Goal: Task Accomplishment & Management: Manage account settings

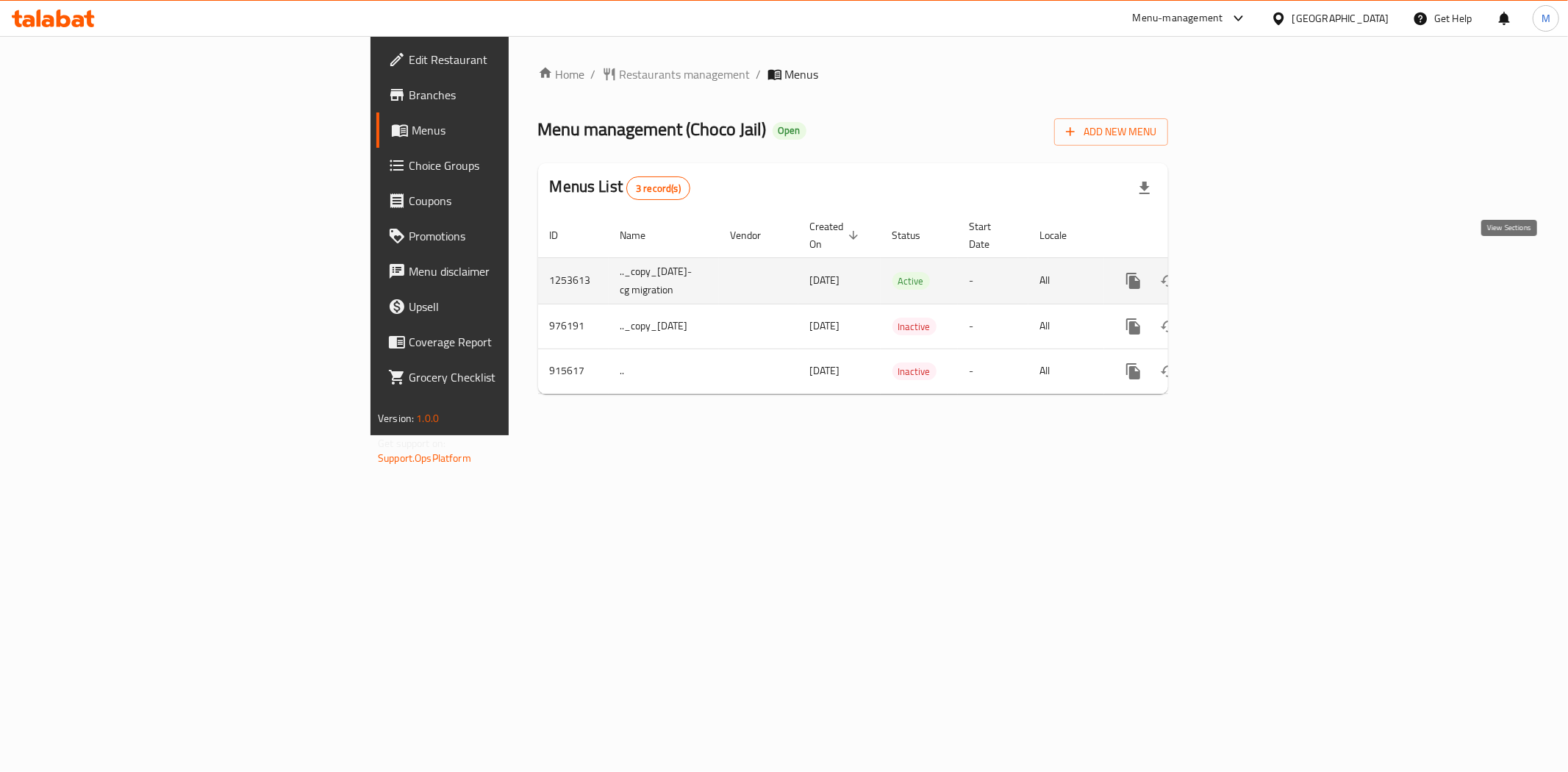
click at [1248, 272] on icon "enhanced table" at bounding box center [1239, 281] width 17 height 17
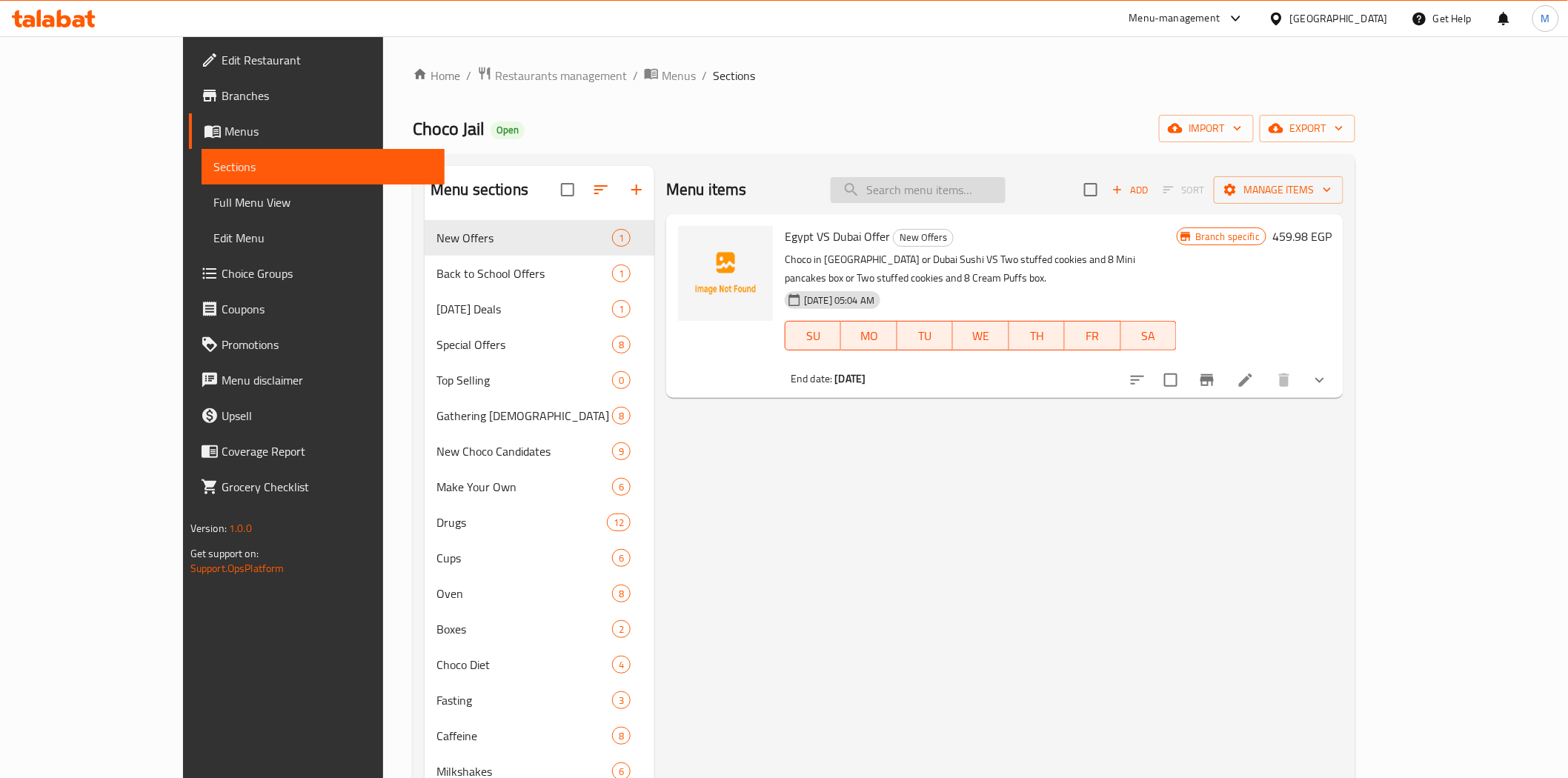
click at [952, 184] on input "search" at bounding box center [918, 190] width 174 height 26
paste input "Mr Lonely Offer"
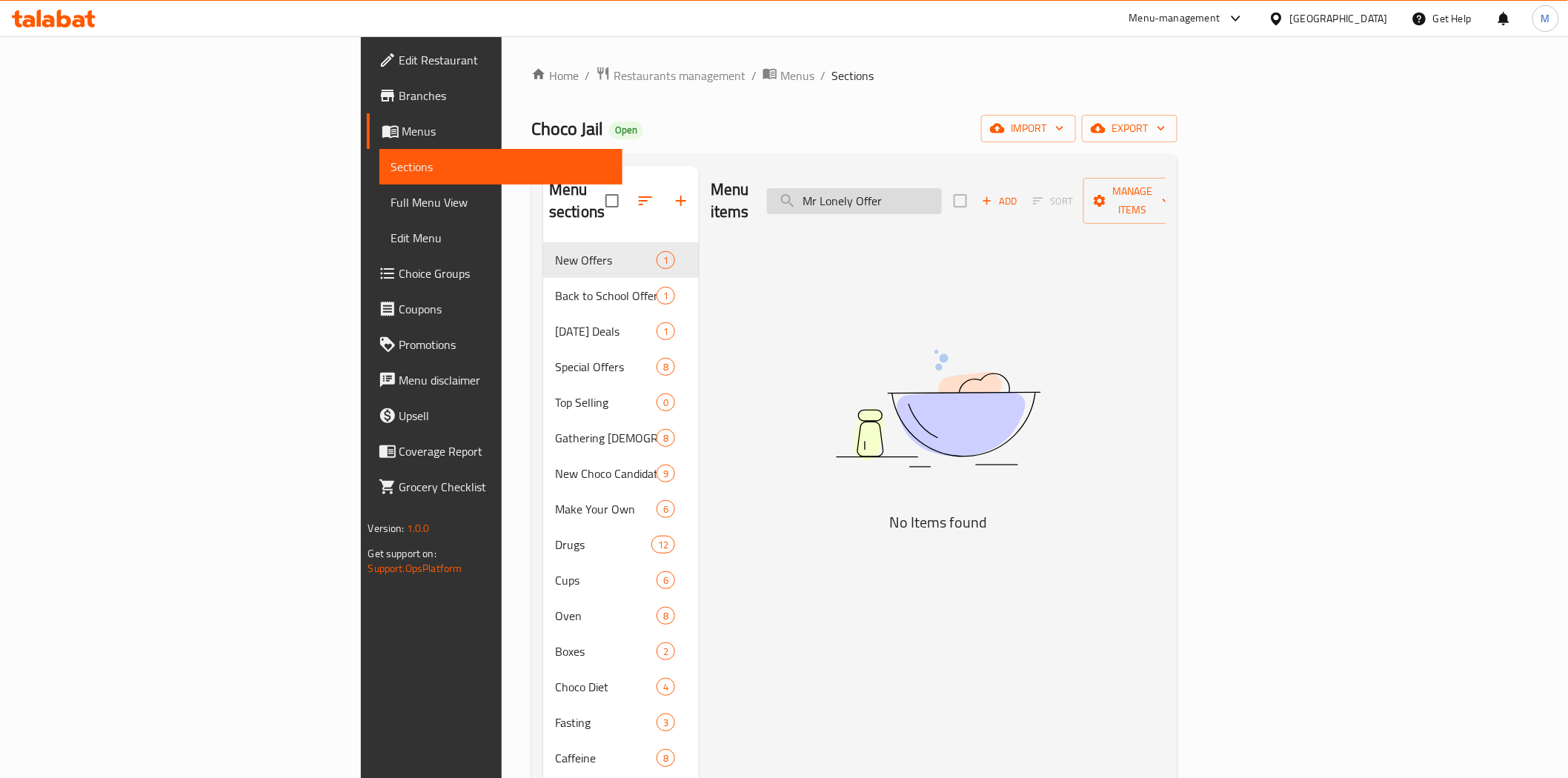
click at [942, 193] on input "Mr Lonely Offer" at bounding box center [854, 201] width 174 height 26
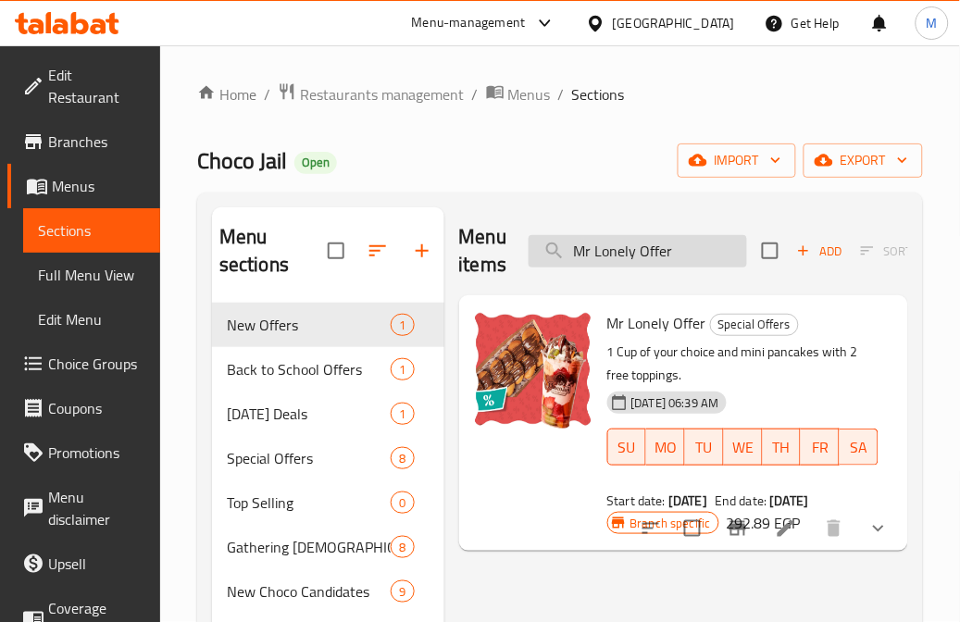
click at [606, 265] on input "Mr Lonely Offer" at bounding box center [638, 251] width 218 height 32
paste input "ake My Da"
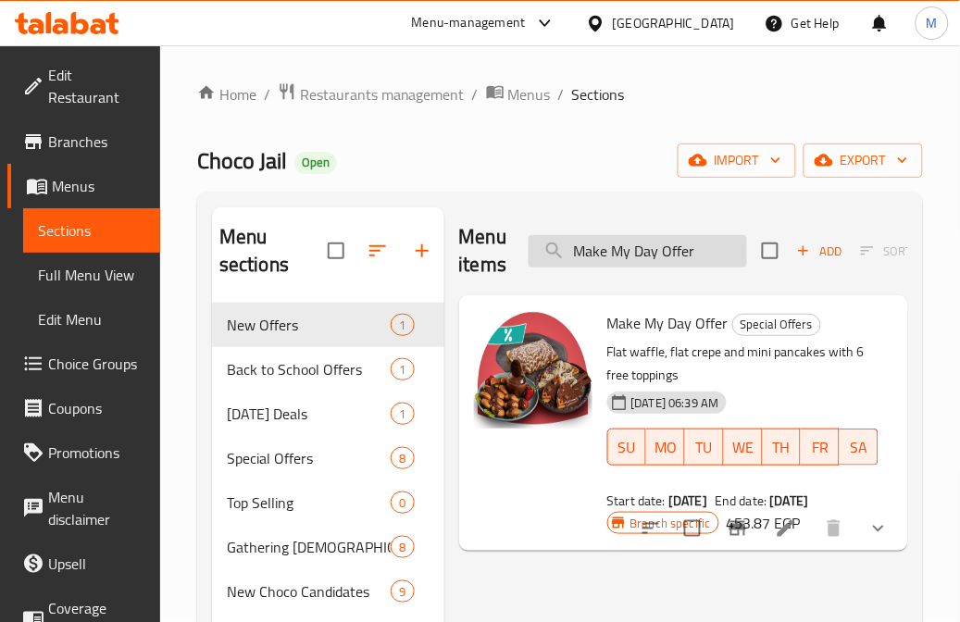
click at [691, 250] on input "Make My Day Offer" at bounding box center [638, 251] width 218 height 32
paste input "Buy 2 Cup And Get 1 Free"
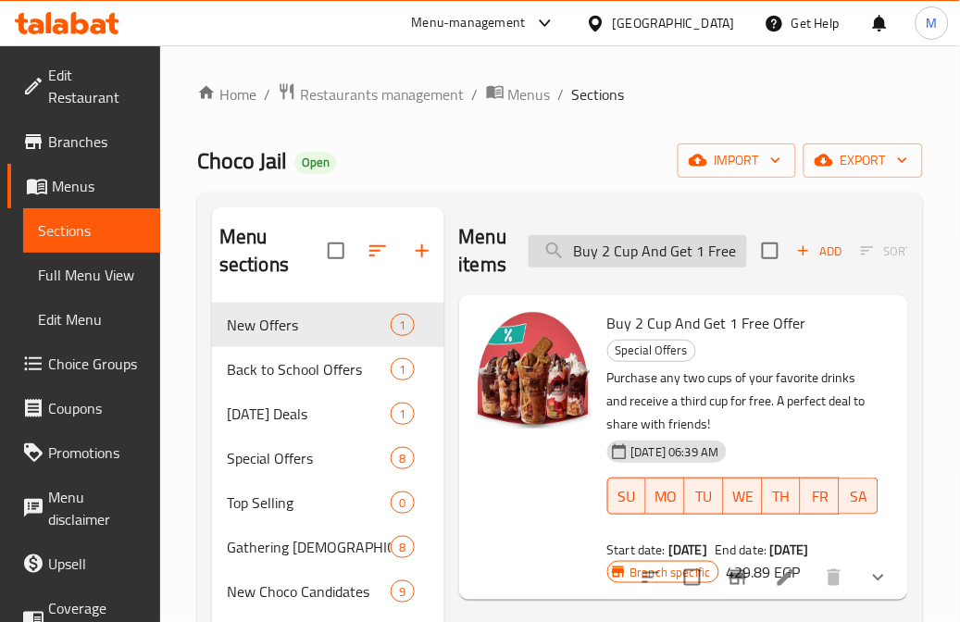
click at [646, 241] on input "Buy 2 Cup And Get 1 Free Offer" at bounding box center [638, 251] width 218 height 32
paste input "Choco Bites"
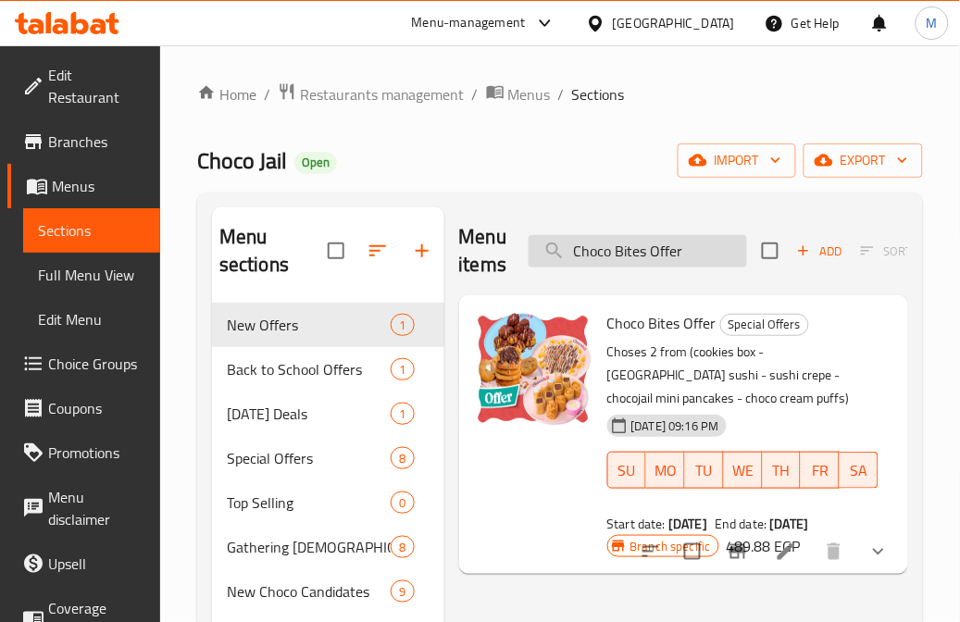
click at [614, 254] on input "Choco Bites Offer" at bounding box center [638, 251] width 218 height 32
paste input "Overdose Happines"
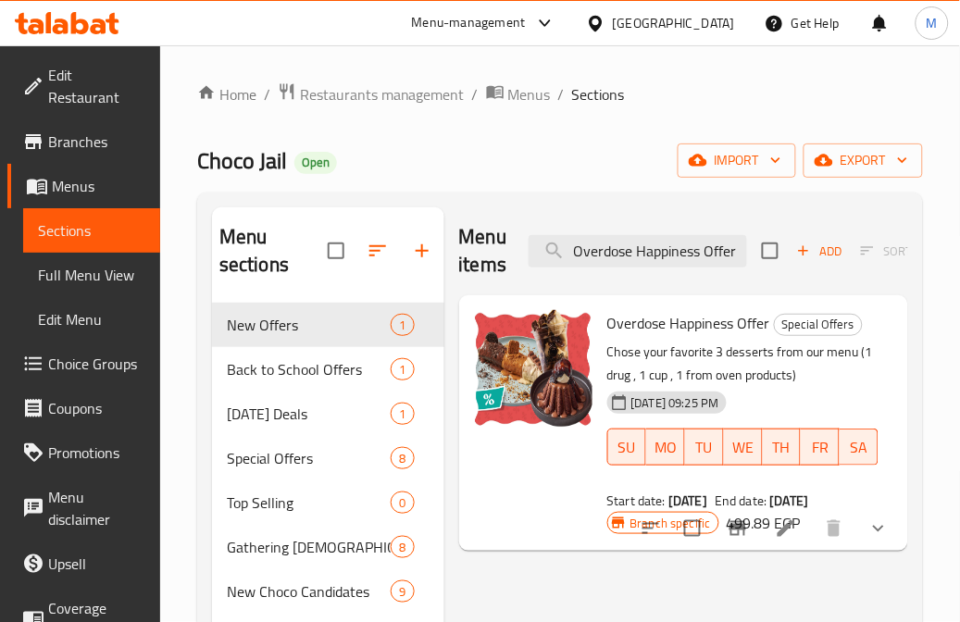
type input "Overdose Happiness Offer"
click at [77, 131] on span "Branches" at bounding box center [96, 142] width 97 height 22
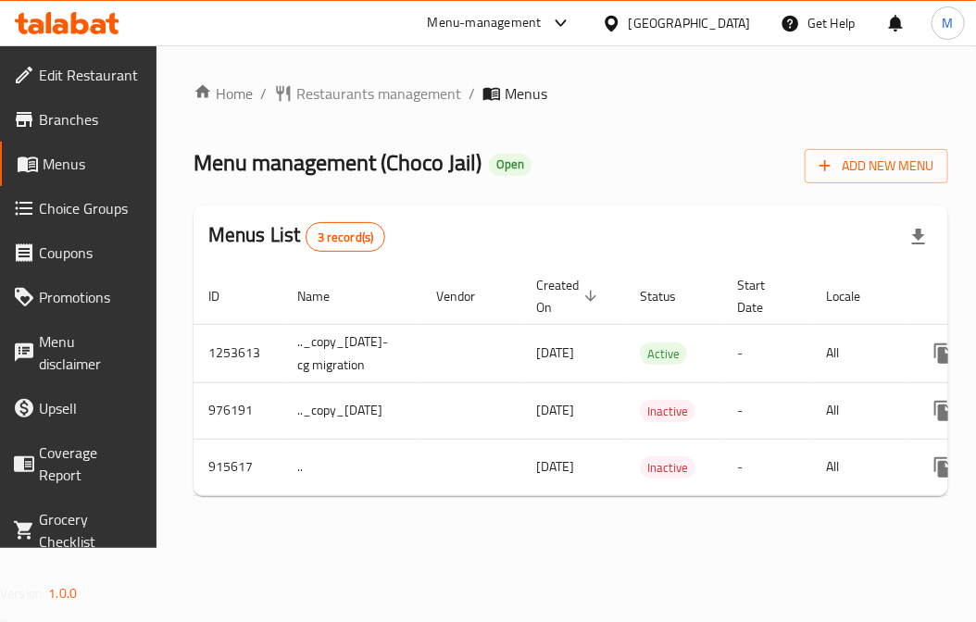
scroll to position [0, 199]
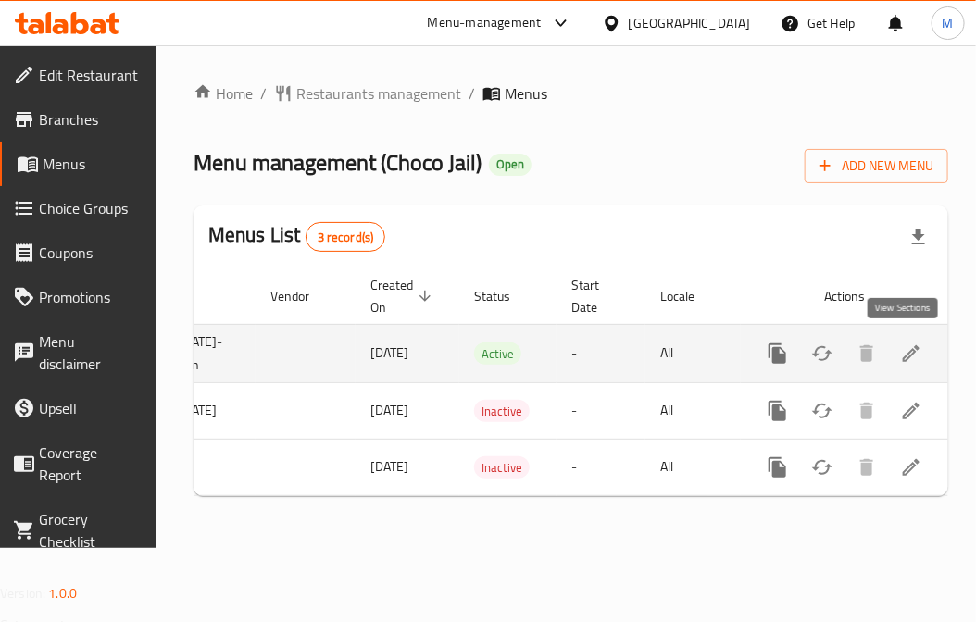
click at [905, 358] on icon "enhanced table" at bounding box center [911, 354] width 22 height 22
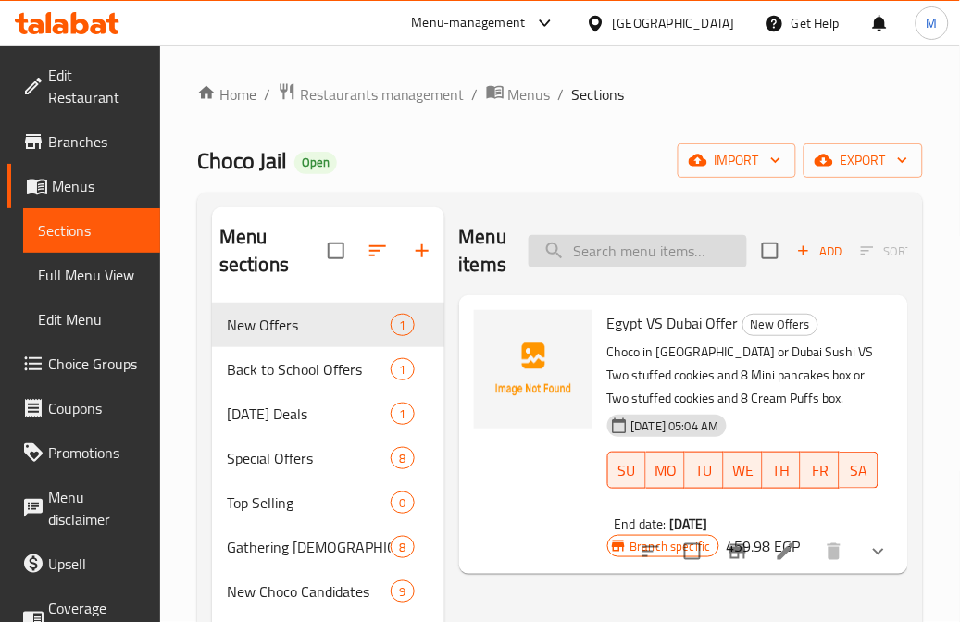
click at [606, 251] on input "search" at bounding box center [638, 251] width 218 height 32
paste input "Overdose Happiness Offer"
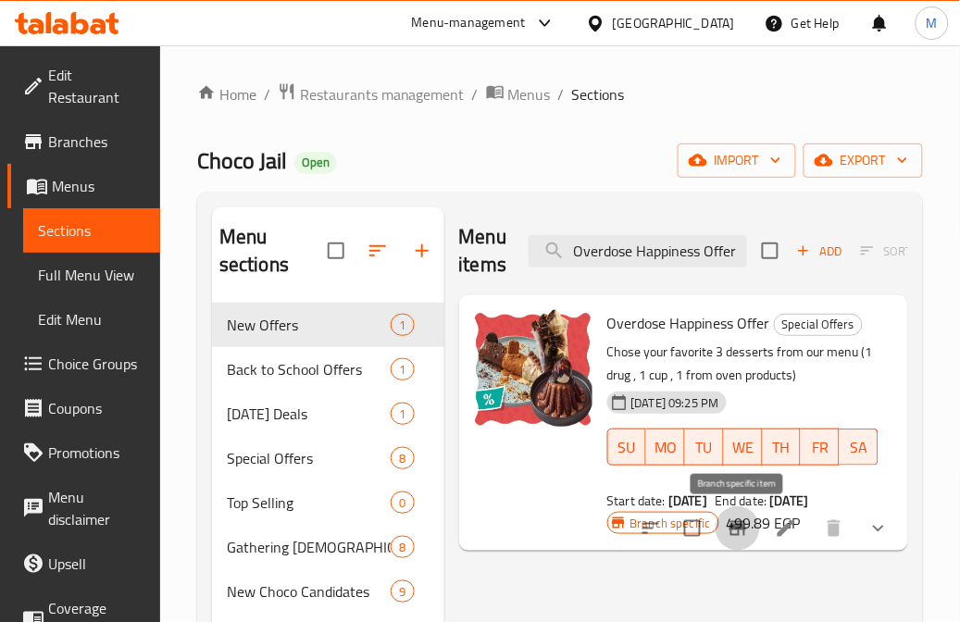
click at [746, 528] on icon "Branch-specific-item" at bounding box center [738, 529] width 22 height 22
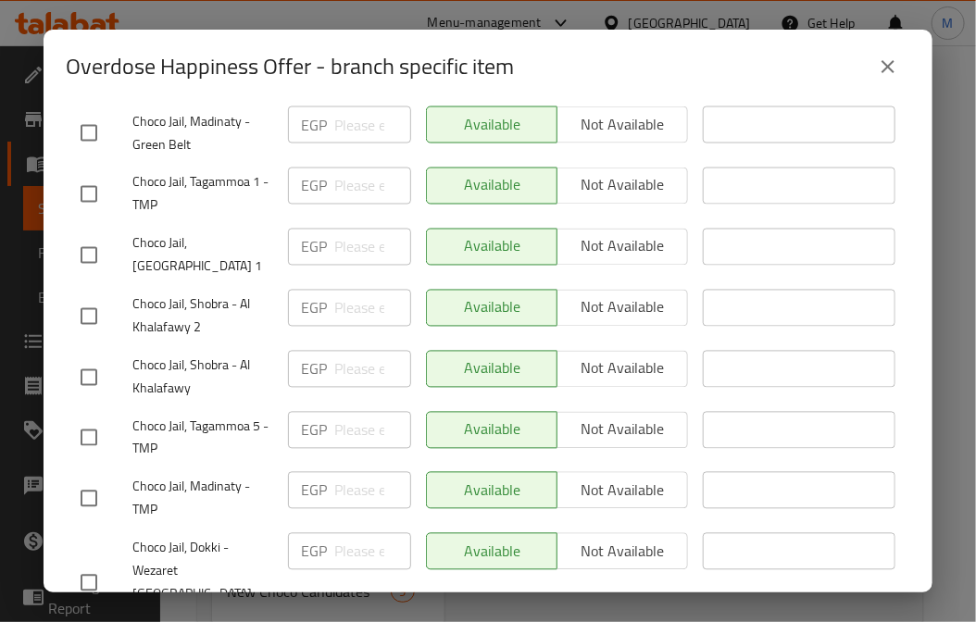
scroll to position [1102, 0]
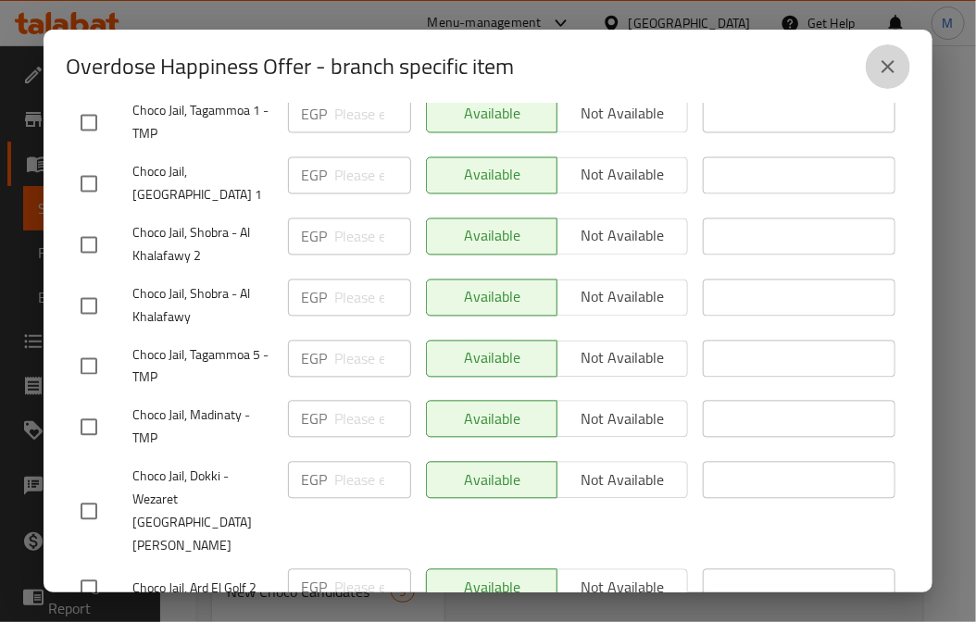
click at [889, 68] on icon "close" at bounding box center [887, 66] width 13 height 13
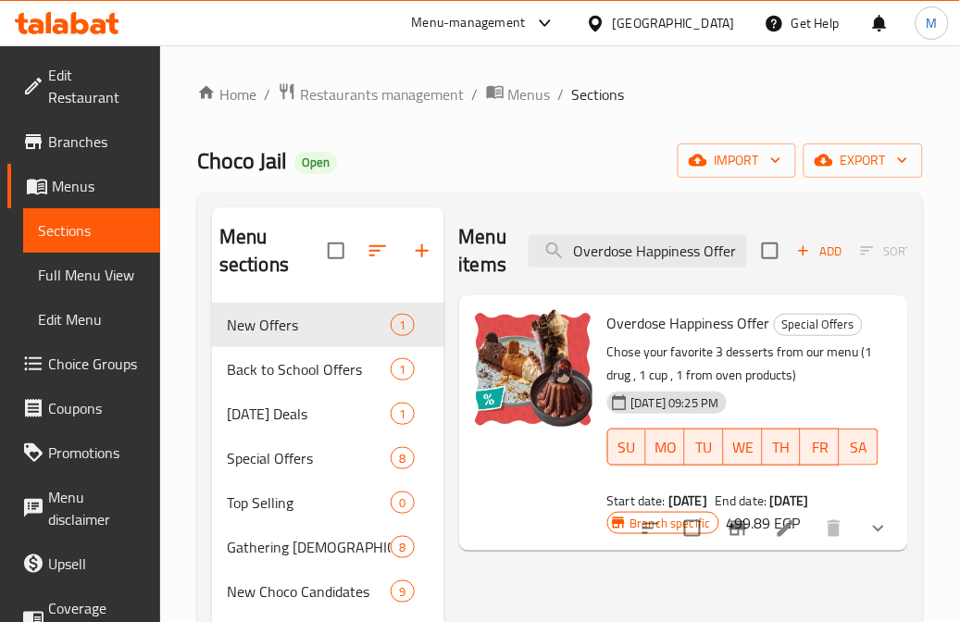
click at [608, 271] on div "Menu items Overdose Happiness Offer Add Sort Manage items" at bounding box center [683, 251] width 449 height 88
click at [604, 261] on input "Overdose Happiness Offer" at bounding box center [638, 251] width 218 height 32
paste input "Mr [PERSON_NAME]"
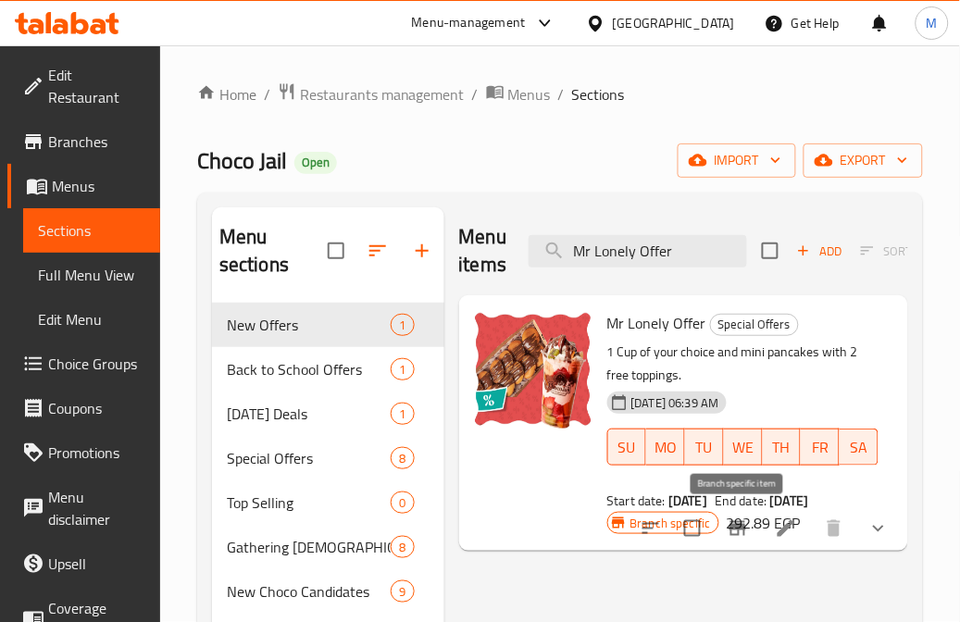
type input "Mr Lonely Offer"
click at [739, 525] on icon "Branch-specific-item" at bounding box center [738, 528] width 17 height 15
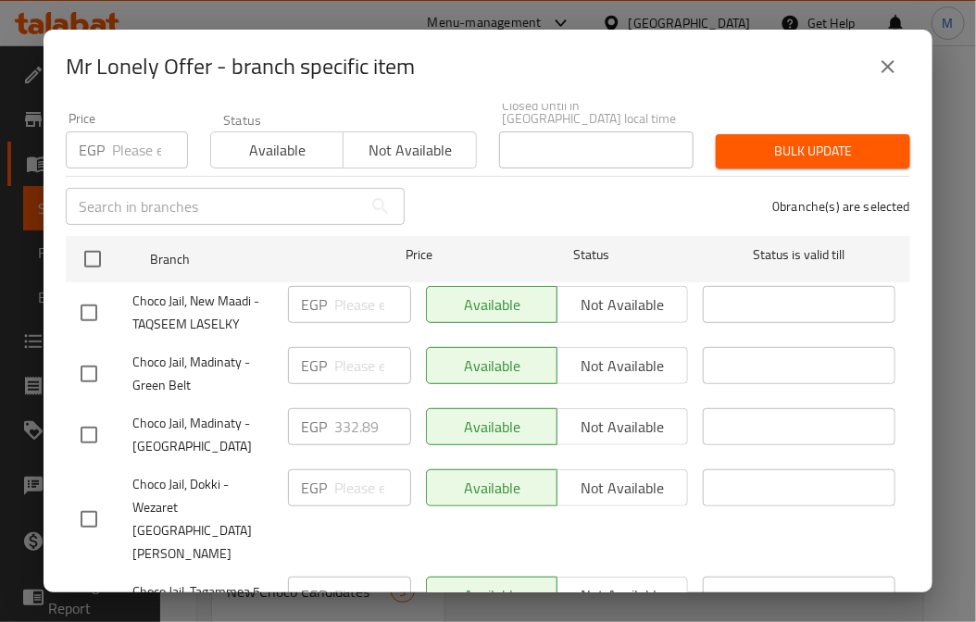
scroll to position [0, 0]
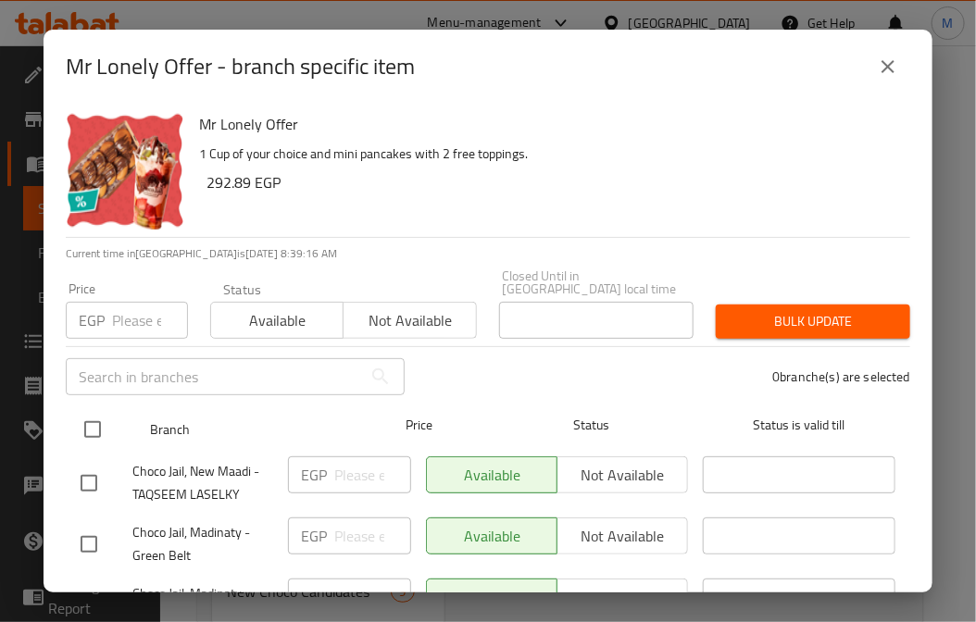
click at [91, 421] on input "checkbox" at bounding box center [92, 429] width 39 height 39
checkbox input "true"
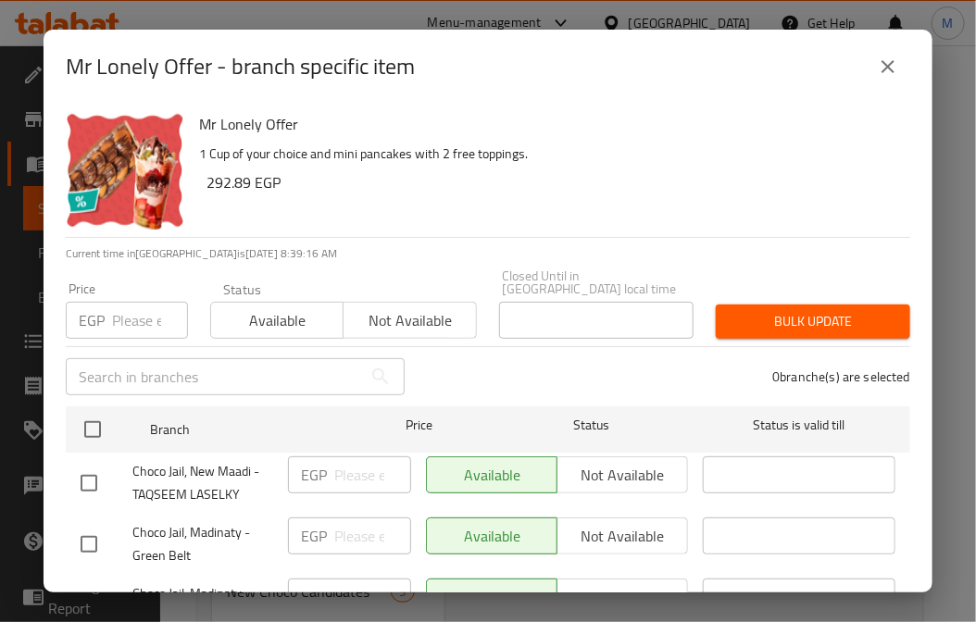
checkbox input "true"
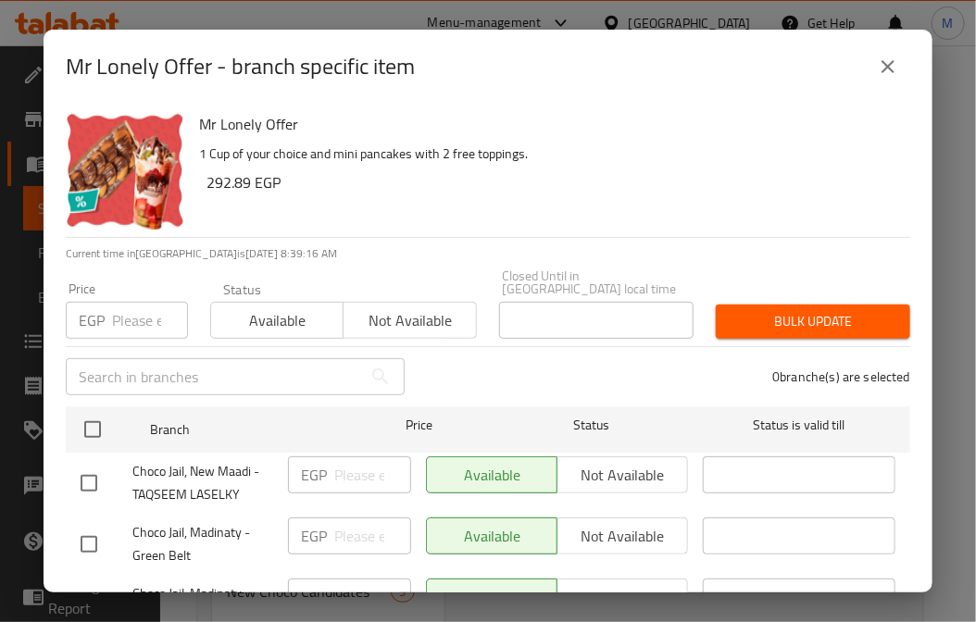
checkbox input "true"
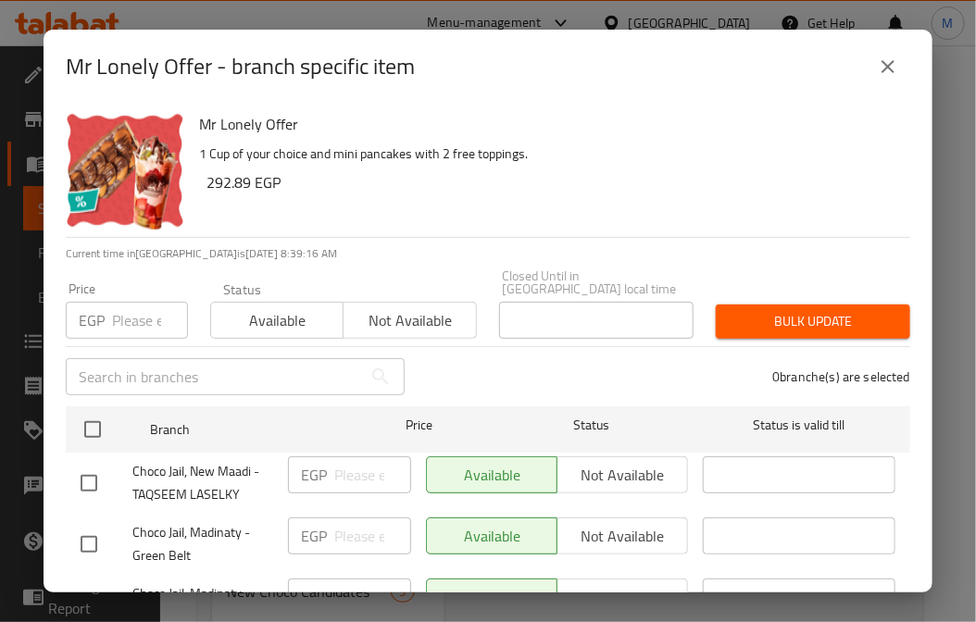
checkbox input "true"
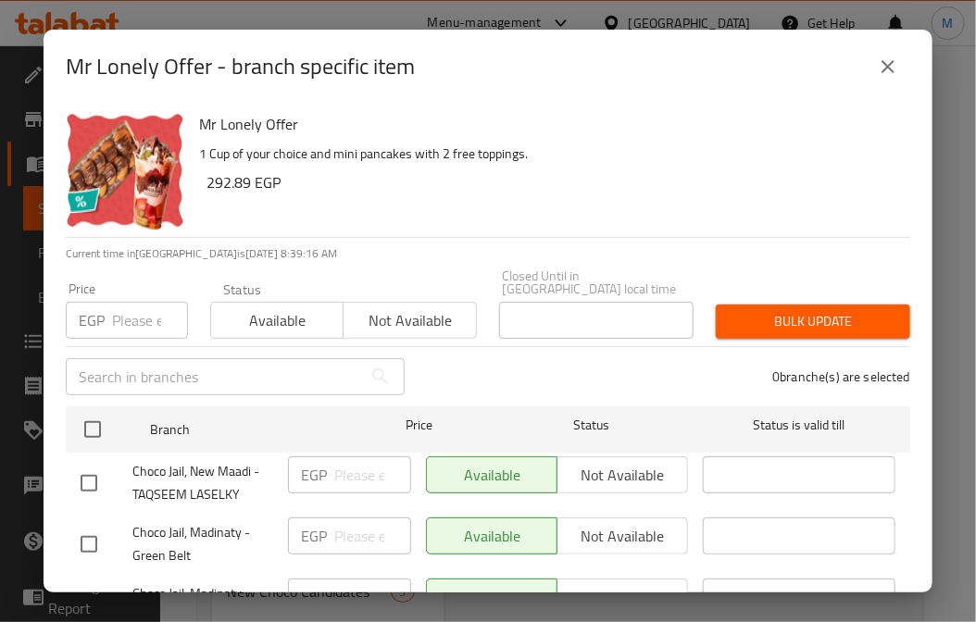
checkbox input "true"
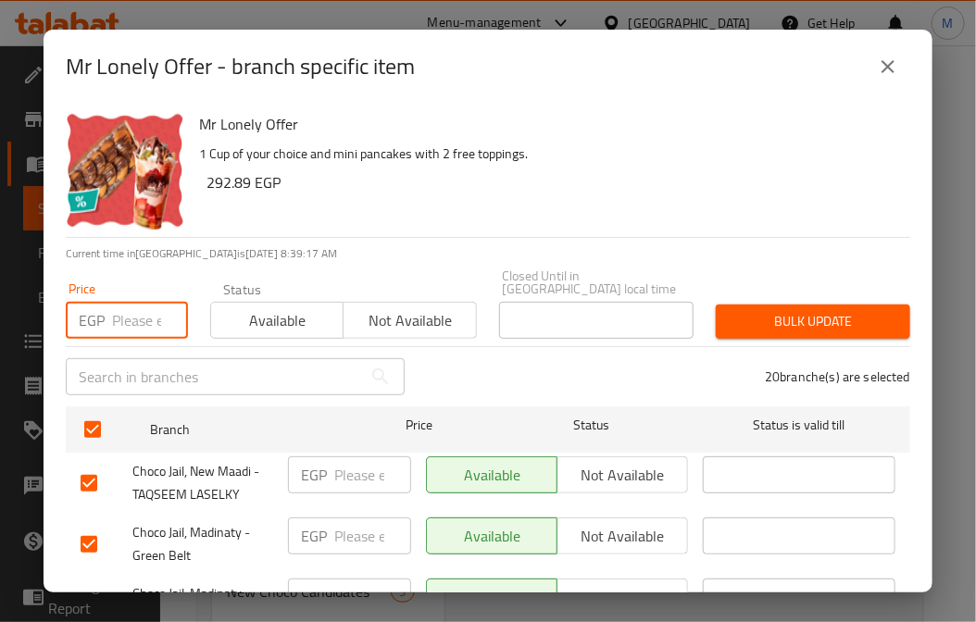
click at [128, 316] on input "number" at bounding box center [150, 320] width 76 height 37
paste input "292.89"
type input "292.89"
click at [841, 310] on span "Bulk update" at bounding box center [812, 321] width 165 height 23
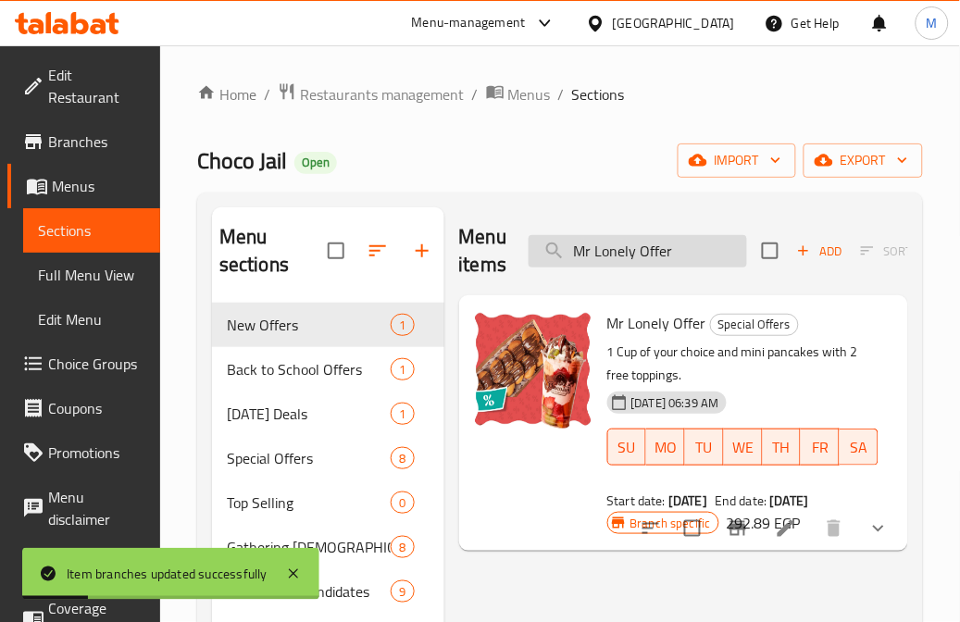
click at [659, 259] on input "Mr Lonely Offer" at bounding box center [638, 251] width 218 height 32
paste input "ake My Da"
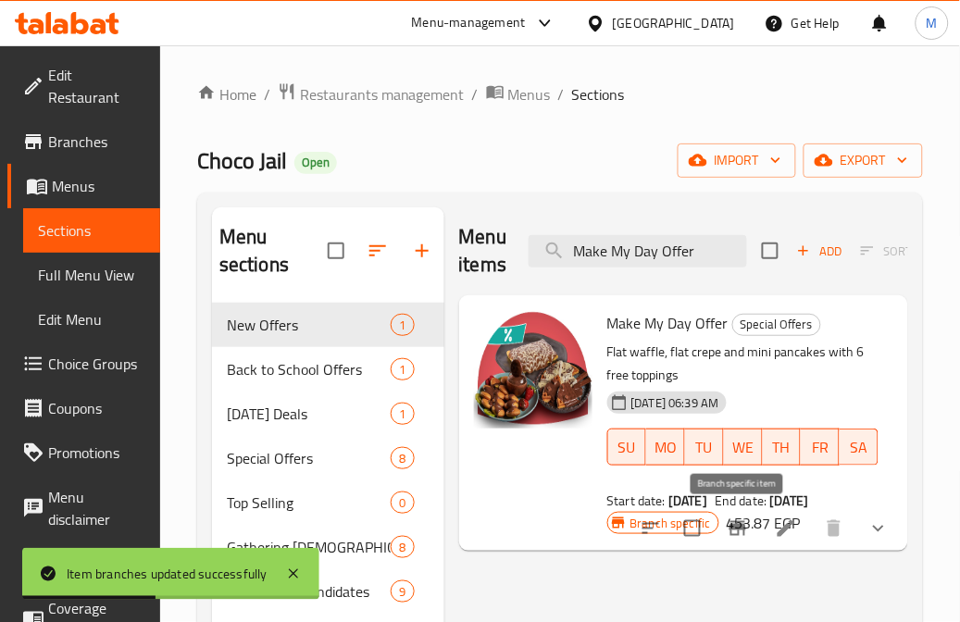
type input "Make My Day Offer"
click at [738, 529] on icon "Branch-specific-item" at bounding box center [738, 528] width 17 height 15
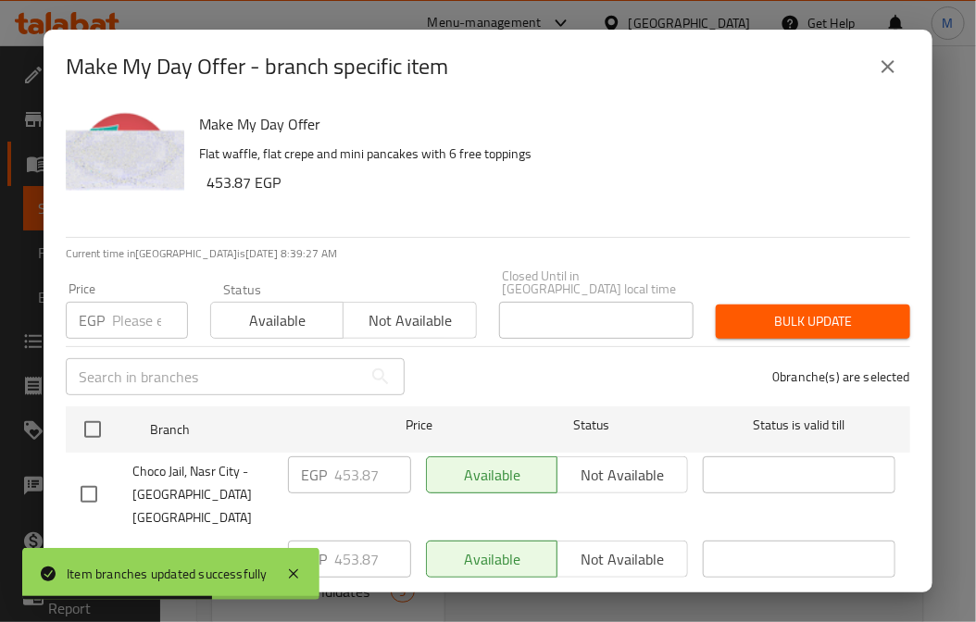
drag, startPoint x: 93, startPoint y: 404, endPoint x: 94, endPoint y: 366, distance: 38.0
click at [93, 410] on input "checkbox" at bounding box center [92, 429] width 39 height 39
checkbox input "true"
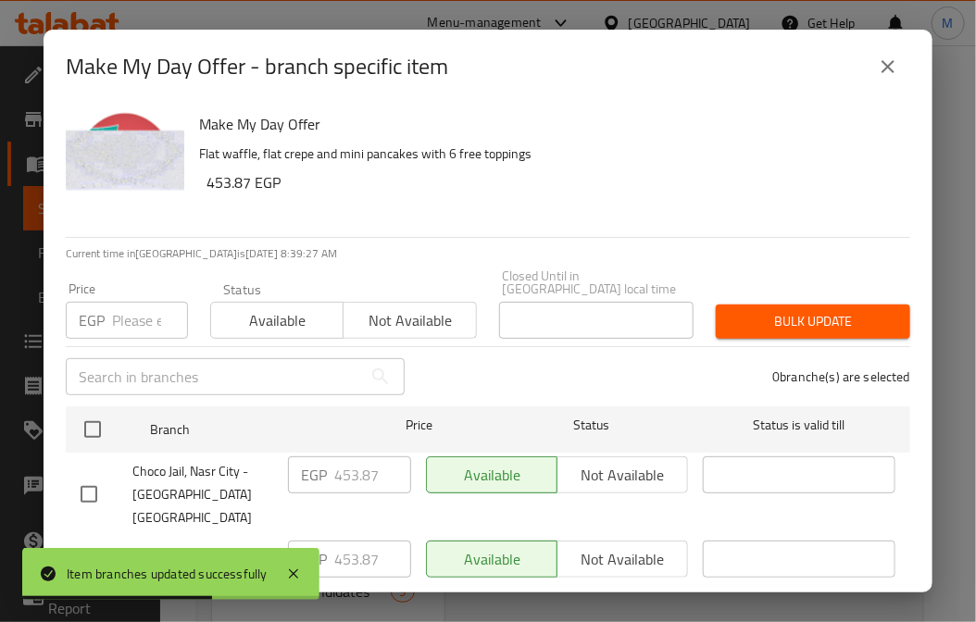
checkbox input "true"
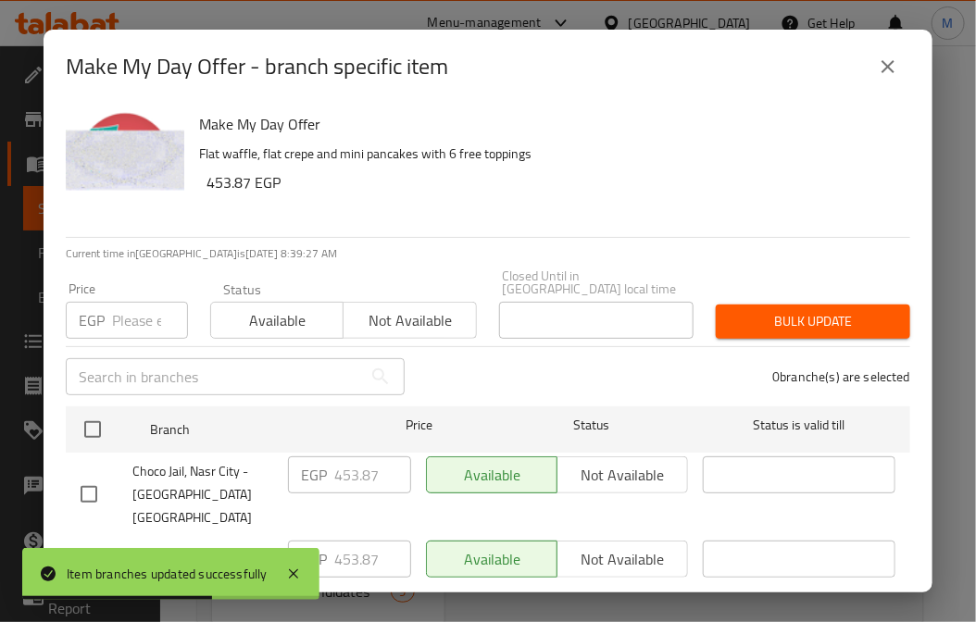
checkbox input "true"
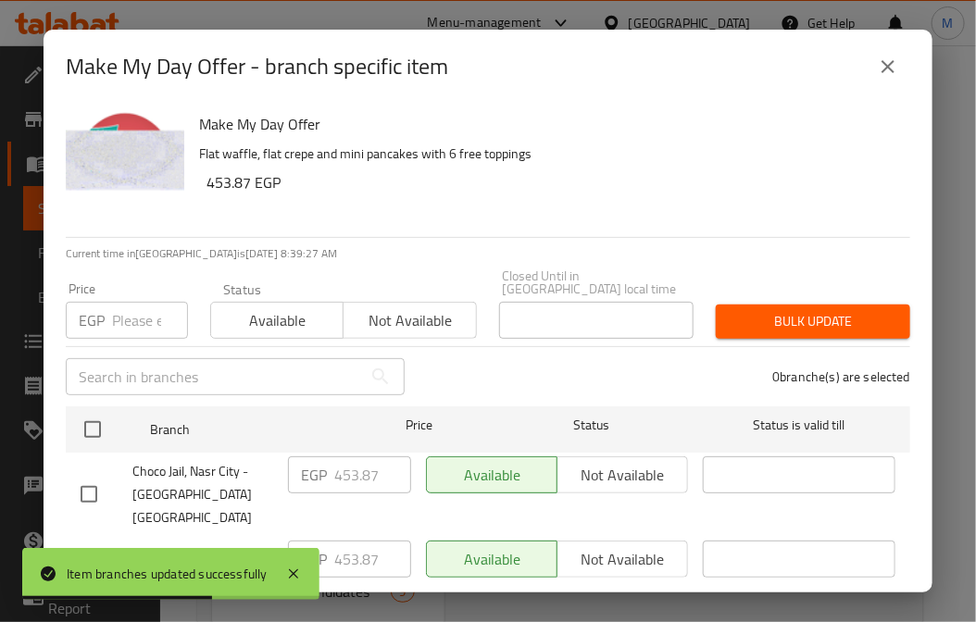
checkbox input "true"
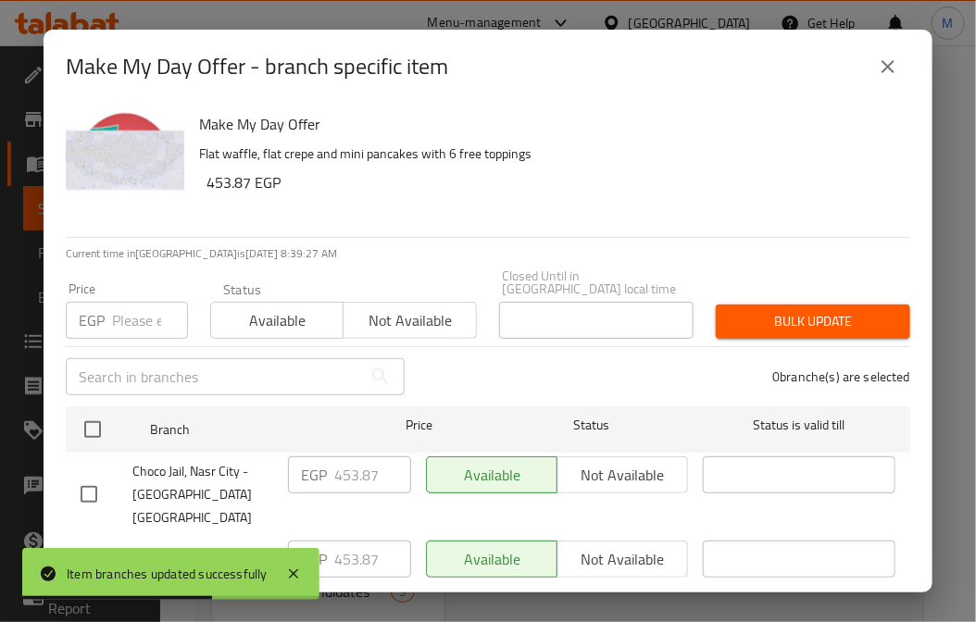
checkbox input "true"
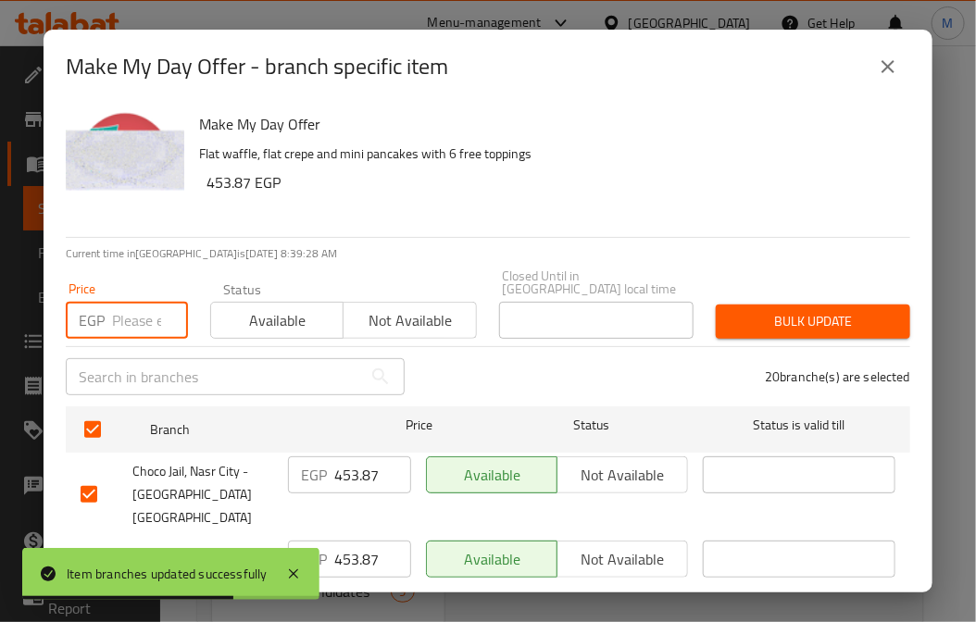
click at [115, 322] on input "number" at bounding box center [150, 320] width 76 height 37
paste input "493.87"
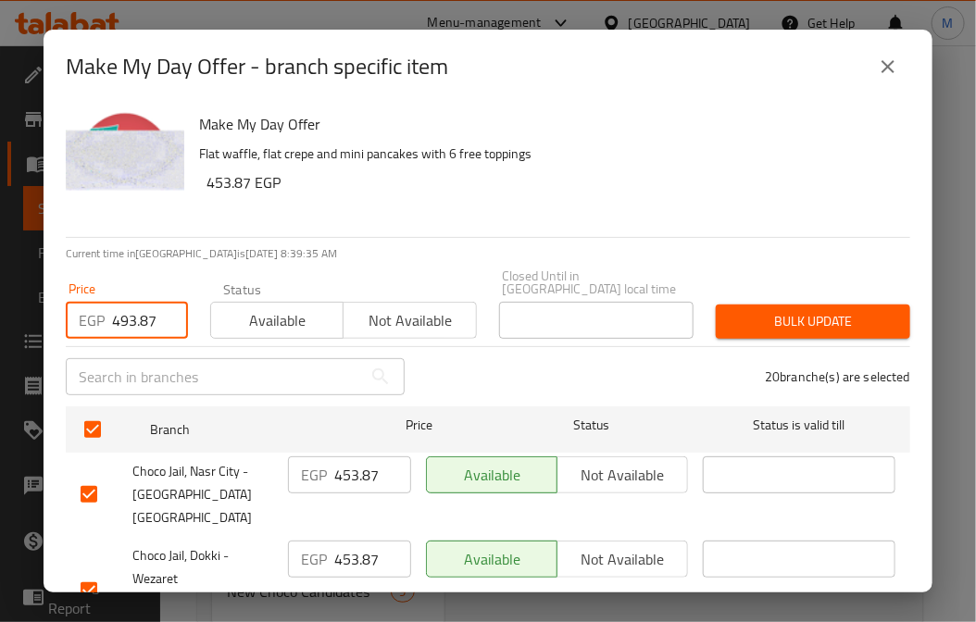
type input "493.87"
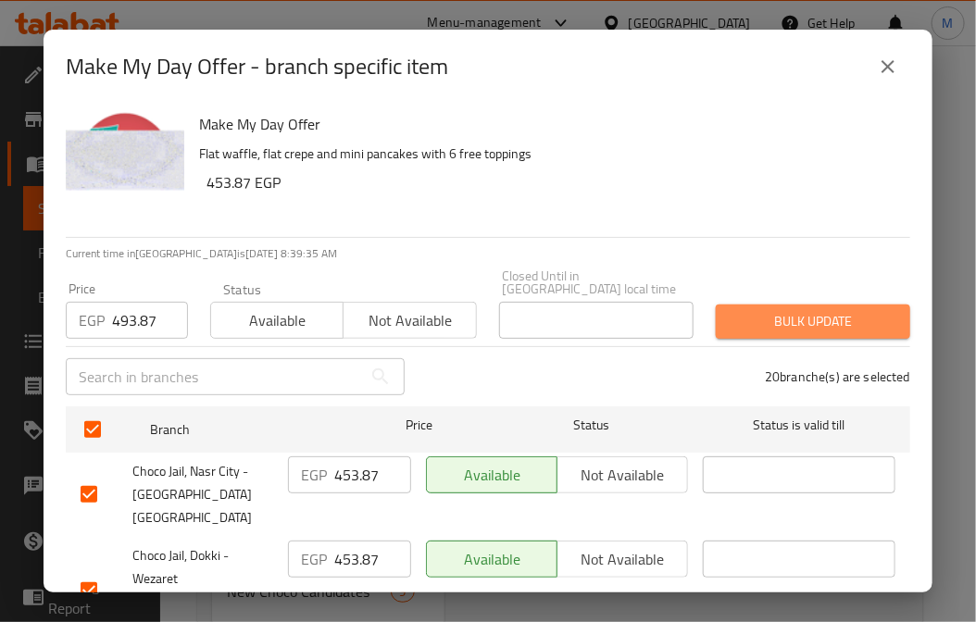
click at [812, 310] on span "Bulk update" at bounding box center [812, 321] width 165 height 23
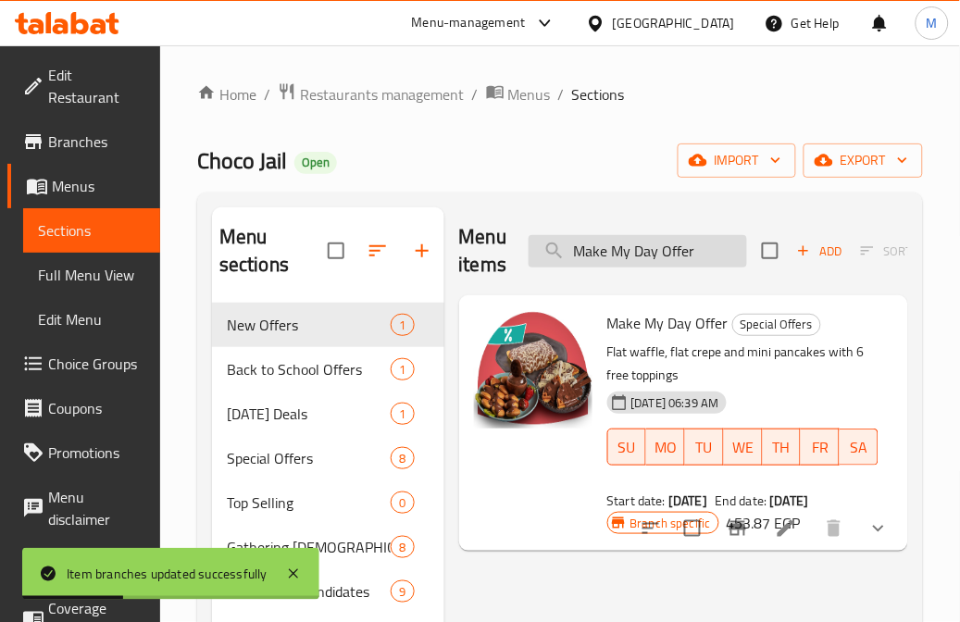
click at [593, 263] on input "Make My Day Offer" at bounding box center [638, 251] width 218 height 32
paste input "Buy 2 Cup And Get 1 Free"
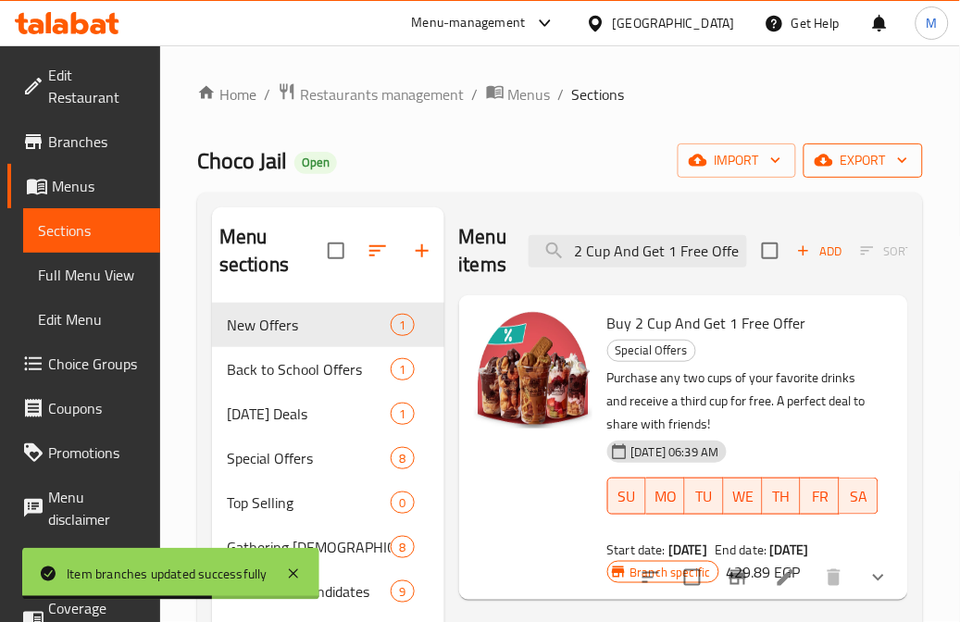
type input "Buy 2 Cup And Get 1 Free Offer"
click at [844, 165] on span "export" at bounding box center [863, 160] width 90 height 23
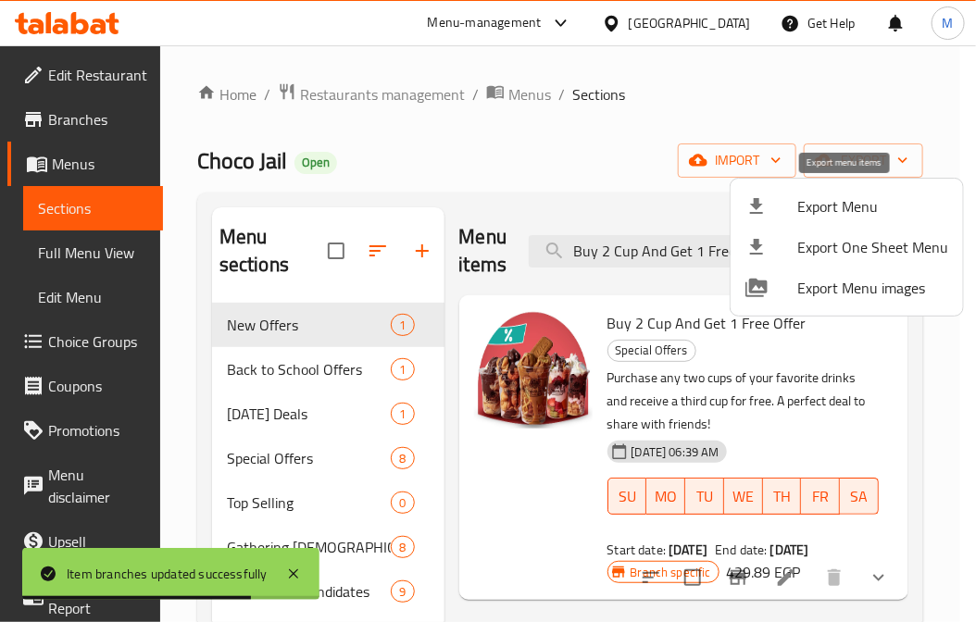
click at [857, 196] on span "Export Menu" at bounding box center [872, 206] width 151 height 22
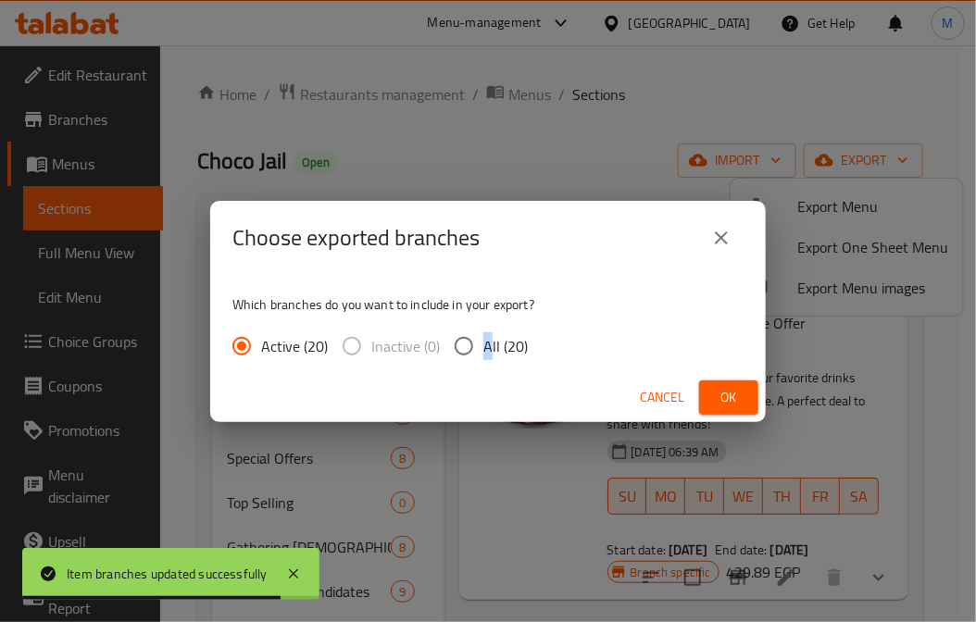
click at [485, 346] on span "All (20)" at bounding box center [505, 346] width 44 height 22
click at [465, 343] on input "All (20)" at bounding box center [463, 346] width 39 height 39
radio input "true"
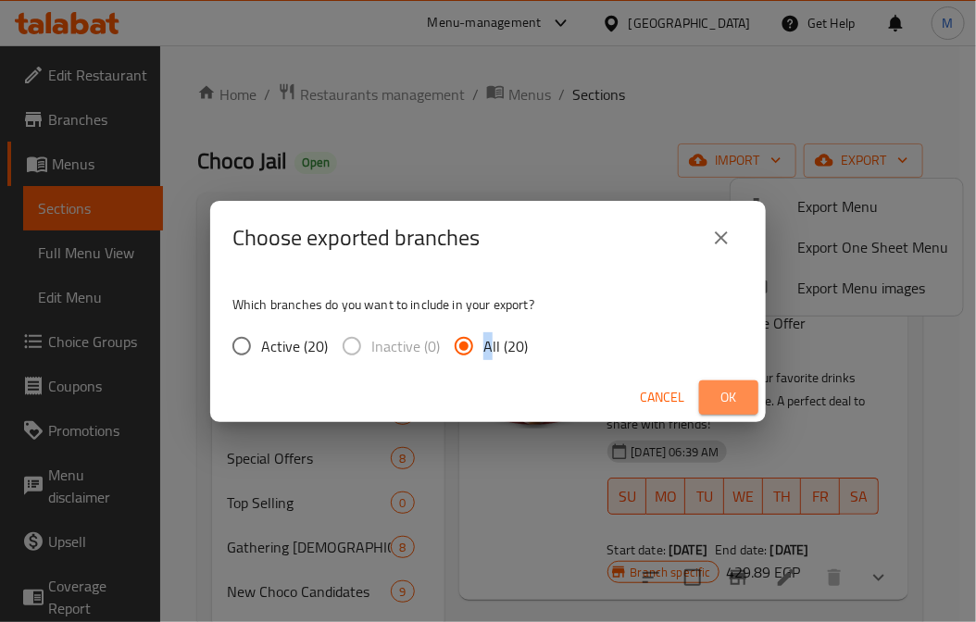
click at [733, 410] on button "Ok" at bounding box center [728, 397] width 59 height 34
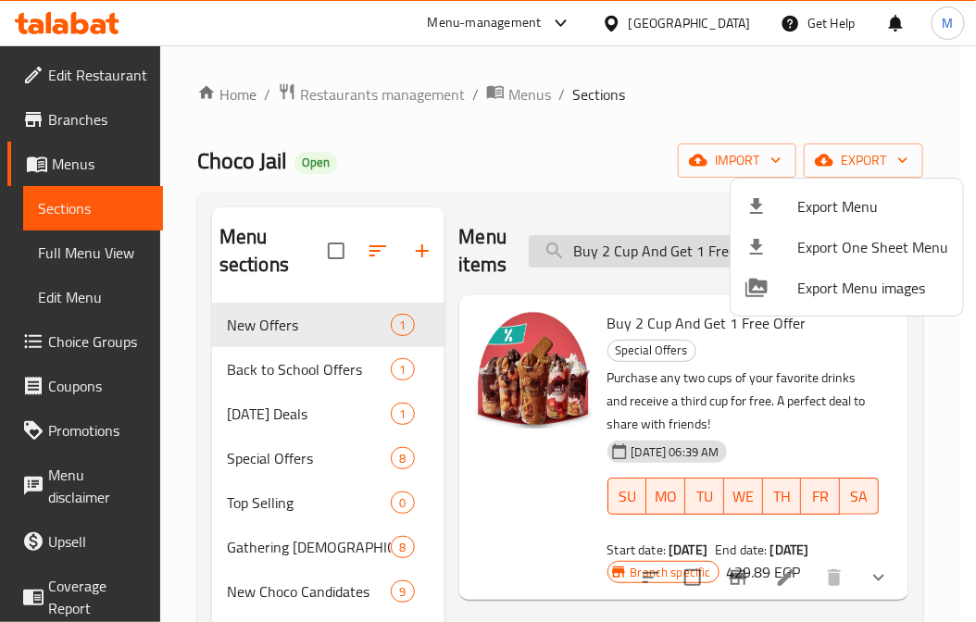
click at [632, 250] on div at bounding box center [488, 311] width 976 height 622
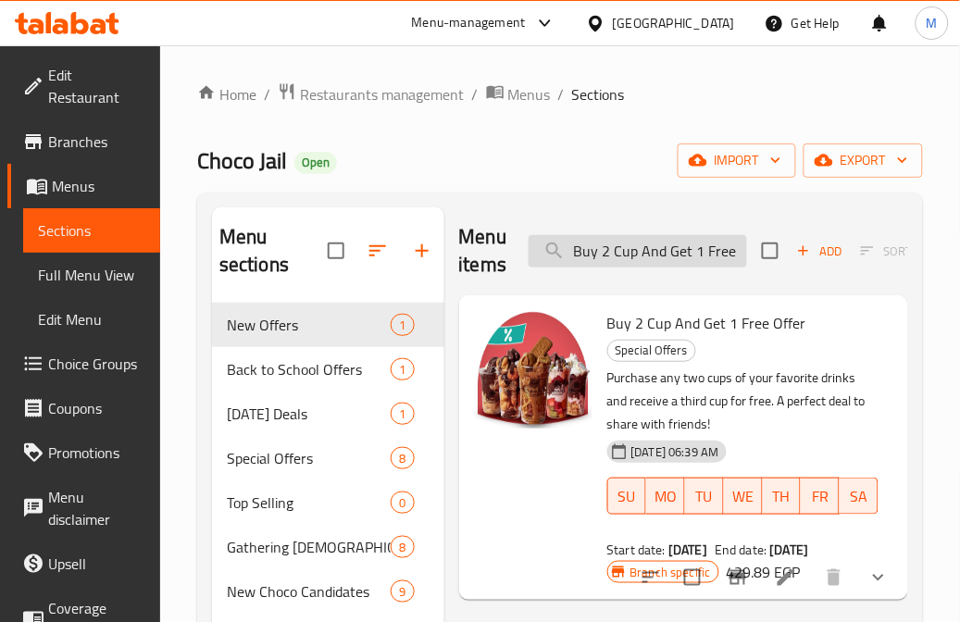
click at [632, 250] on input "Buy 2 Cup And Get 1 Free Offer" at bounding box center [638, 251] width 218 height 32
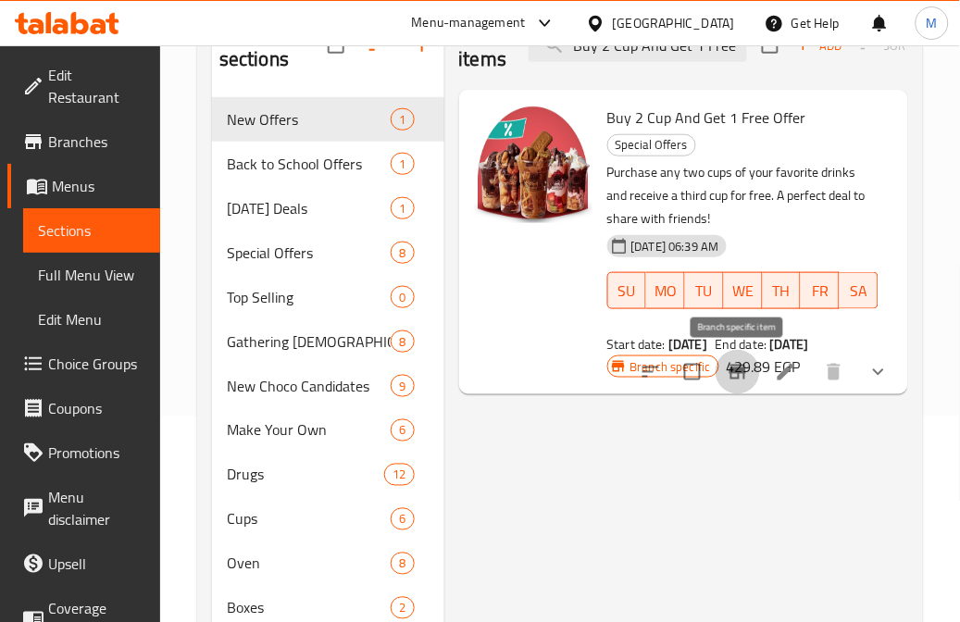
click at [739, 371] on icon "Branch-specific-item" at bounding box center [738, 372] width 17 height 15
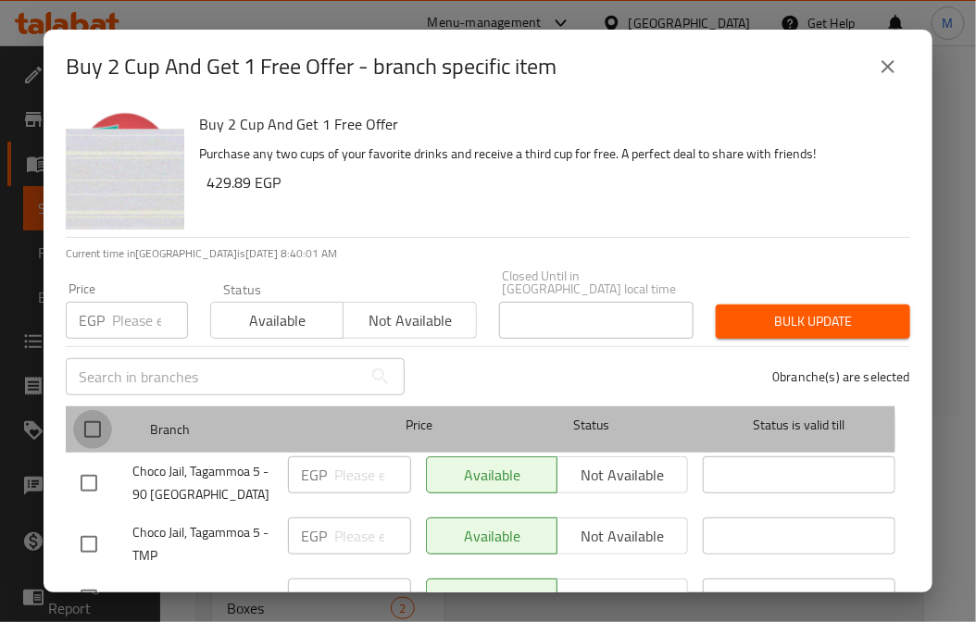
drag, startPoint x: 98, startPoint y: 418, endPoint x: 123, endPoint y: 346, distance: 76.4
click at [98, 417] on input "checkbox" at bounding box center [92, 429] width 39 height 39
checkbox input "true"
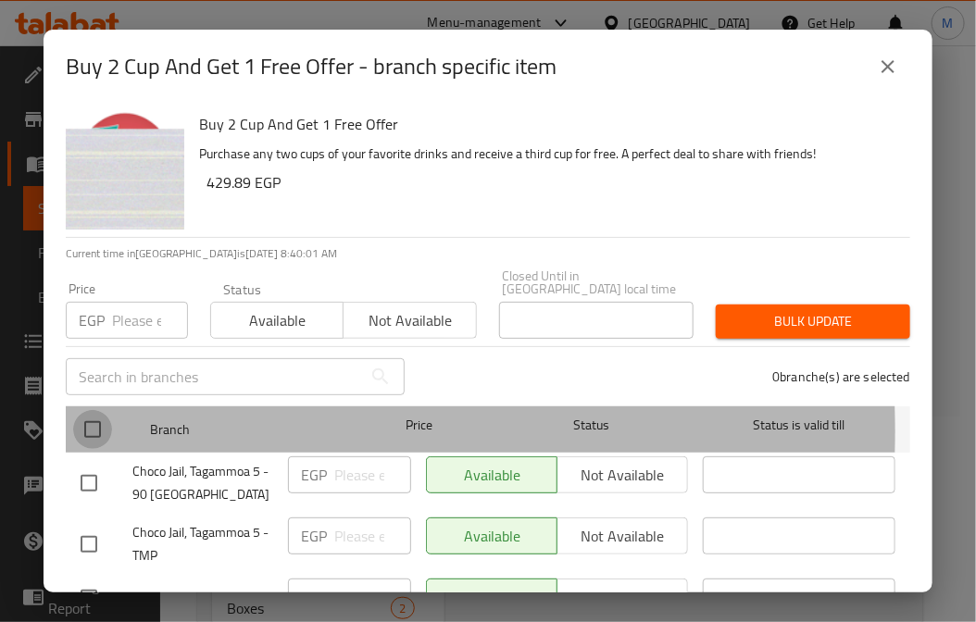
checkbox input "true"
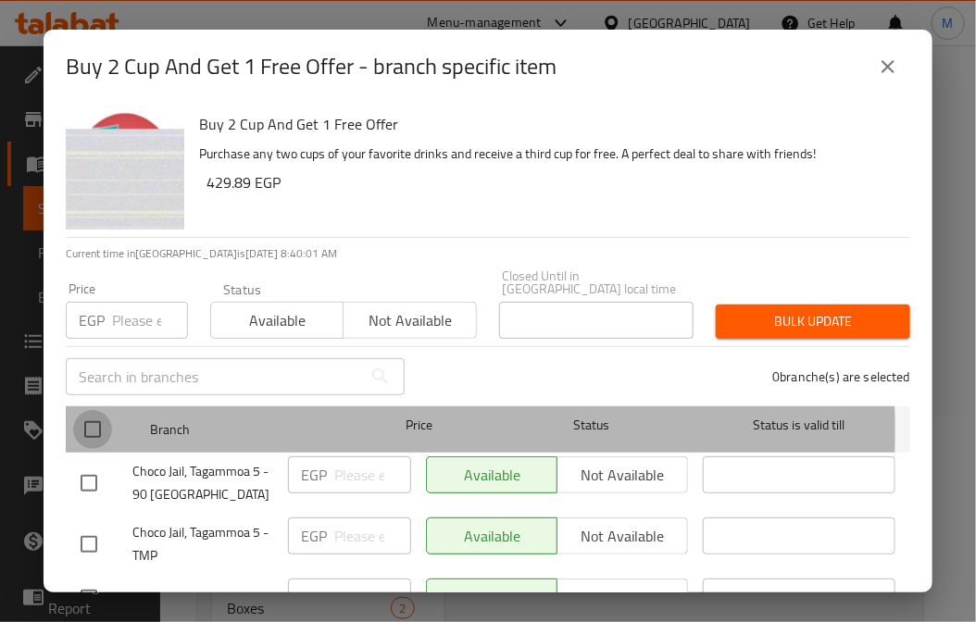
checkbox input "true"
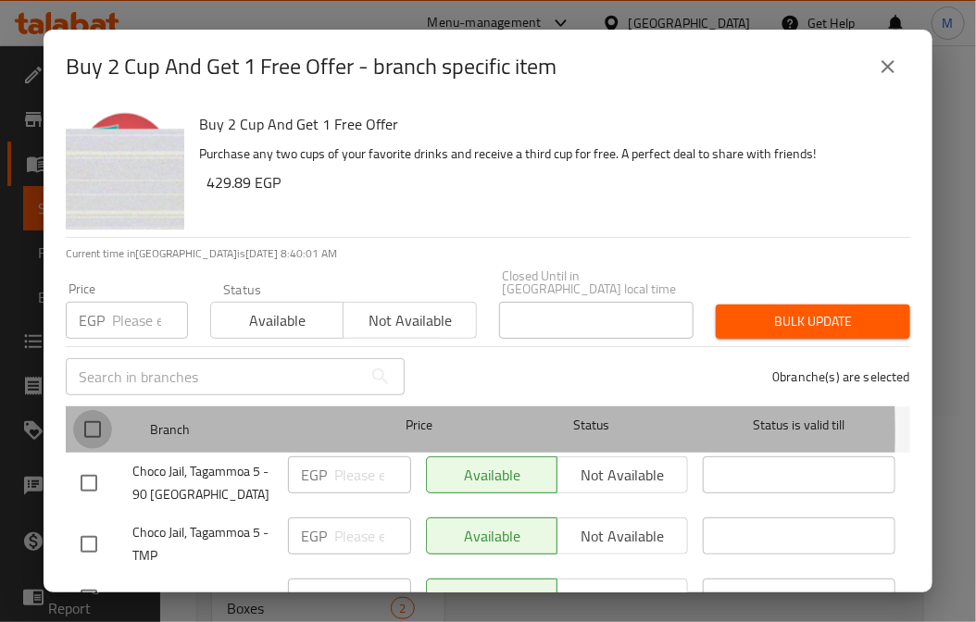
checkbox input "true"
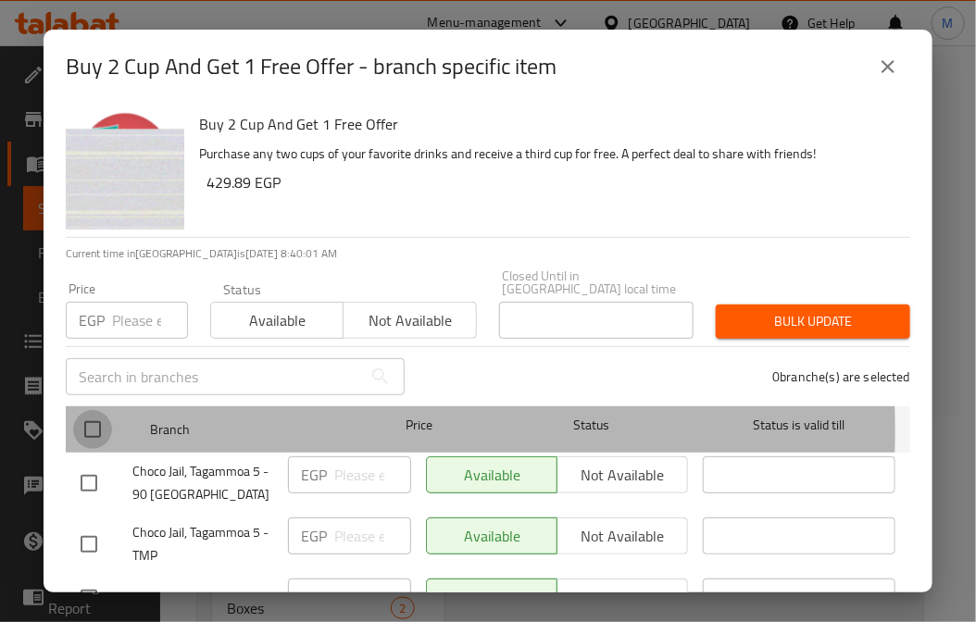
checkbox input "true"
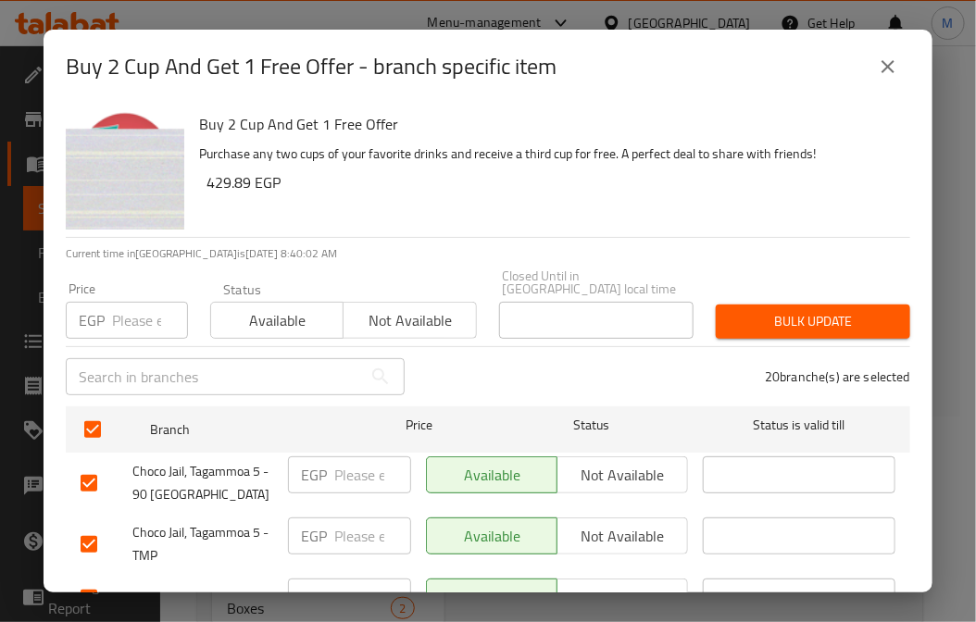
click at [125, 316] on input "number" at bounding box center [150, 320] width 76 height 37
paste input "489.89"
type input "489.89"
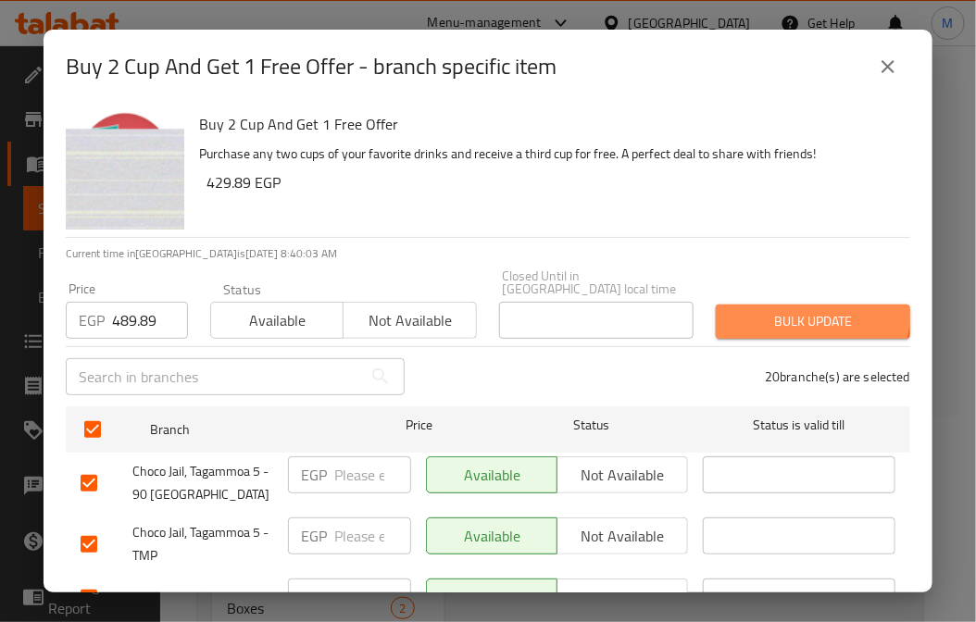
click at [800, 310] on span "Bulk update" at bounding box center [812, 321] width 165 height 23
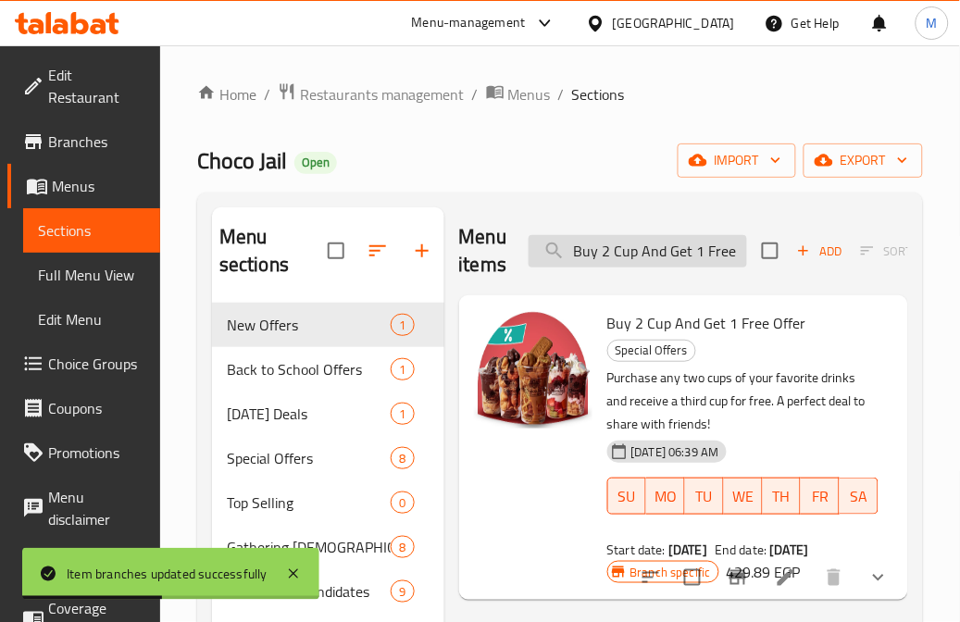
click at [651, 246] on input "Buy 2 Cup And Get 1 Free Offer" at bounding box center [638, 251] width 218 height 32
paste input "Choco Bites"
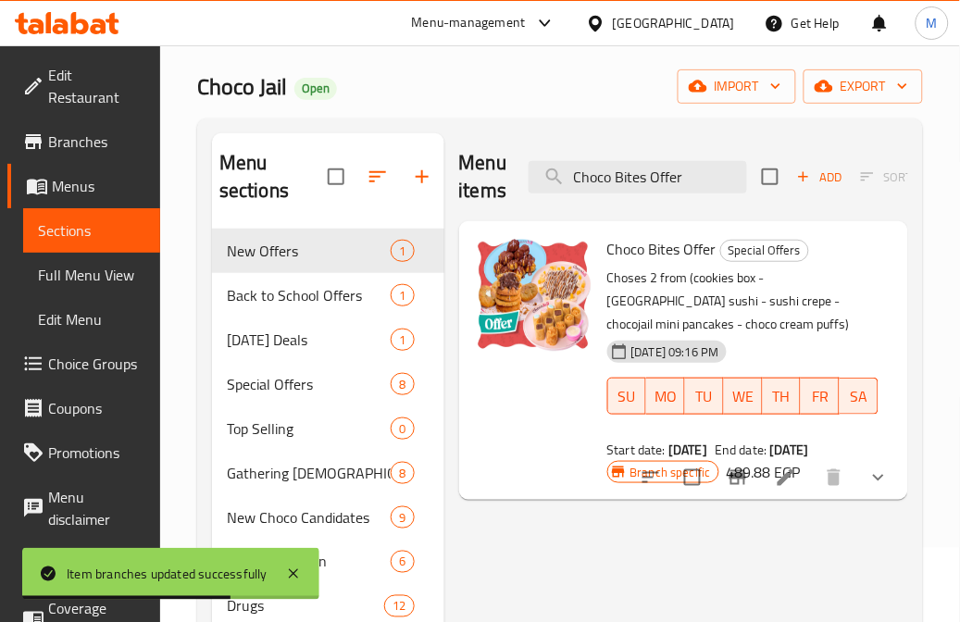
scroll to position [103, 0]
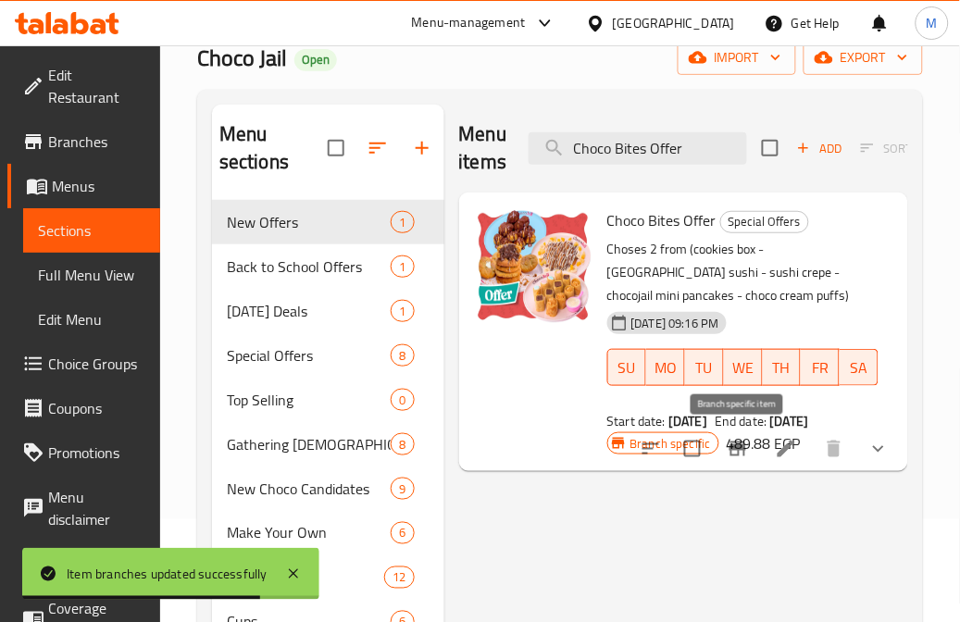
type input "Choco Bites Offer"
click at [735, 440] on icon "Branch-specific-item" at bounding box center [738, 449] width 22 height 22
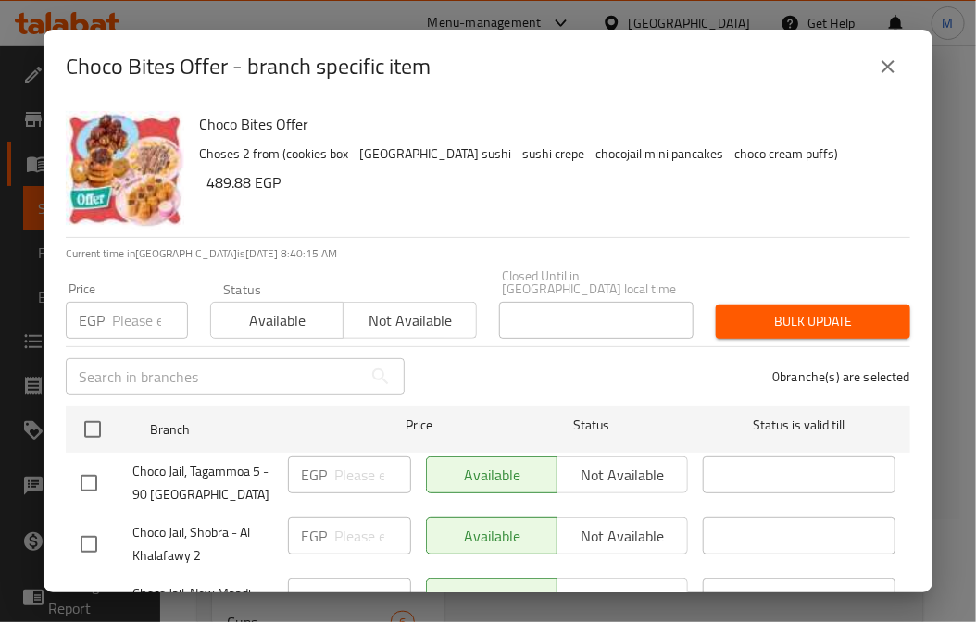
click at [111, 414] on input "checkbox" at bounding box center [92, 429] width 39 height 39
checkbox input "true"
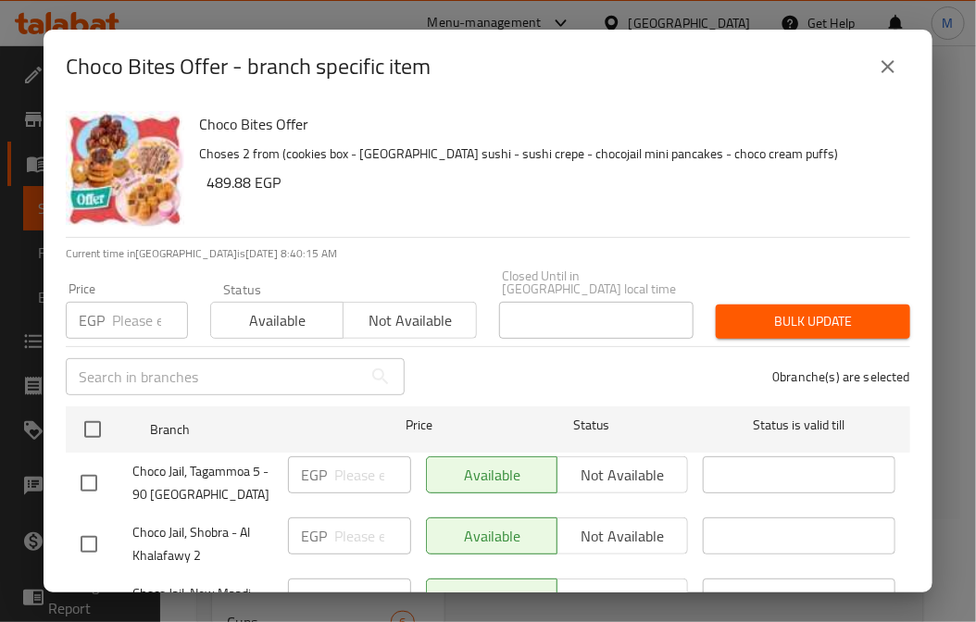
checkbox input "true"
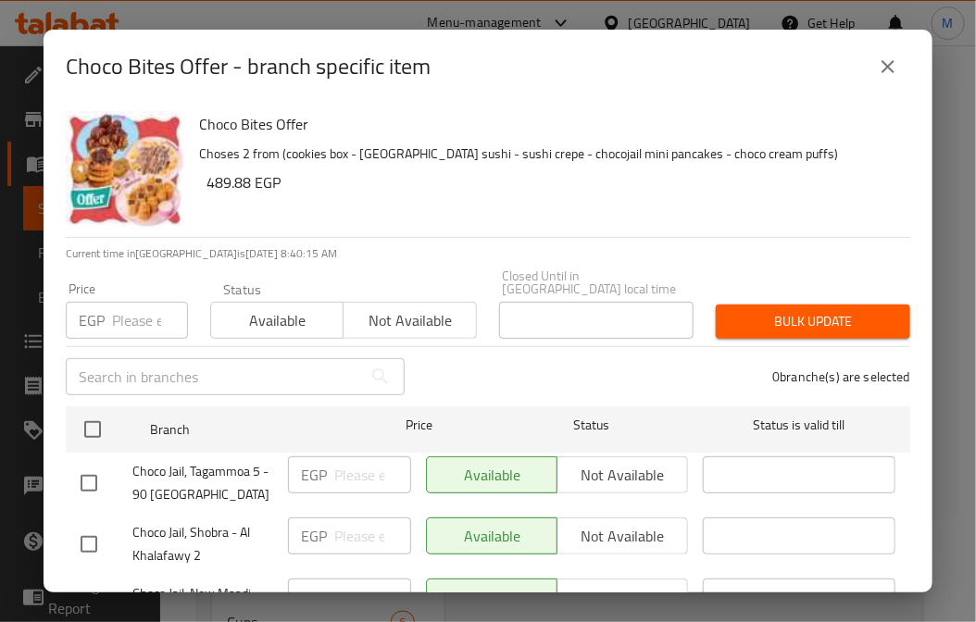
checkbox input "true"
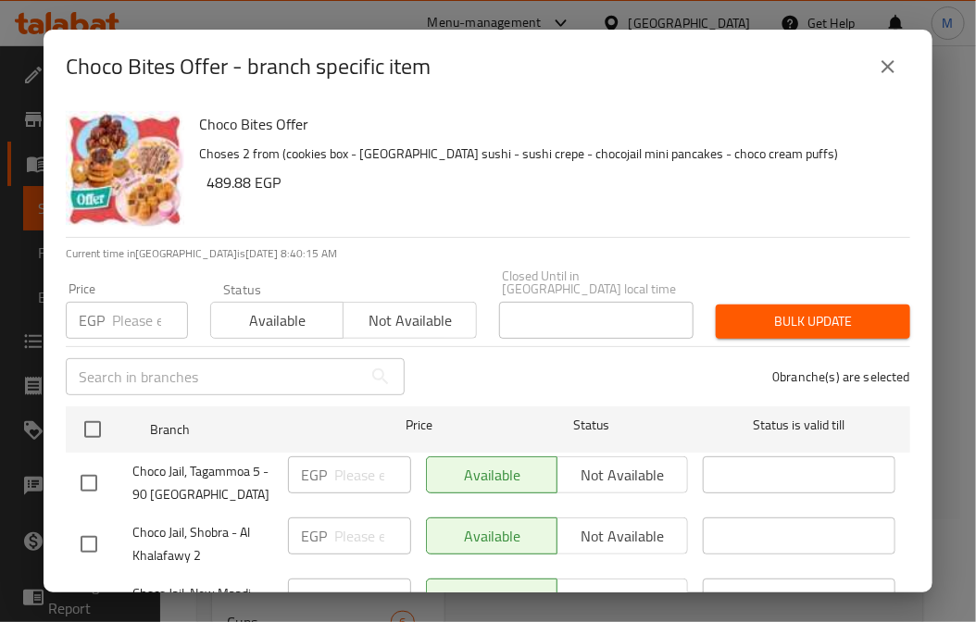
checkbox input "true"
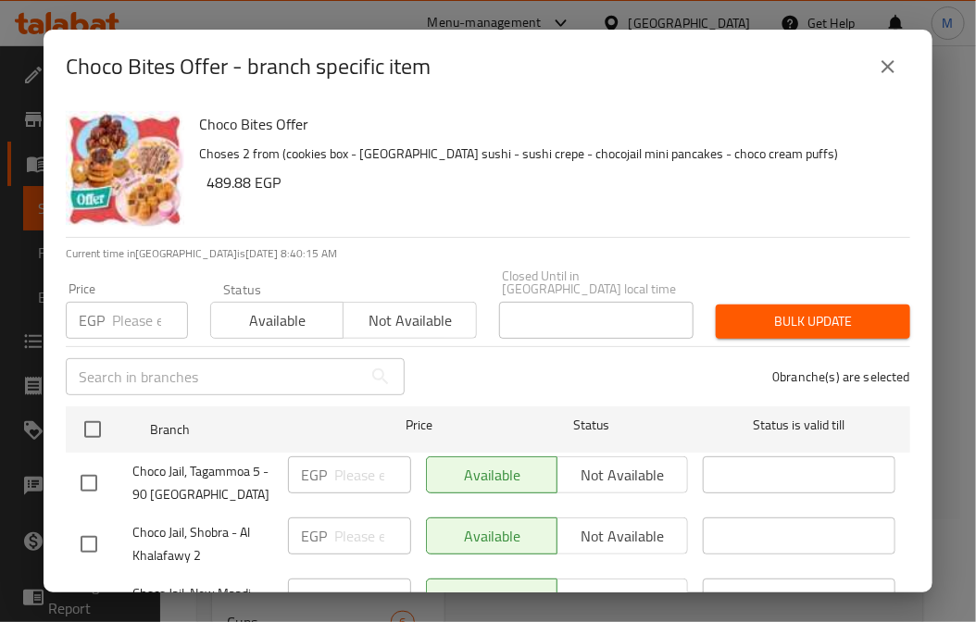
checkbox input "true"
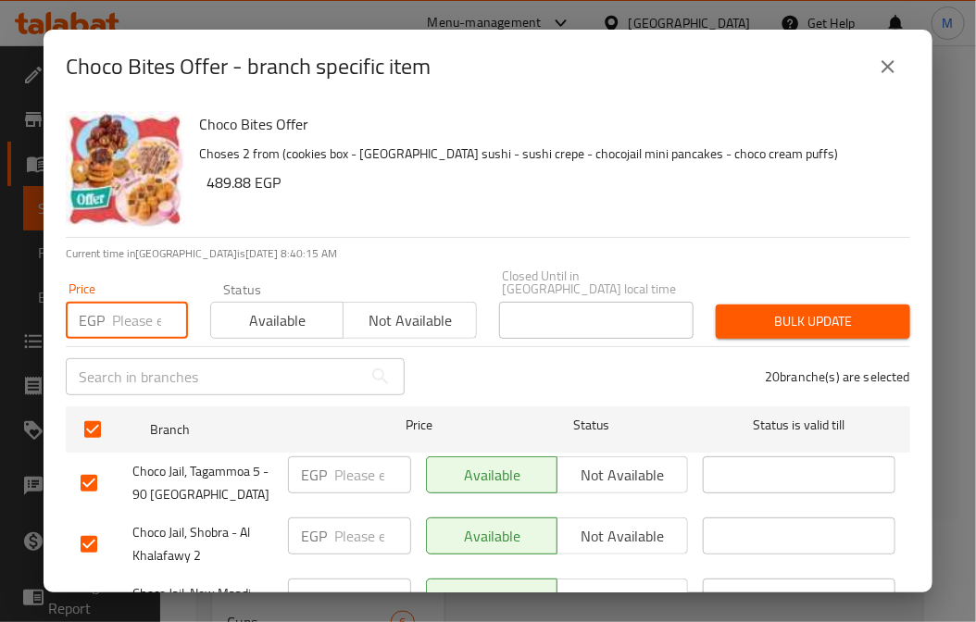
click at [115, 317] on input "number" at bounding box center [150, 320] width 76 height 37
paste input "539.88"
type input "539.88"
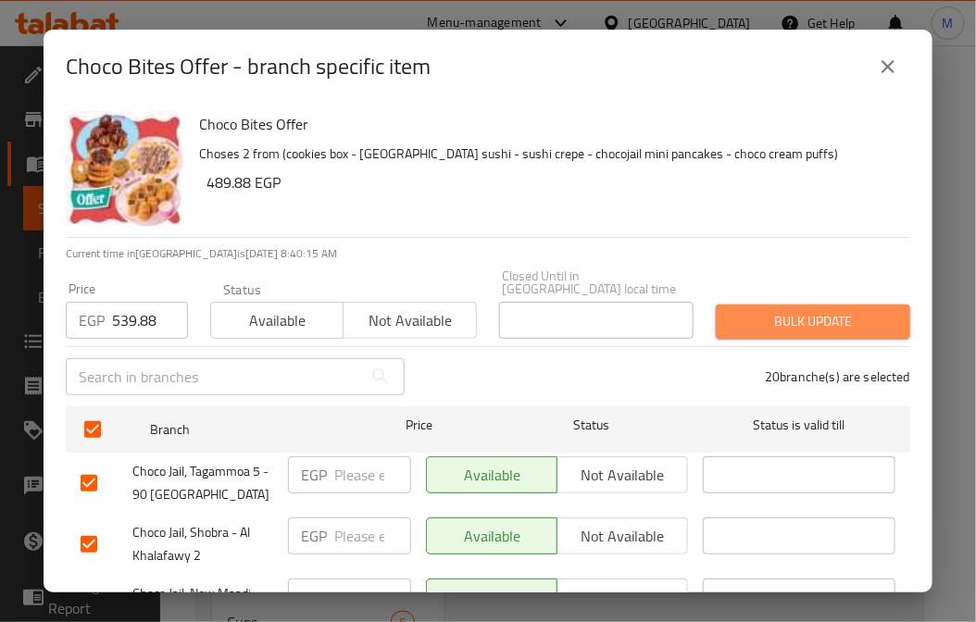
click at [824, 310] on span "Bulk update" at bounding box center [812, 321] width 165 height 23
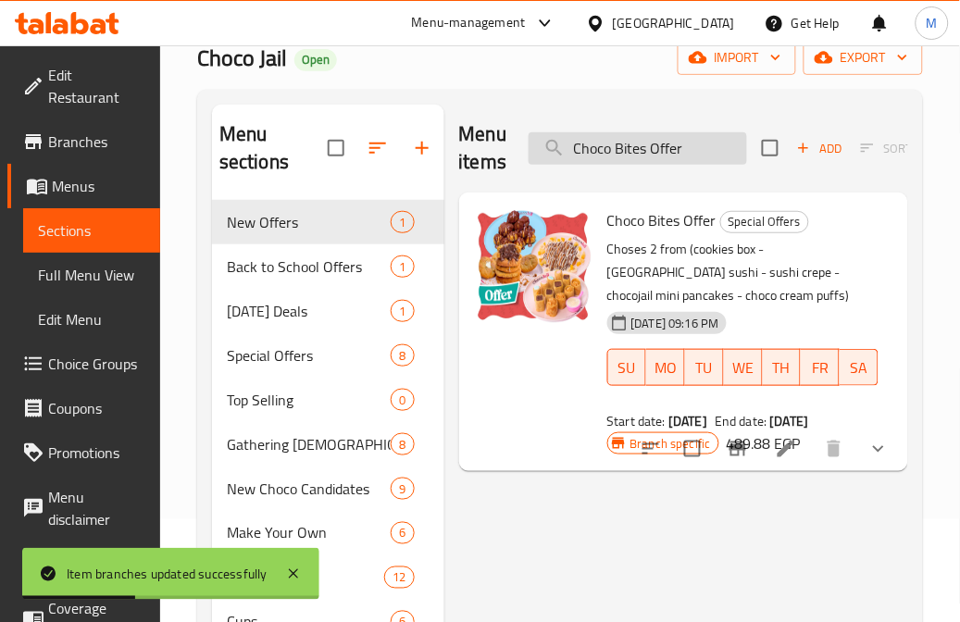
click at [680, 140] on input "Choco Bites Offer" at bounding box center [638, 148] width 218 height 32
click at [680, 141] on input "Choco Bites Offer" at bounding box center [638, 148] width 218 height 32
click at [680, 142] on input "Choco Bites Offer" at bounding box center [638, 148] width 218 height 32
paste input "Overdose Happines"
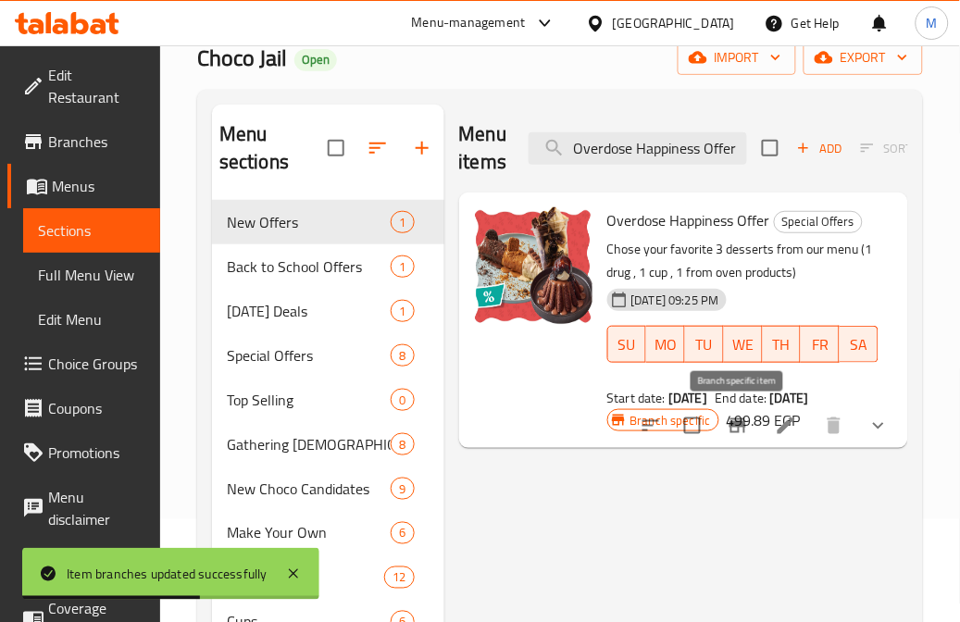
type input "Overdose Happiness Offer"
click at [751, 424] on button "Branch-specific-item" at bounding box center [738, 426] width 44 height 44
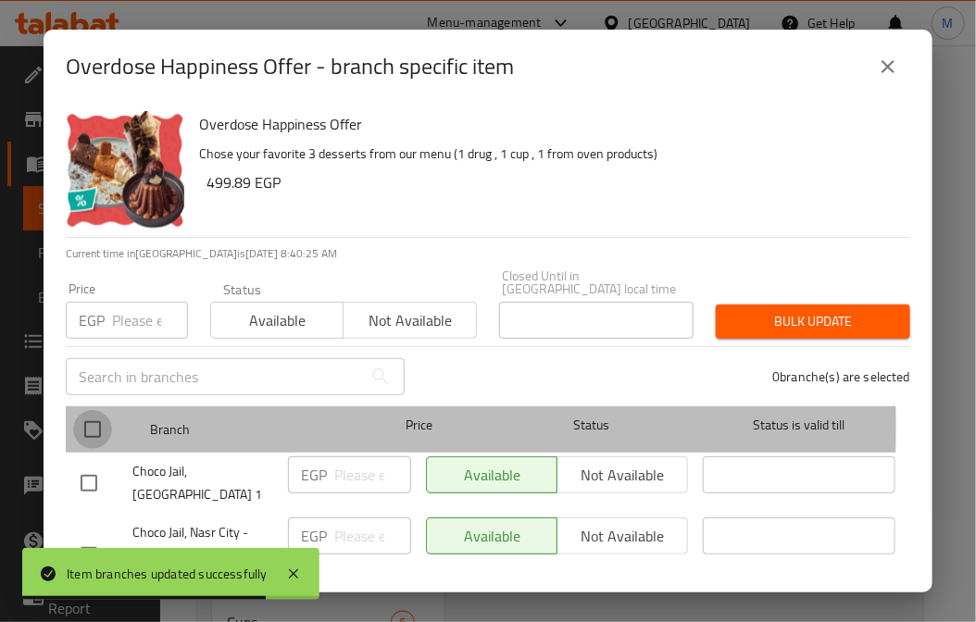
click at [103, 412] on input "checkbox" at bounding box center [92, 429] width 39 height 39
checkbox input "true"
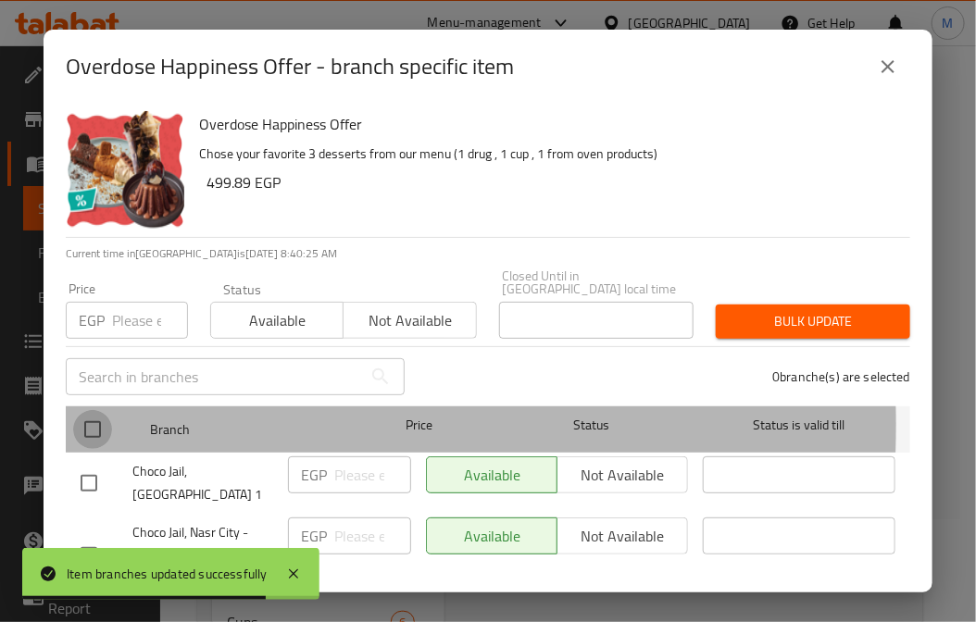
checkbox input "true"
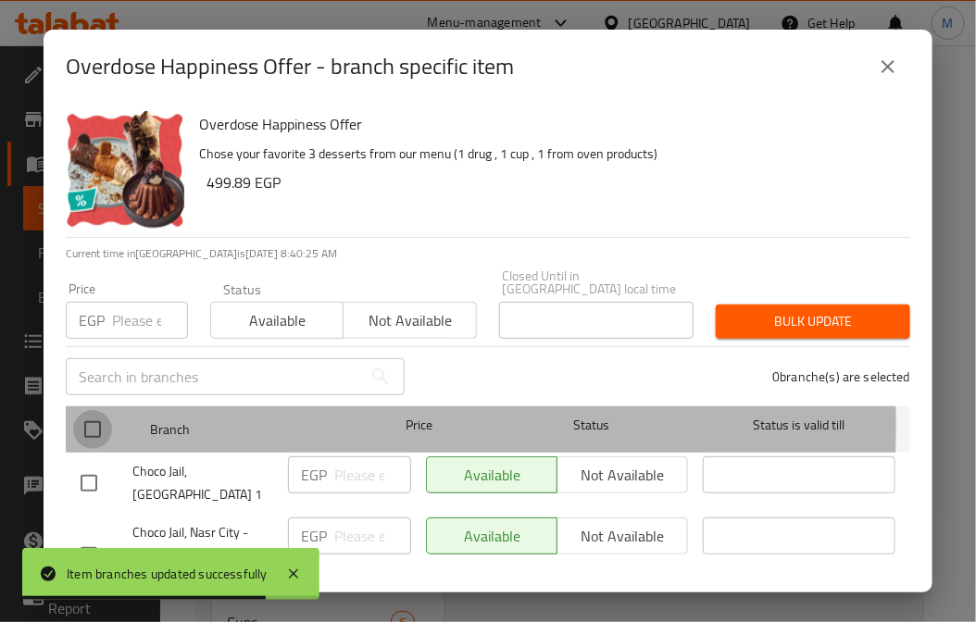
checkbox input "true"
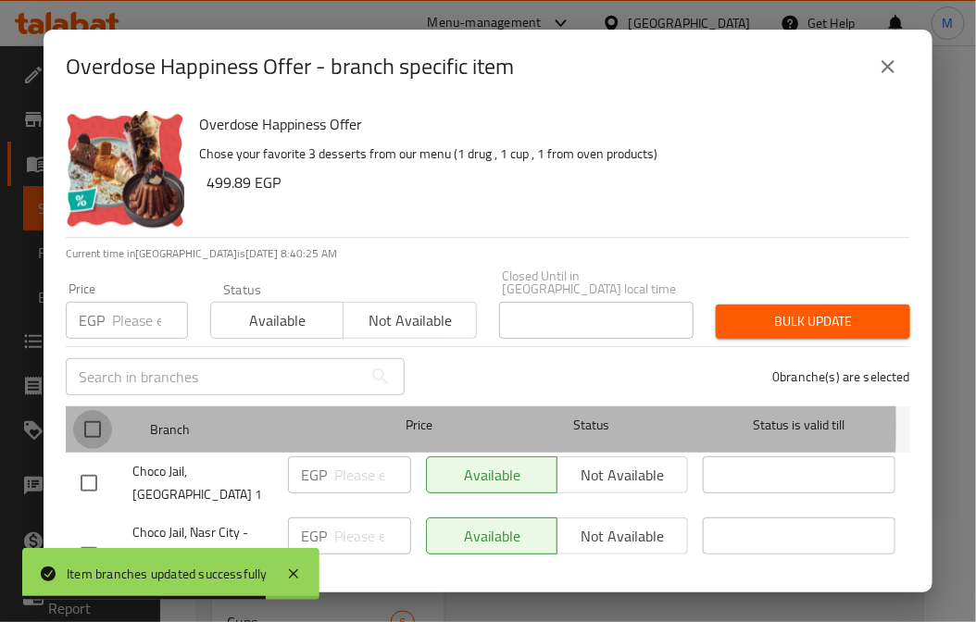
checkbox input "true"
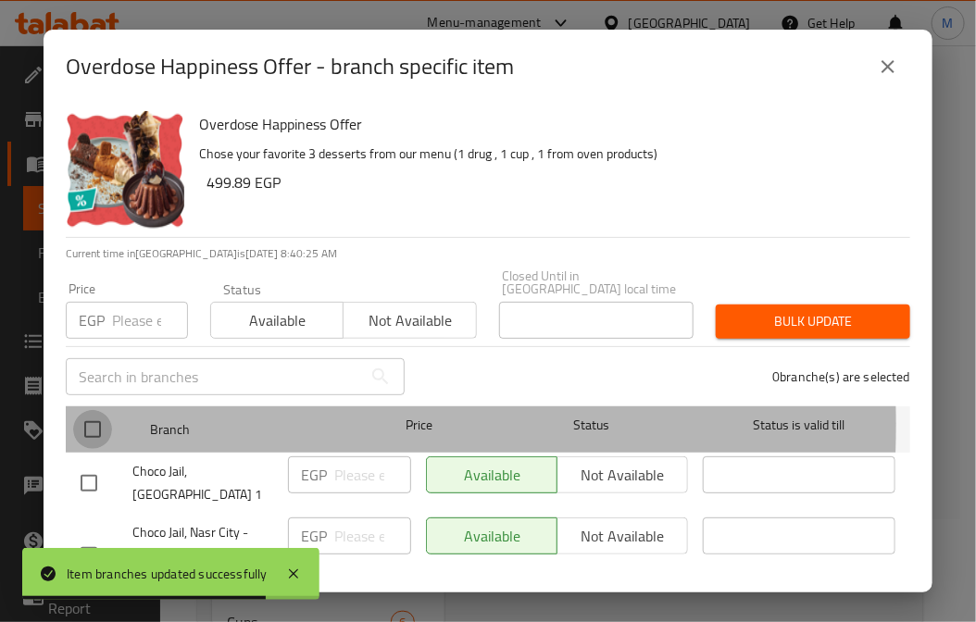
checkbox input "true"
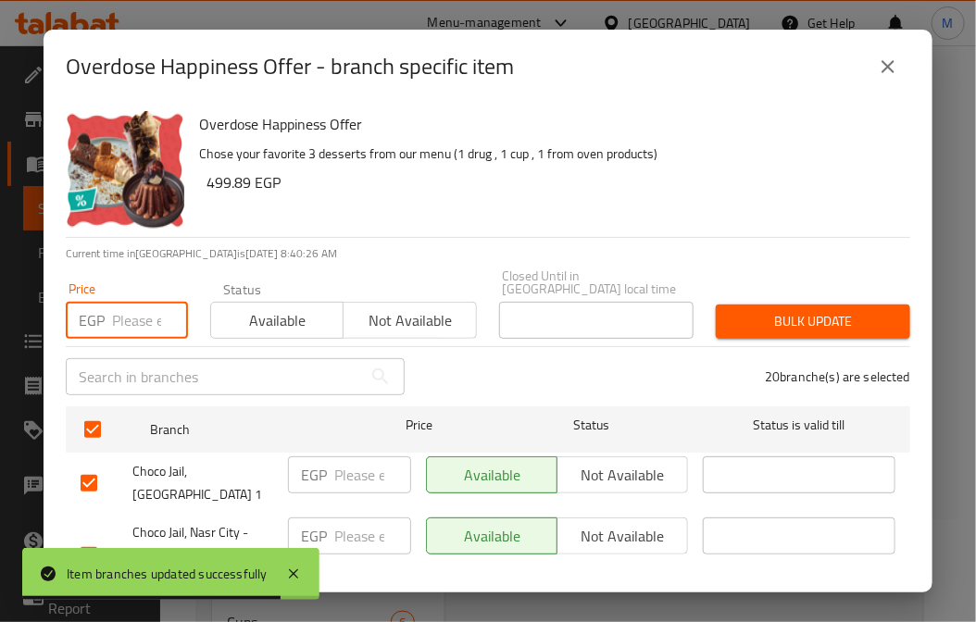
click at [119, 308] on input "number" at bounding box center [150, 320] width 76 height 37
paste input "549.89"
type input "549.89"
click at [825, 310] on span "Bulk update" at bounding box center [812, 321] width 165 height 23
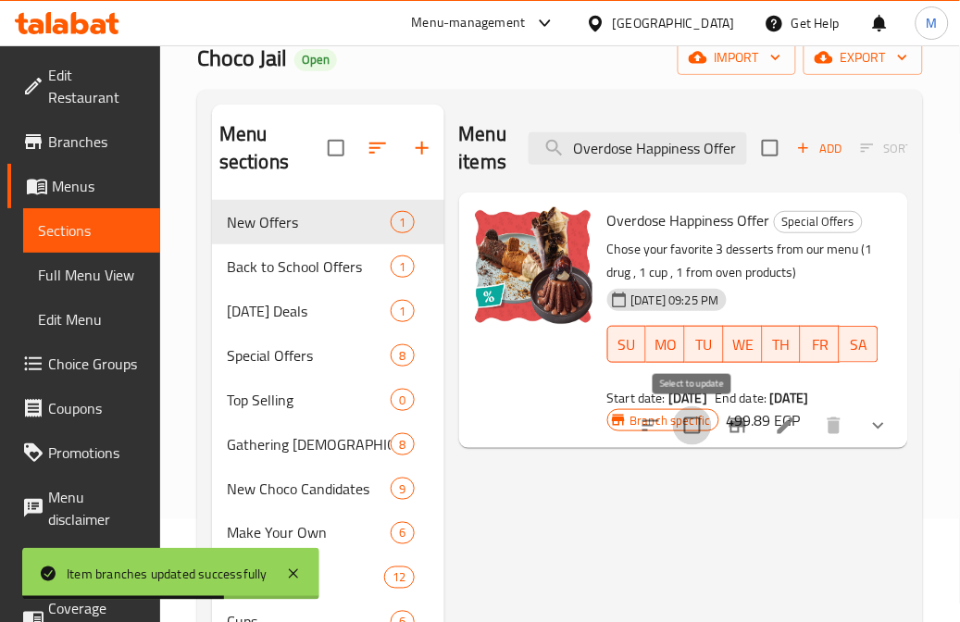
click at [688, 431] on input "checkbox" at bounding box center [692, 425] width 39 height 39
checkbox input "true"
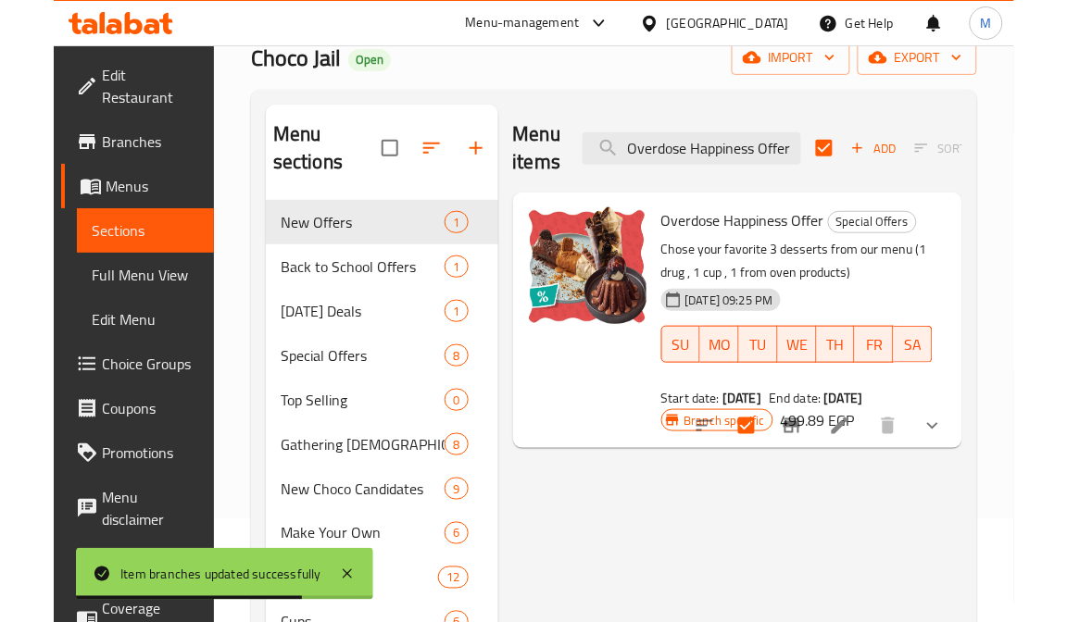
scroll to position [0, 0]
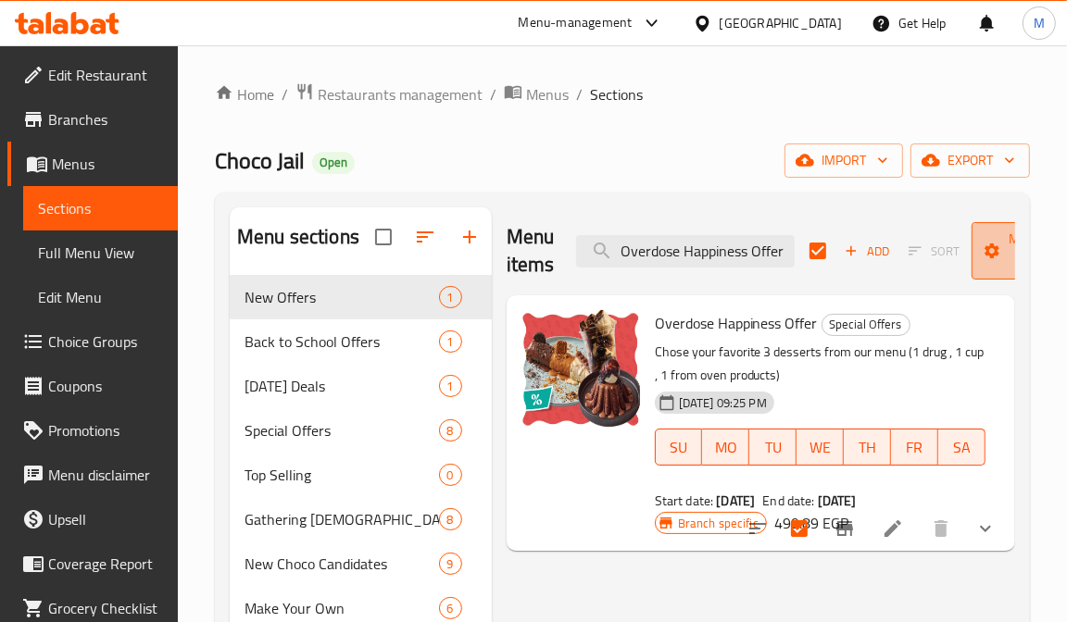
click at [975, 245] on icon "button" at bounding box center [991, 251] width 19 height 19
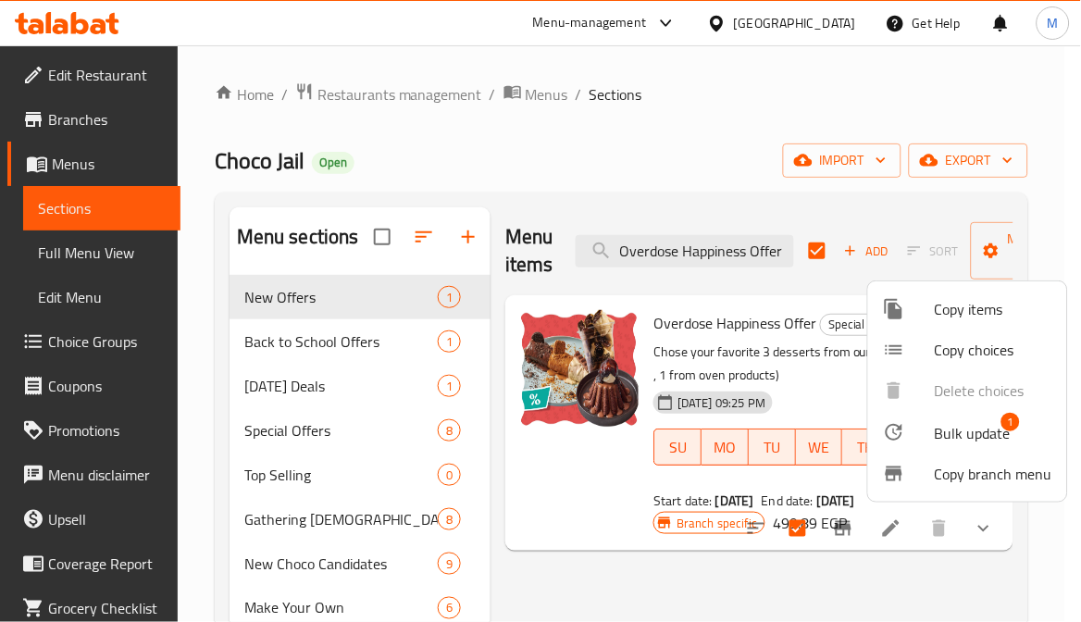
click at [960, 442] on span "Bulk update" at bounding box center [973, 433] width 76 height 22
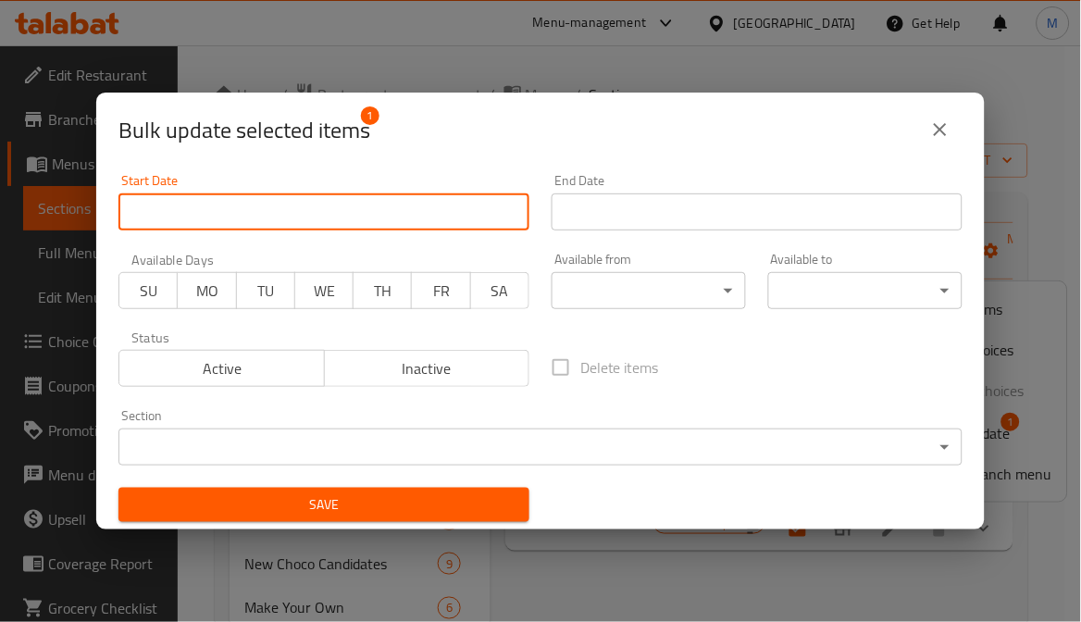
click at [293, 219] on input "Start Date" at bounding box center [324, 211] width 411 height 37
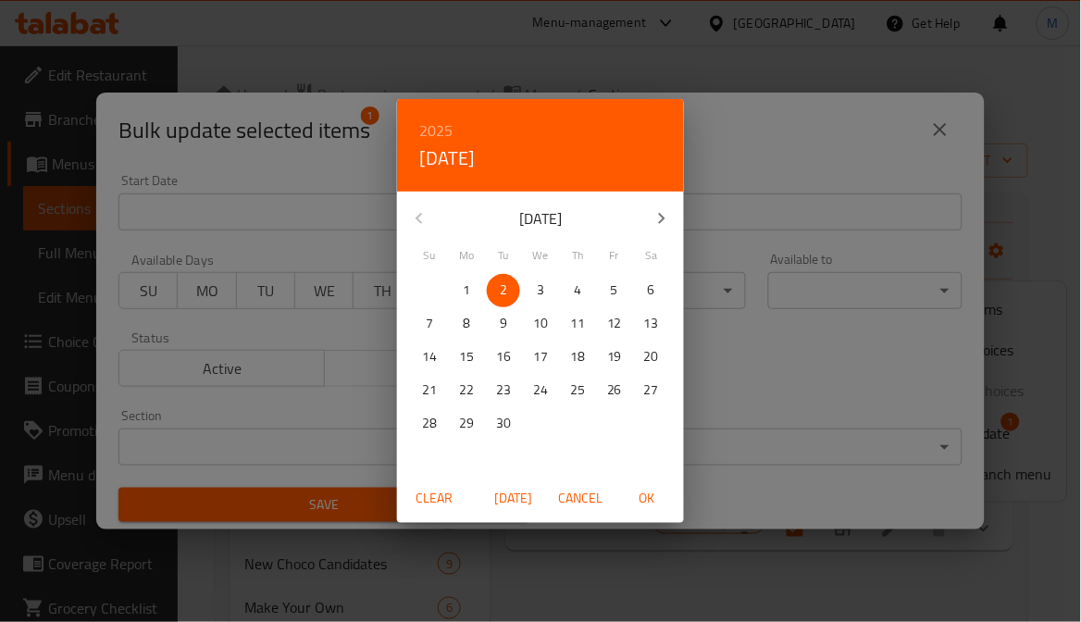
click at [645, 501] on span "OK" at bounding box center [647, 498] width 44 height 23
type input "[DATE]"
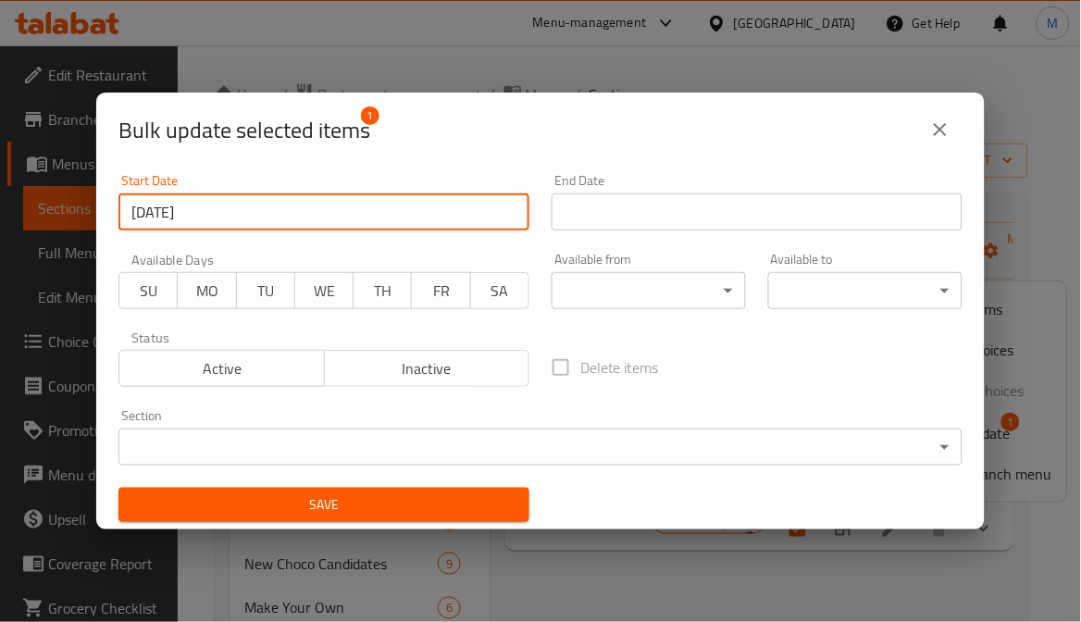
click at [707, 219] on input "Start Date" at bounding box center [757, 211] width 411 height 37
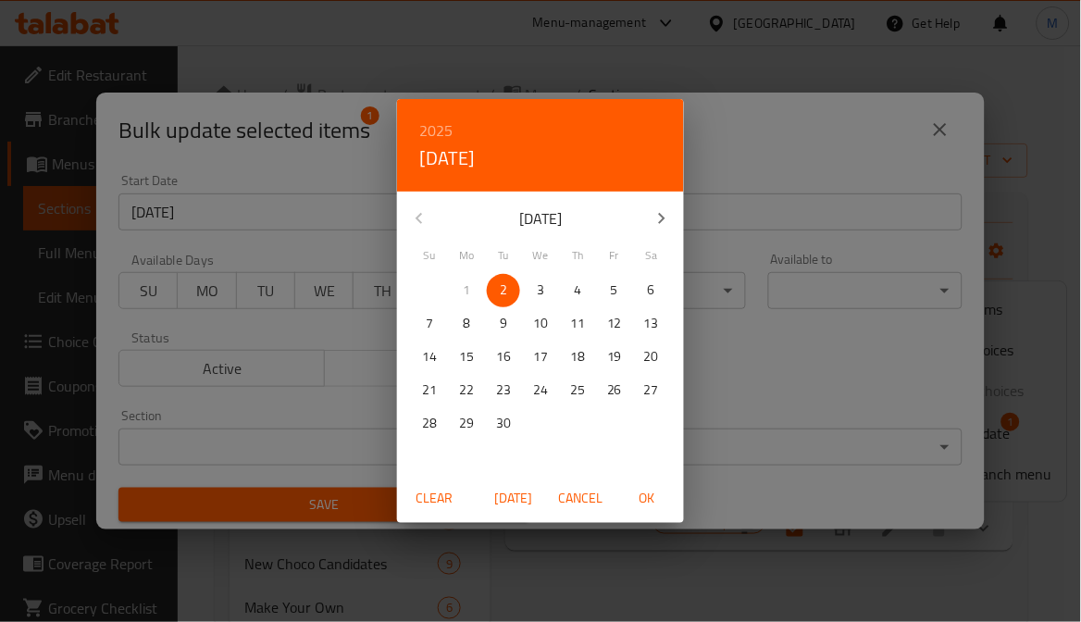
click at [654, 218] on icon "button" at bounding box center [662, 218] width 22 height 22
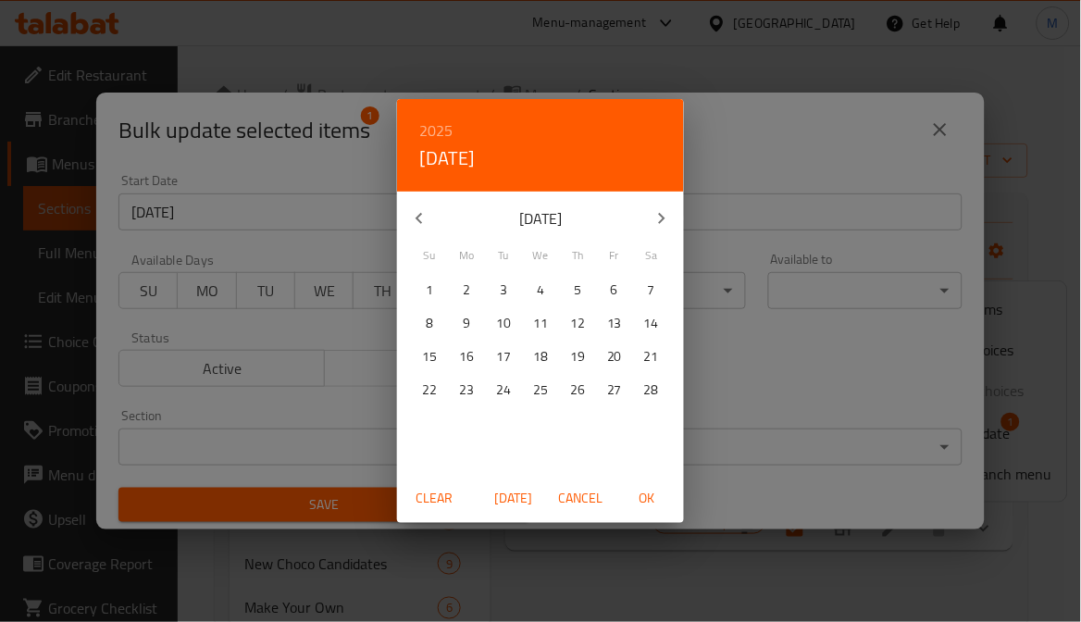
click at [420, 214] on icon "button" at bounding box center [419, 218] width 6 height 11
click at [655, 419] on p "31" at bounding box center [651, 423] width 15 height 23
click at [640, 497] on span "OK" at bounding box center [647, 498] width 44 height 23
type input "[DATE]"
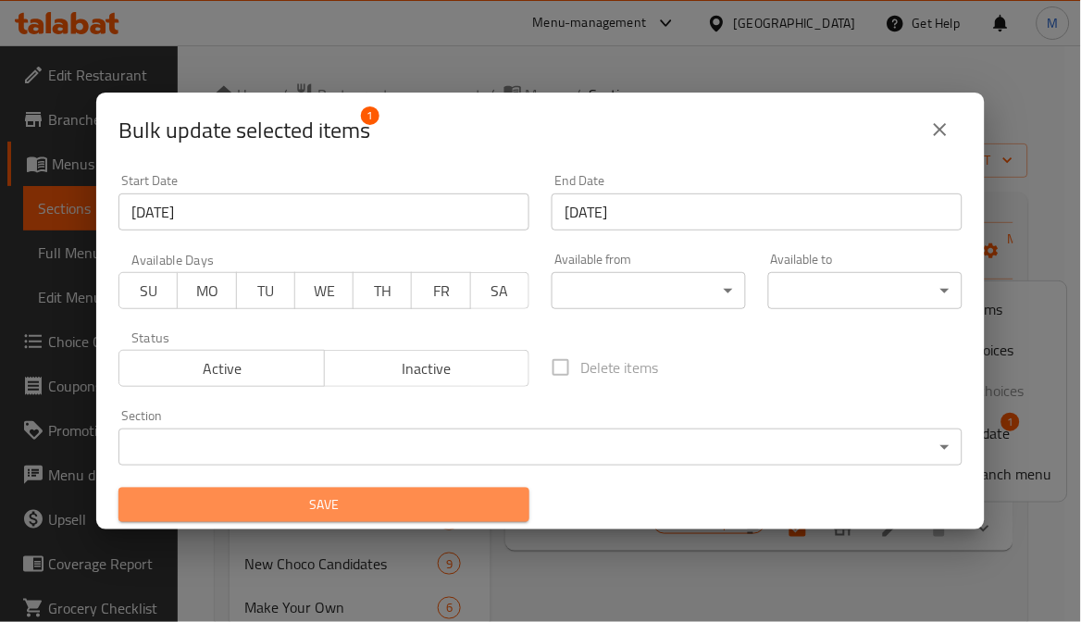
click at [389, 497] on span "Save" at bounding box center [323, 504] width 381 height 23
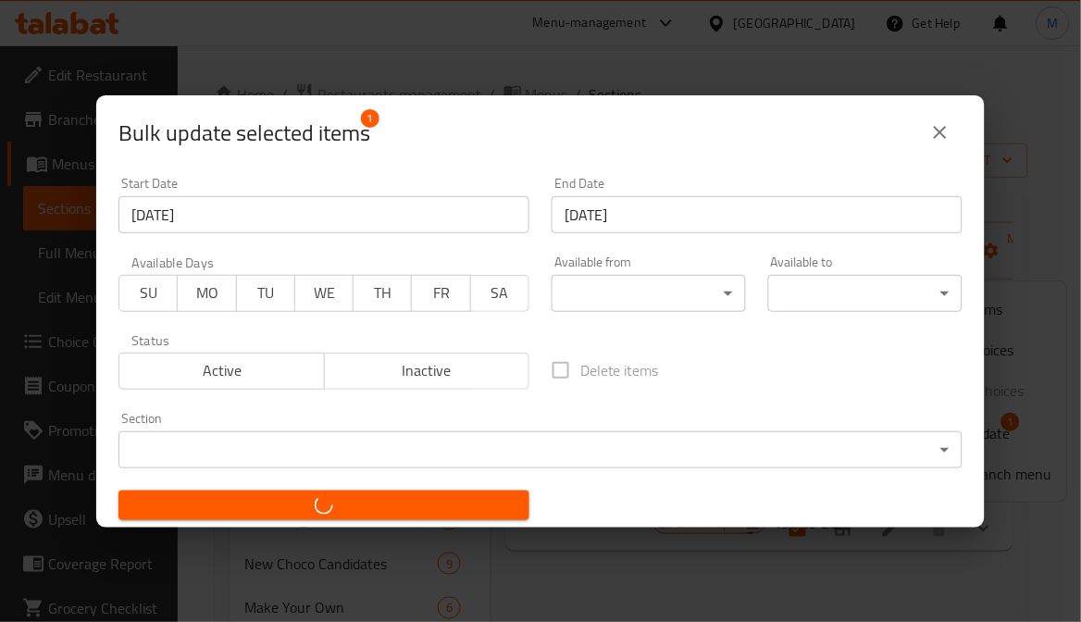
checkbox input "false"
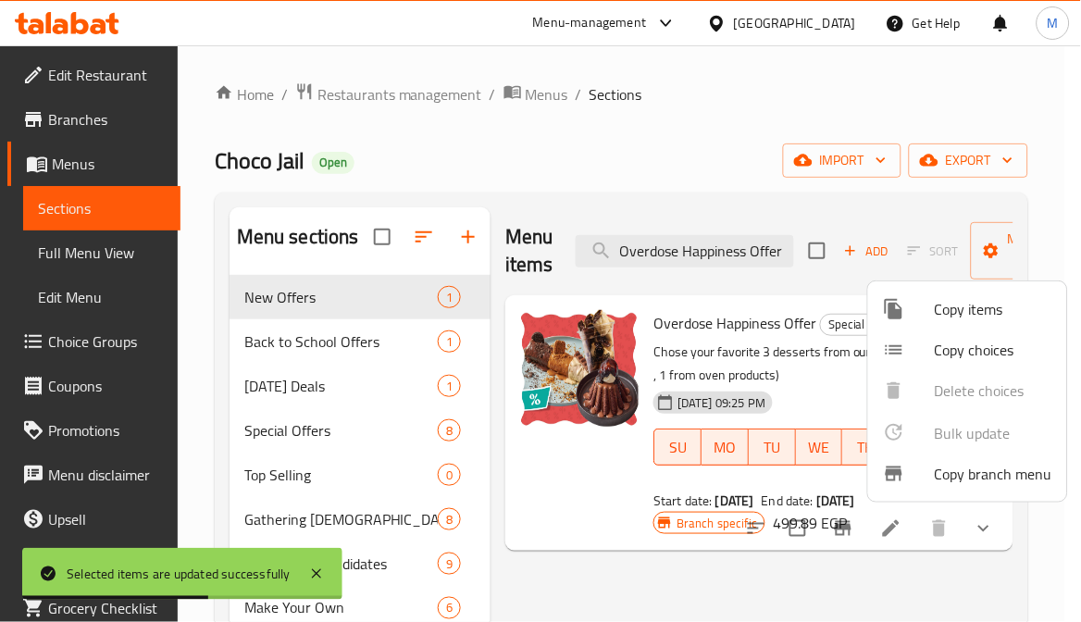
click at [709, 256] on div at bounding box center [540, 311] width 1081 height 622
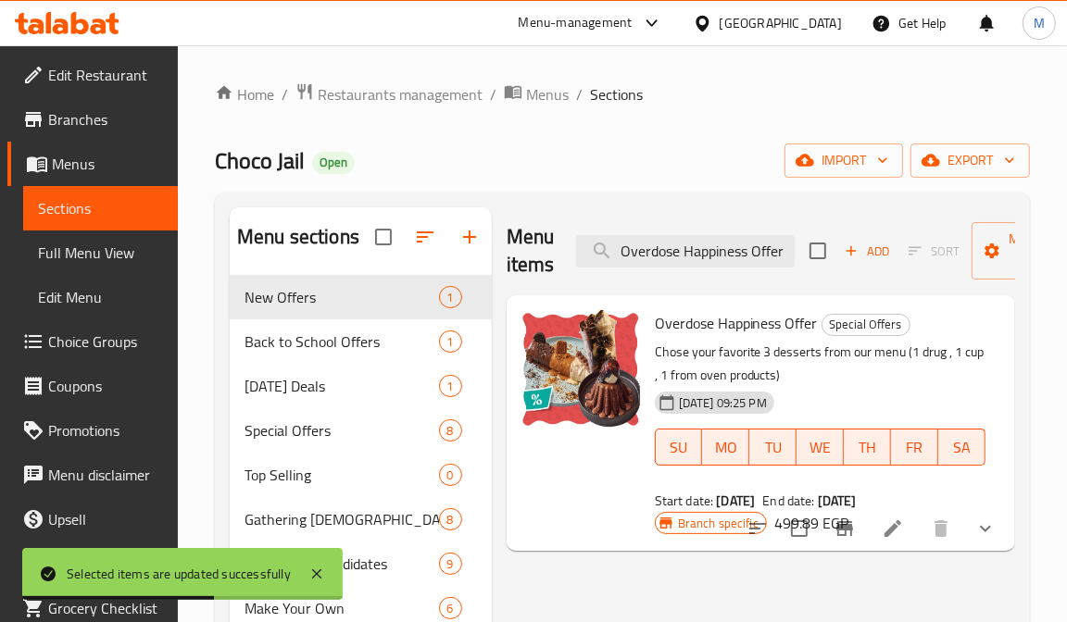
click at [709, 256] on input "Overdose Happiness Offer" at bounding box center [685, 251] width 218 height 32
paste input "Choco Bite"
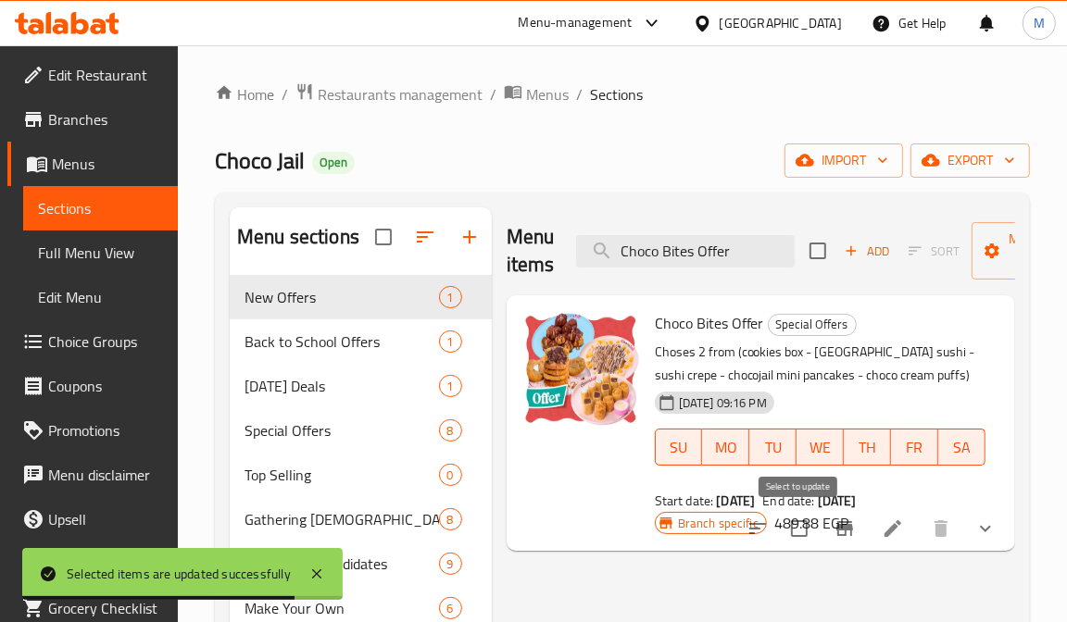
type input "Choco Bites Offer"
click at [804, 534] on input "checkbox" at bounding box center [799, 528] width 39 height 39
checkbox input "true"
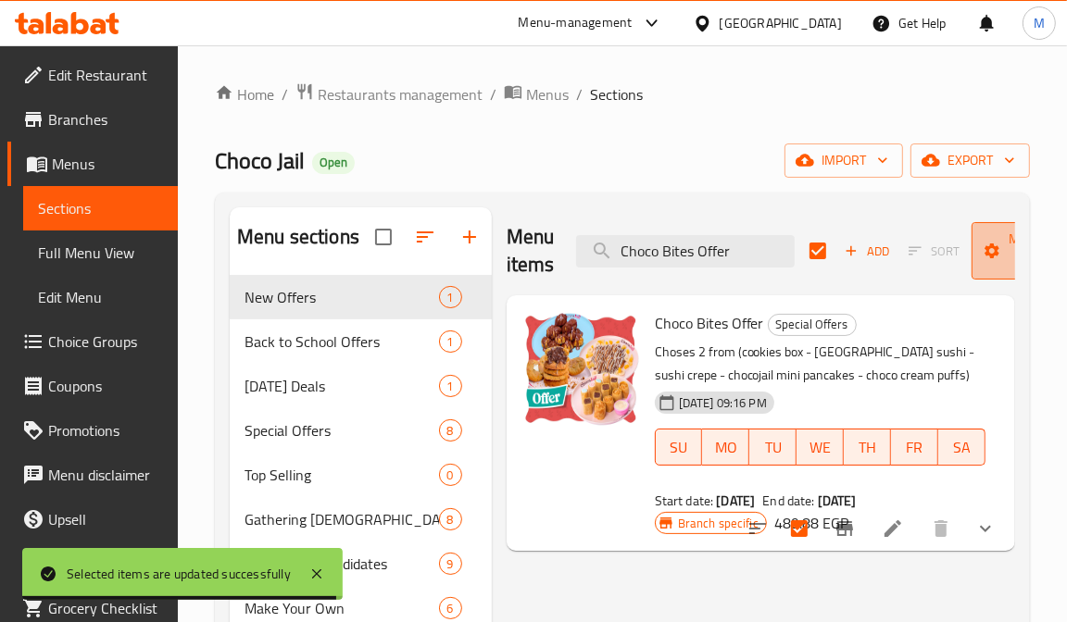
click at [975, 259] on icon "button" at bounding box center [991, 251] width 19 height 19
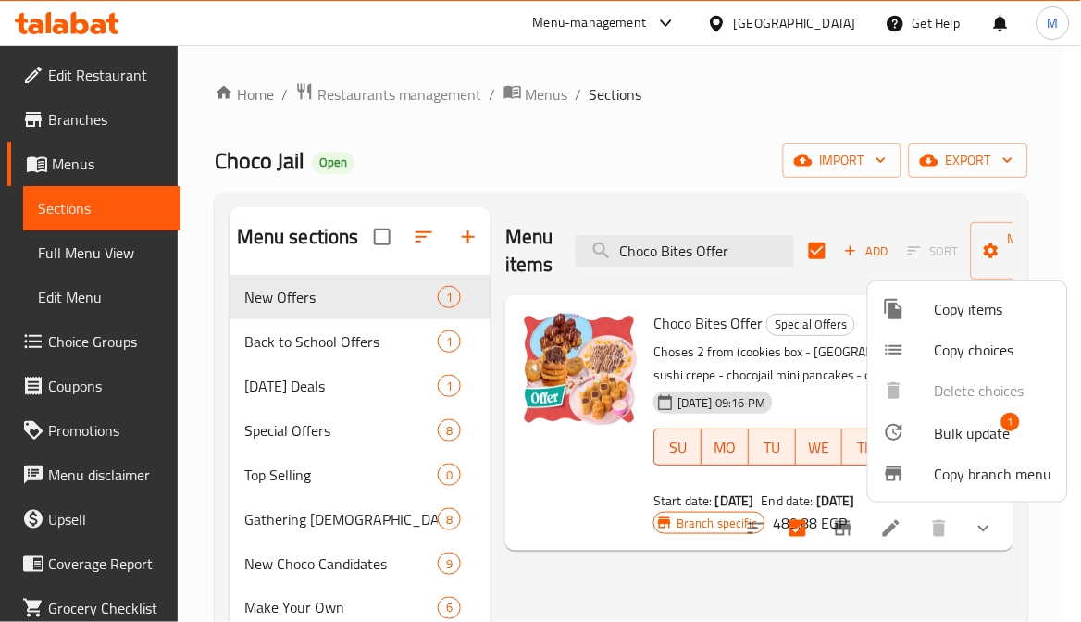
click at [972, 435] on span "Bulk update" at bounding box center [973, 433] width 76 height 22
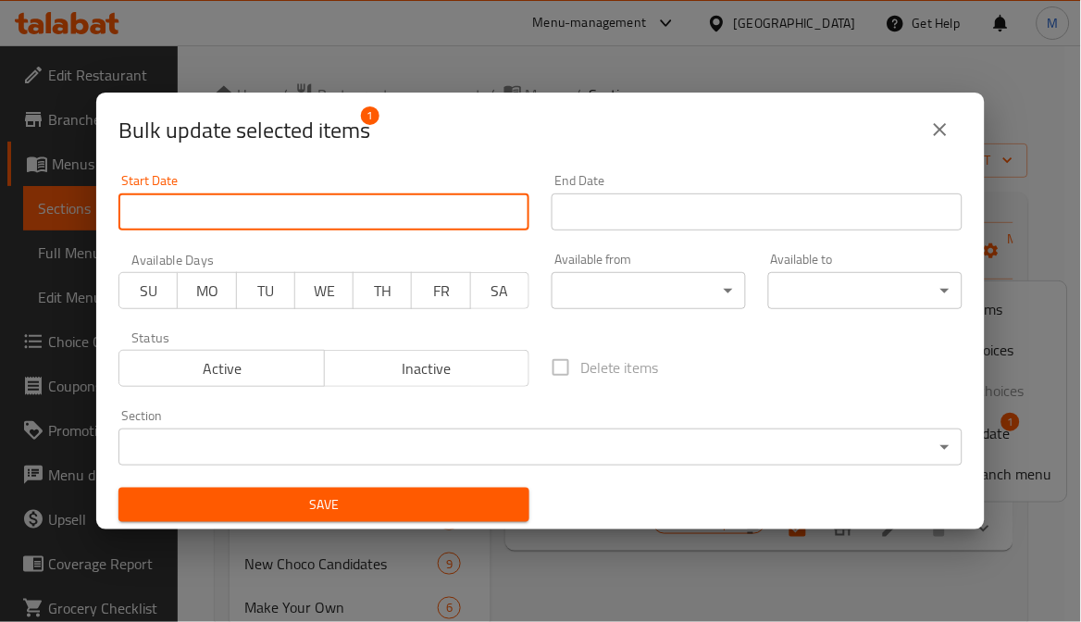
click at [243, 218] on input "Start Date" at bounding box center [324, 211] width 411 height 37
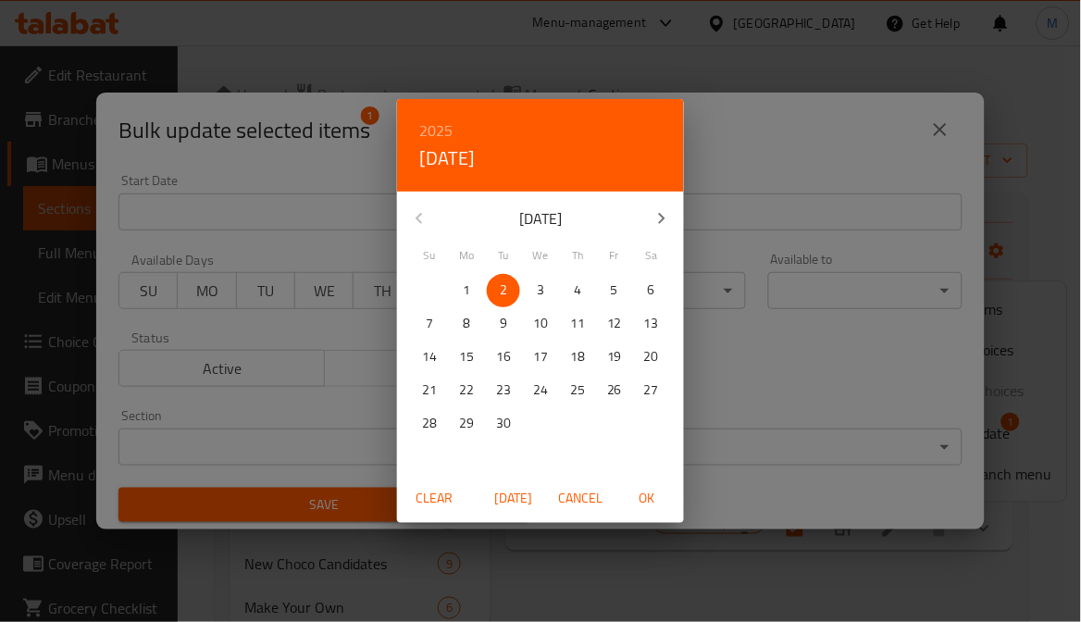
click at [672, 475] on div "Clear [DATE] Cancel OK" at bounding box center [540, 498] width 287 height 49
click at [652, 501] on span "OK" at bounding box center [647, 498] width 44 height 23
type input "[DATE]"
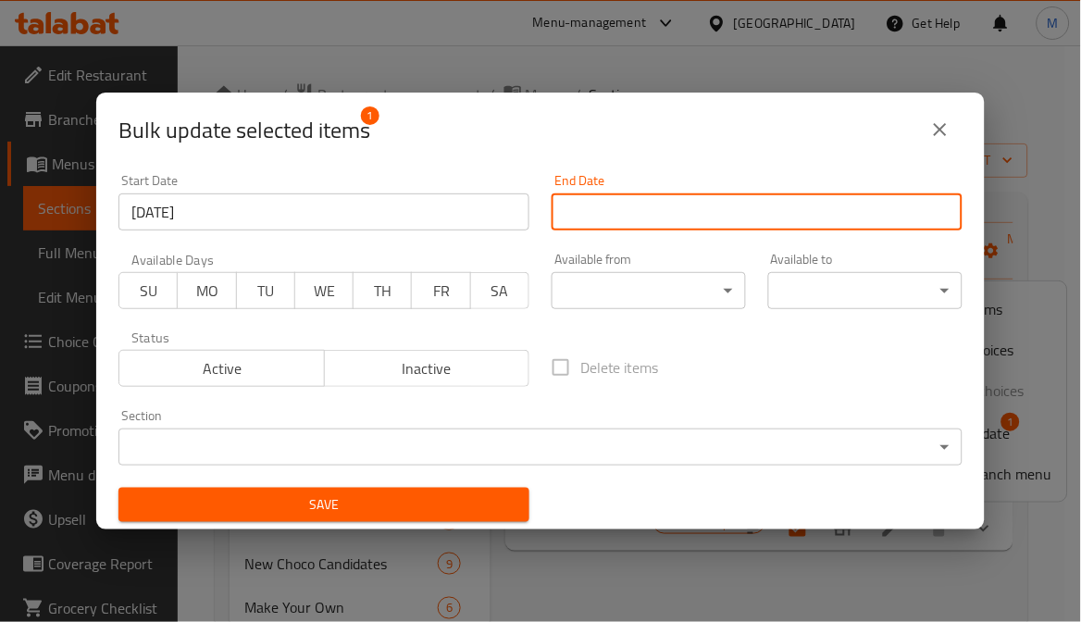
click at [626, 205] on input "Start Date" at bounding box center [757, 211] width 411 height 37
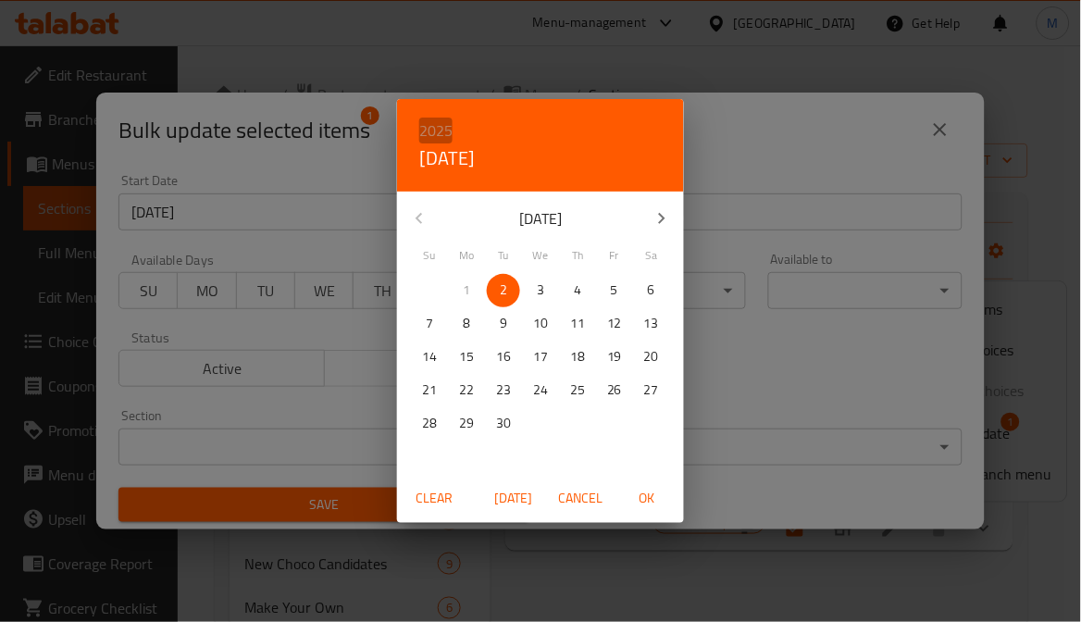
click at [446, 130] on h6 "2025" at bounding box center [435, 131] width 33 height 26
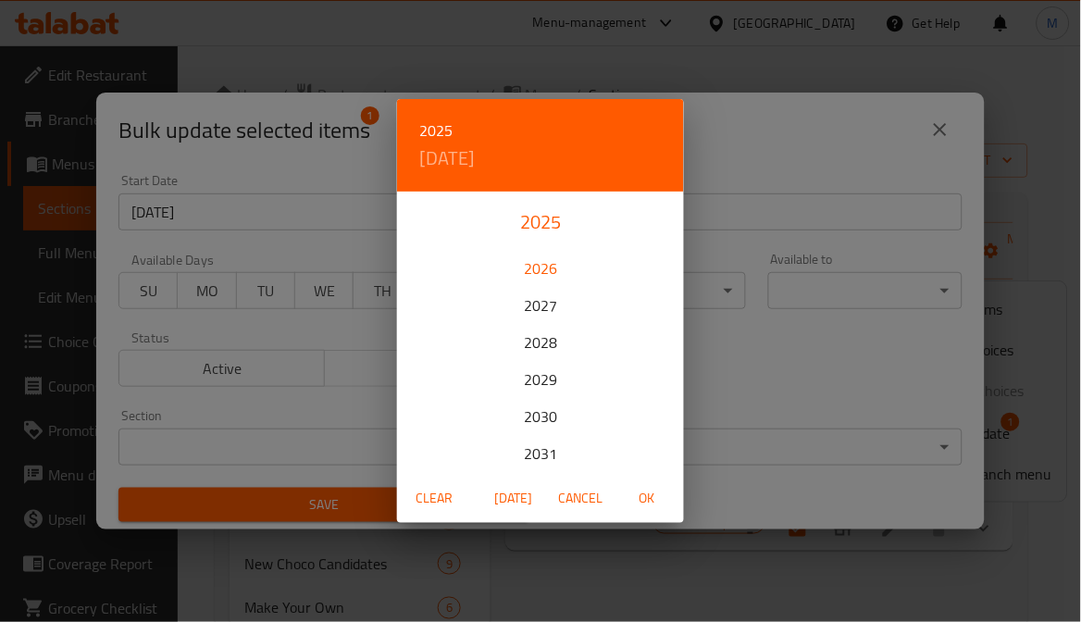
click at [549, 273] on div "2026" at bounding box center [540, 268] width 287 height 37
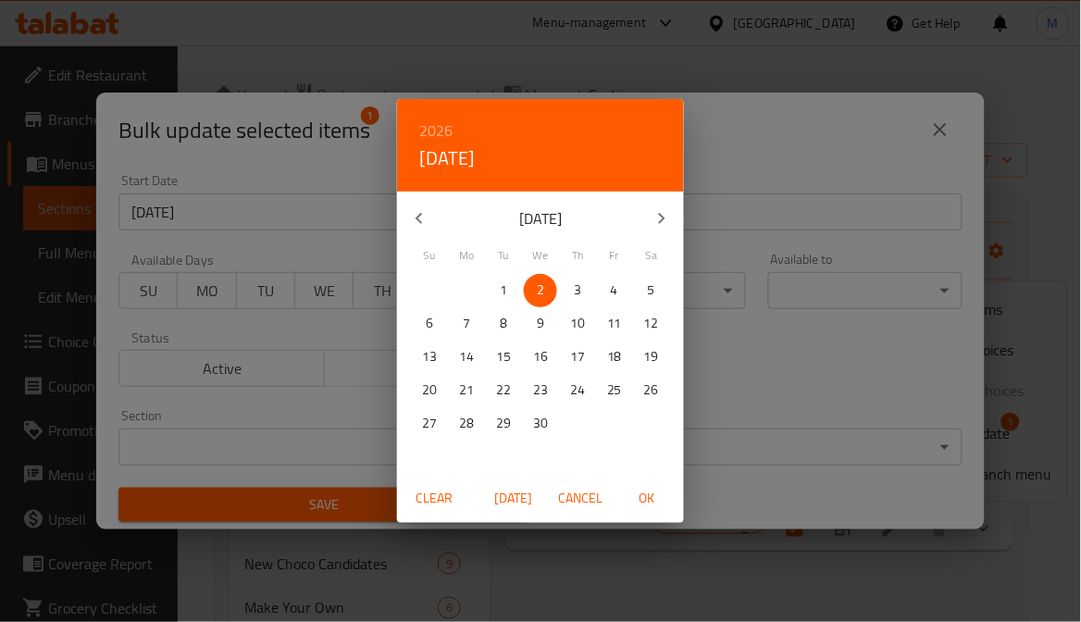
click at [429, 218] on icon "button" at bounding box center [419, 218] width 22 height 22
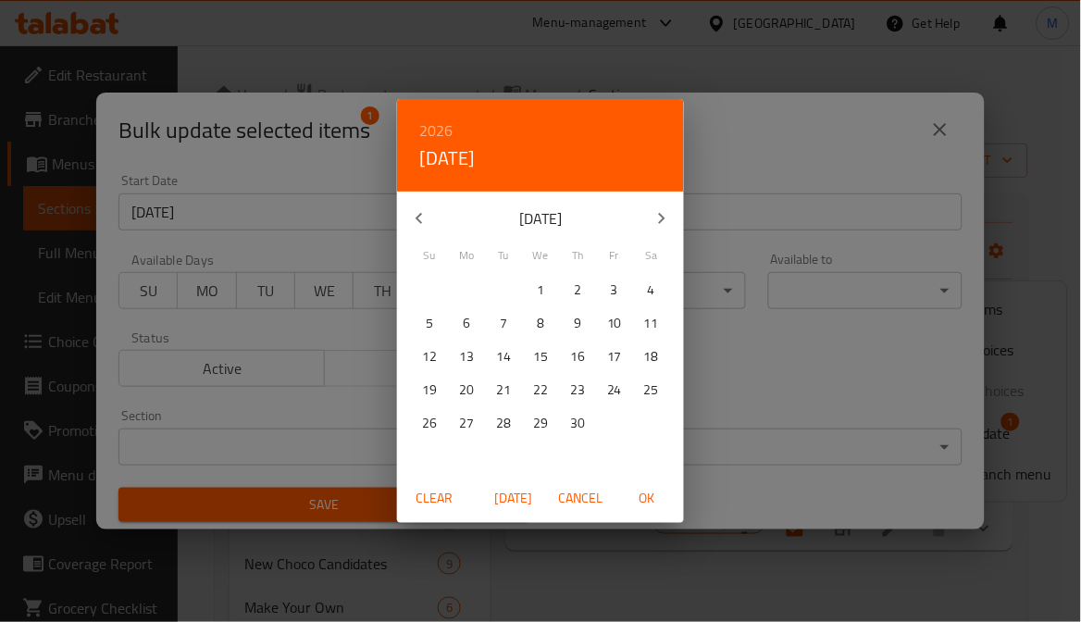
click at [429, 218] on icon "button" at bounding box center [419, 218] width 22 height 22
click at [659, 426] on span "31" at bounding box center [651, 423] width 33 height 23
click at [650, 493] on span "OK" at bounding box center [647, 498] width 44 height 23
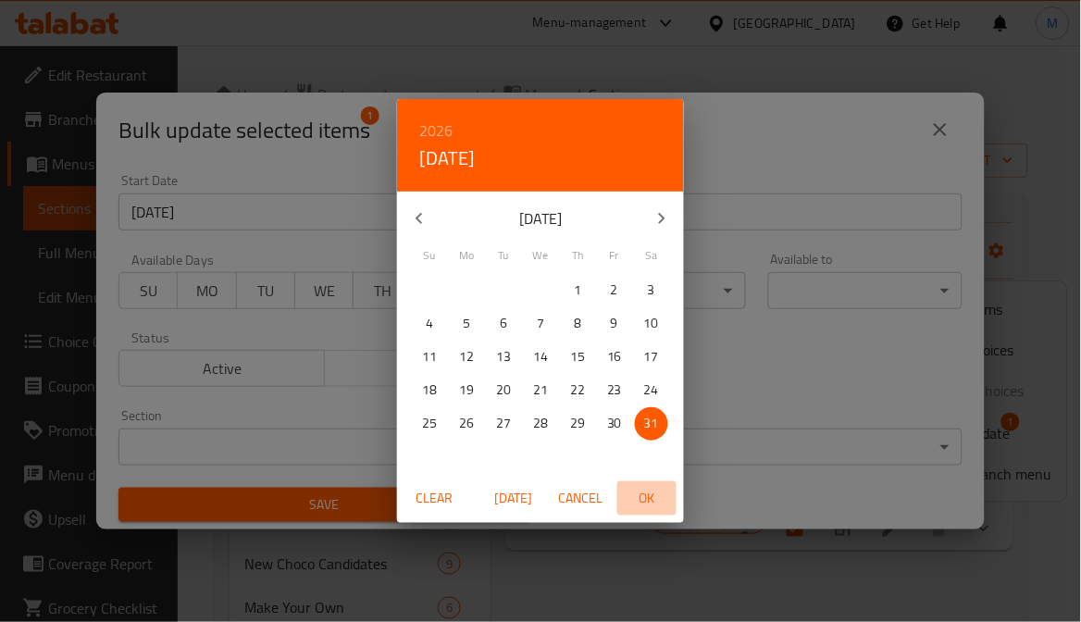
type input "[DATE]"
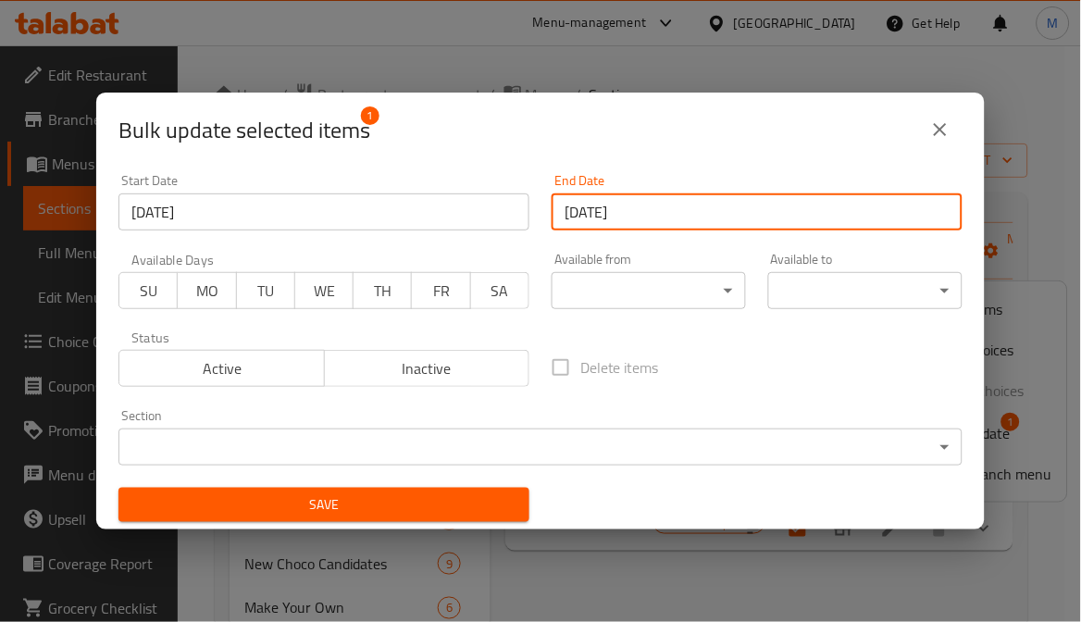
click at [423, 505] on span "Save" at bounding box center [323, 504] width 381 height 23
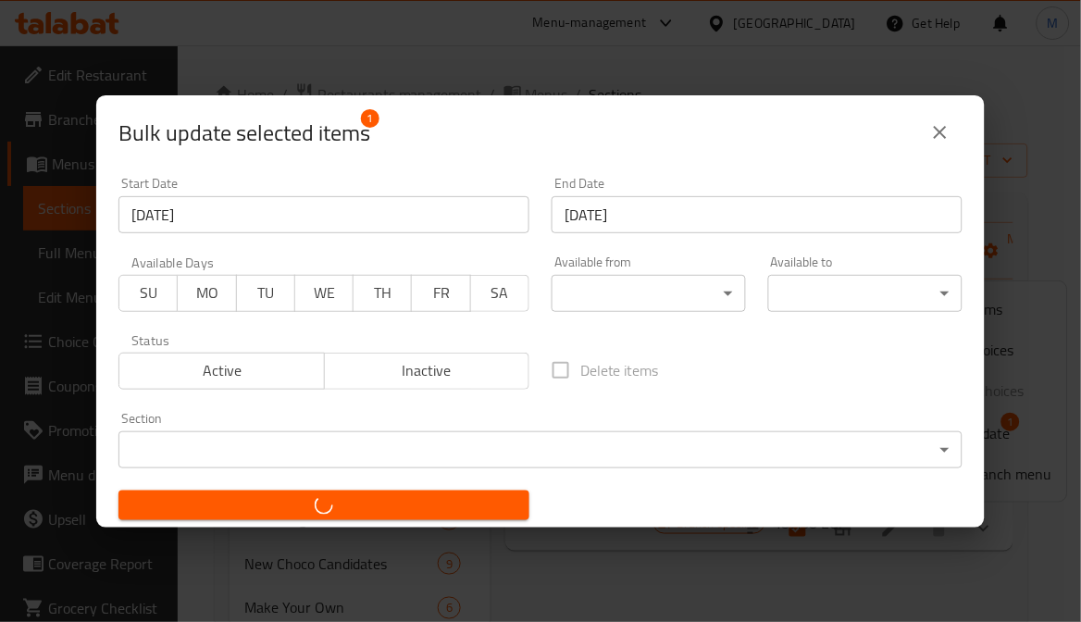
checkbox input "false"
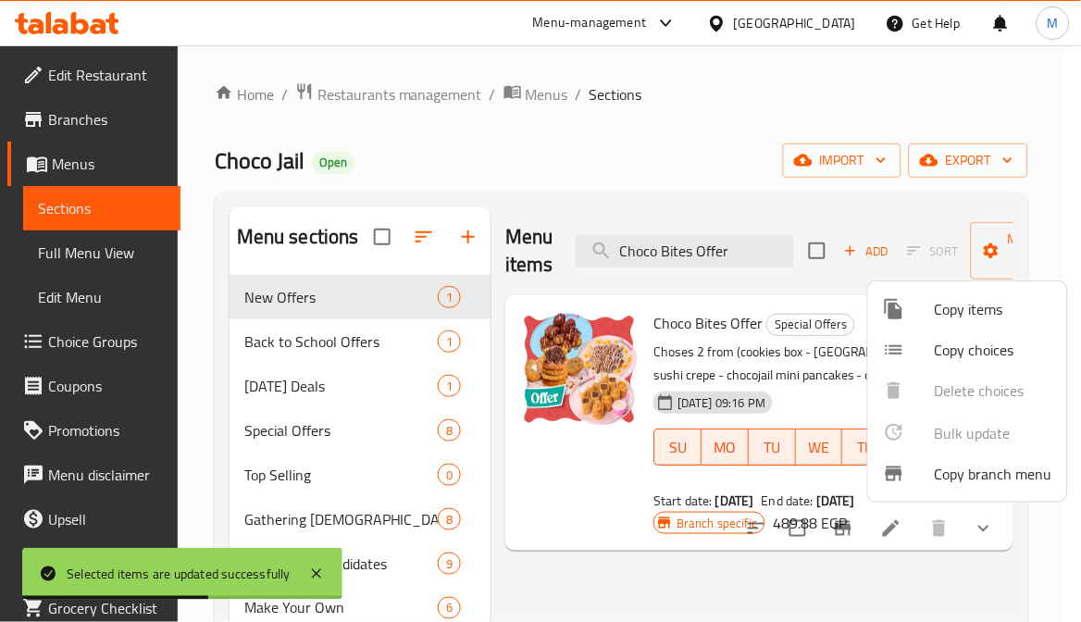
click at [725, 243] on div at bounding box center [540, 311] width 1081 height 622
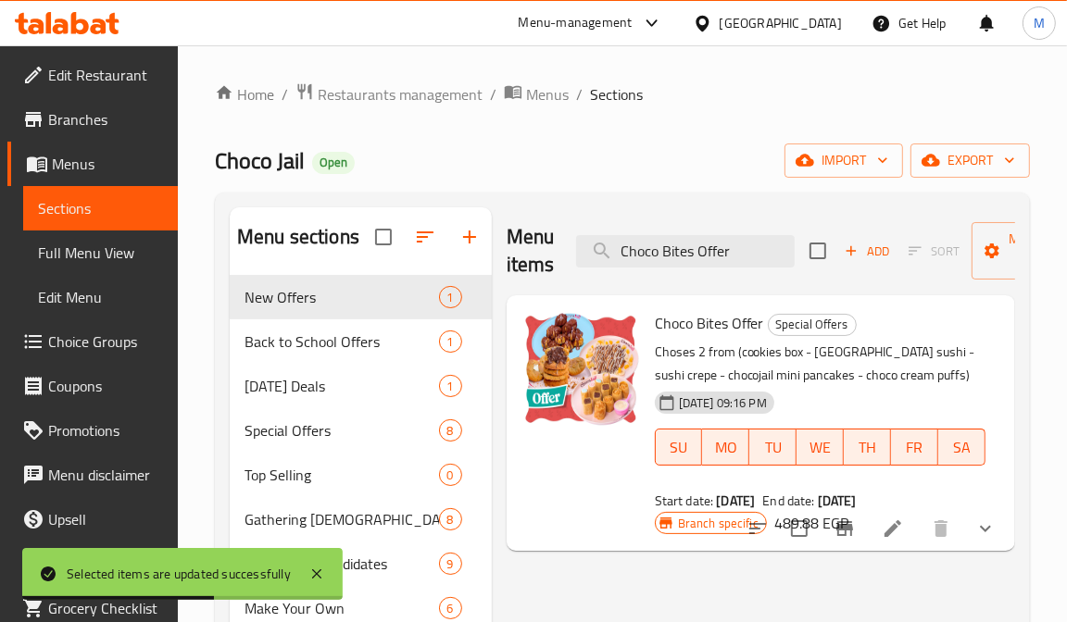
click at [725, 243] on input "Choco Bites Offer" at bounding box center [685, 251] width 218 height 32
click at [720, 245] on input "Choco Bites Offer" at bounding box center [685, 251] width 218 height 32
paste input "Buy 2 Cup And Get 1 Free"
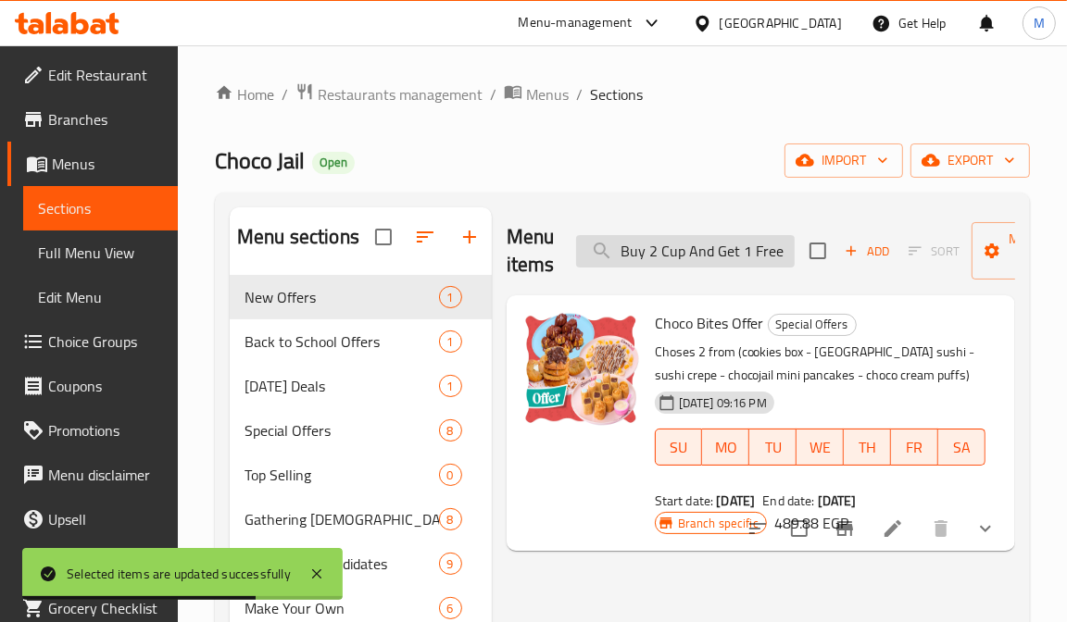
scroll to position [0, 26]
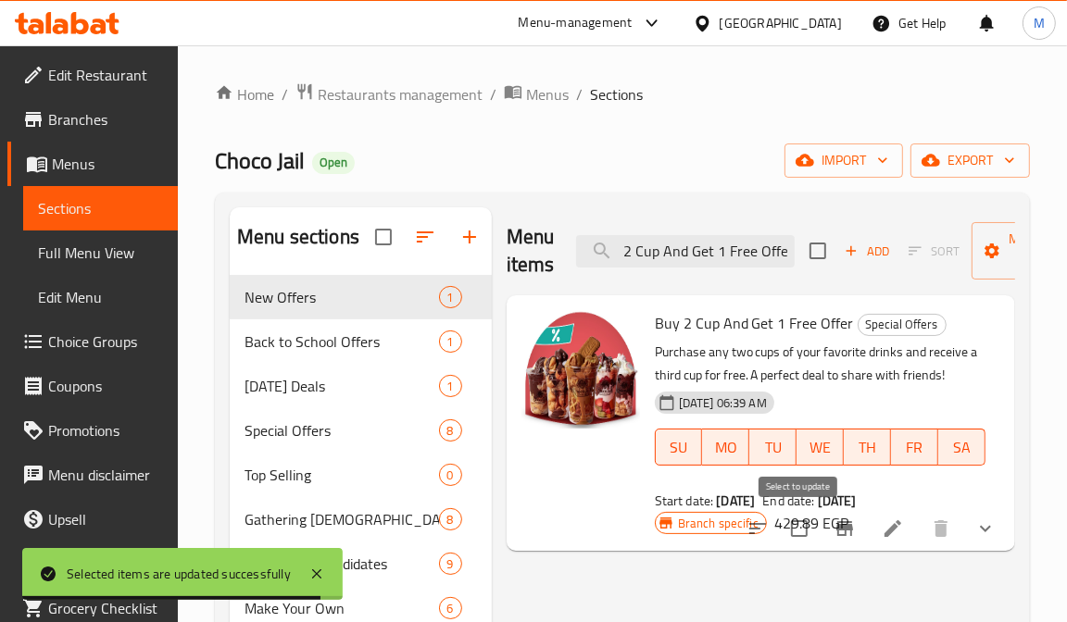
type input "Buy 2 Cup And Get 1 Free Offer"
click at [807, 530] on input "checkbox" at bounding box center [799, 528] width 39 height 39
checkbox input "true"
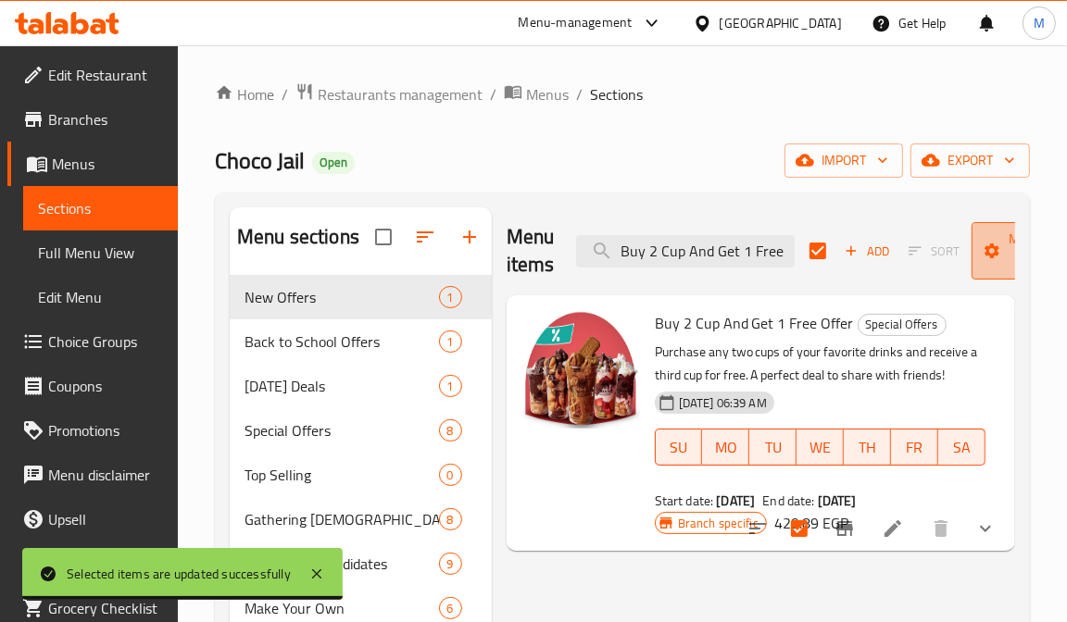
click at [975, 246] on icon "button" at bounding box center [992, 250] width 15 height 15
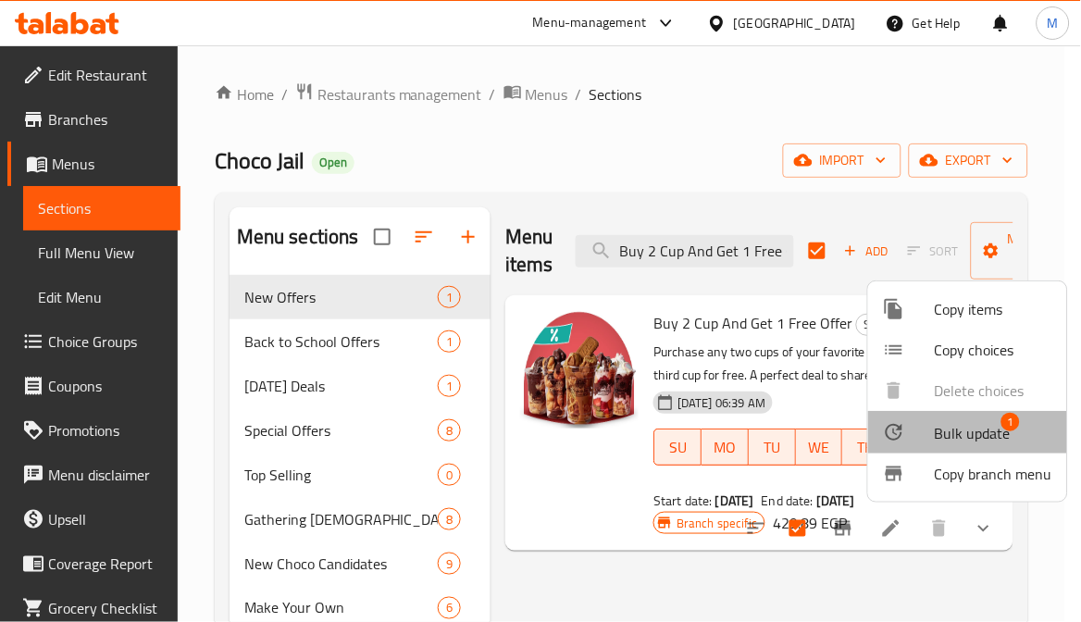
click at [972, 430] on span "Bulk update" at bounding box center [973, 433] width 76 height 22
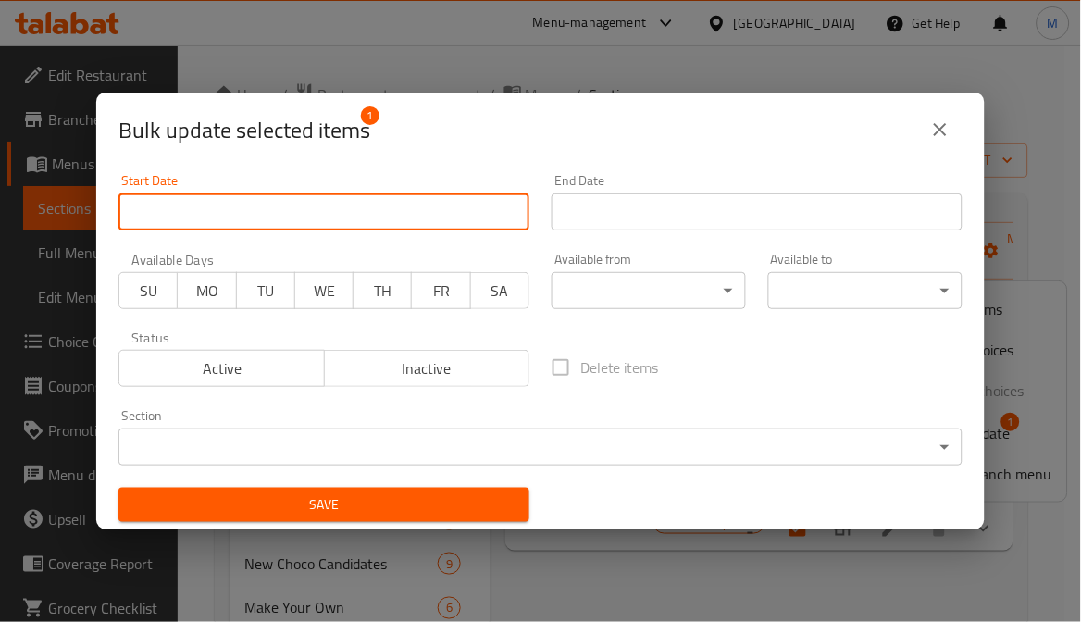
click at [202, 213] on input "Start Date" at bounding box center [324, 211] width 411 height 37
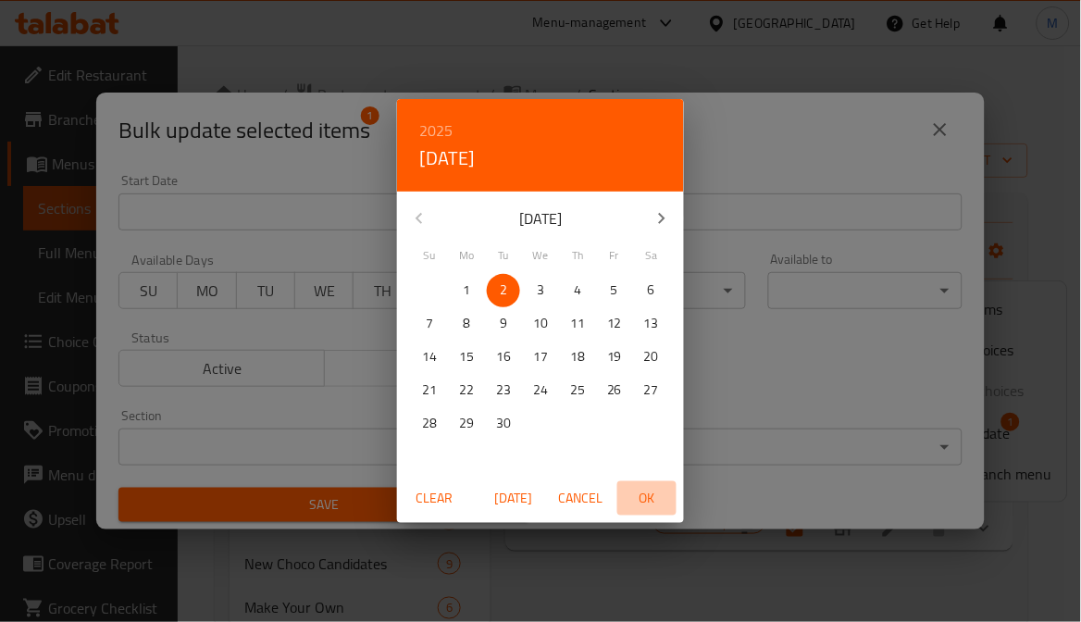
click at [655, 500] on span "OK" at bounding box center [647, 498] width 44 height 23
type input "[DATE]"
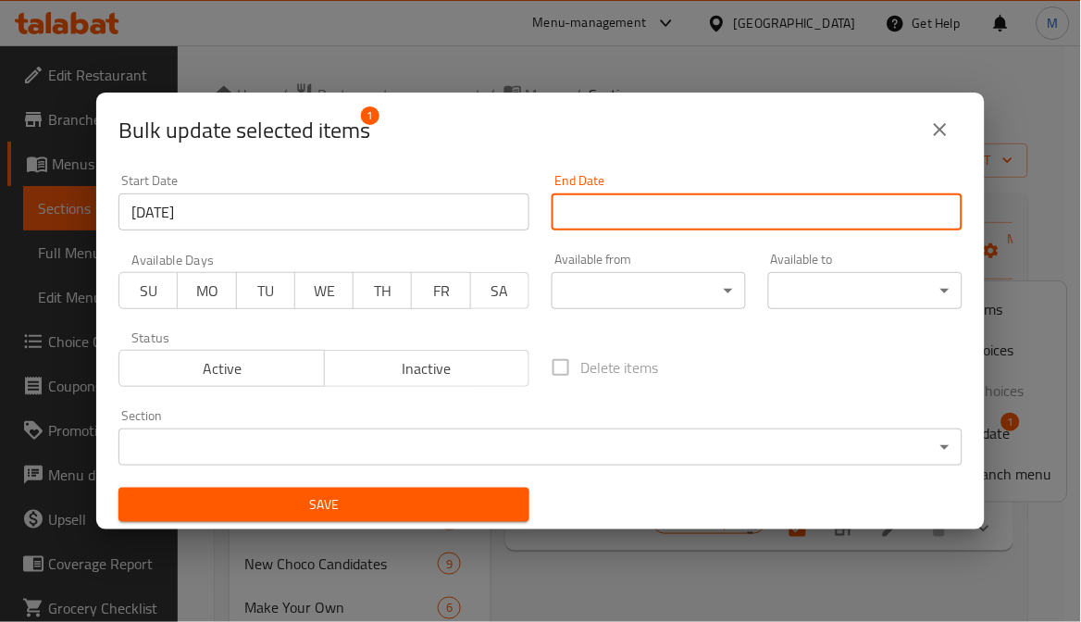
click at [679, 224] on input "Start Date" at bounding box center [757, 211] width 411 height 37
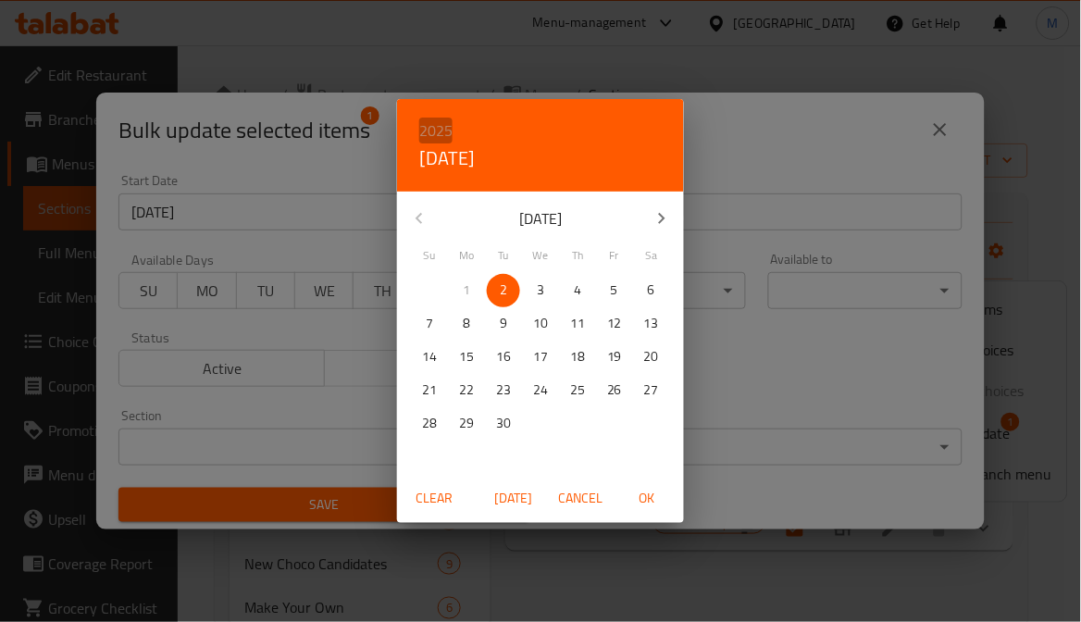
click at [436, 135] on h6 "2025" at bounding box center [435, 131] width 33 height 26
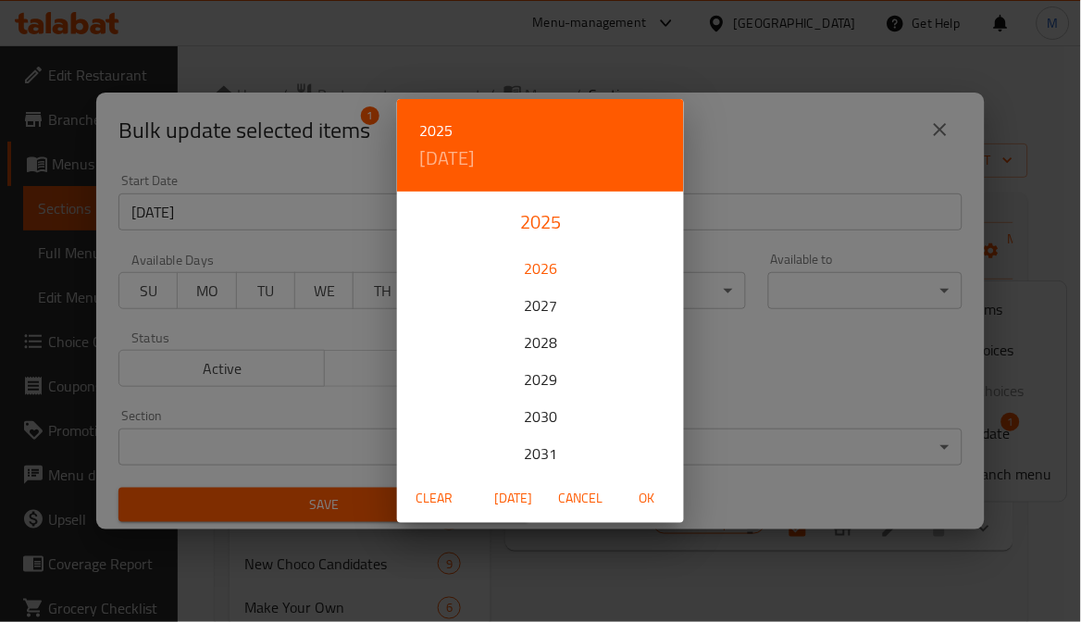
click at [547, 266] on div "2026" at bounding box center [540, 268] width 287 height 37
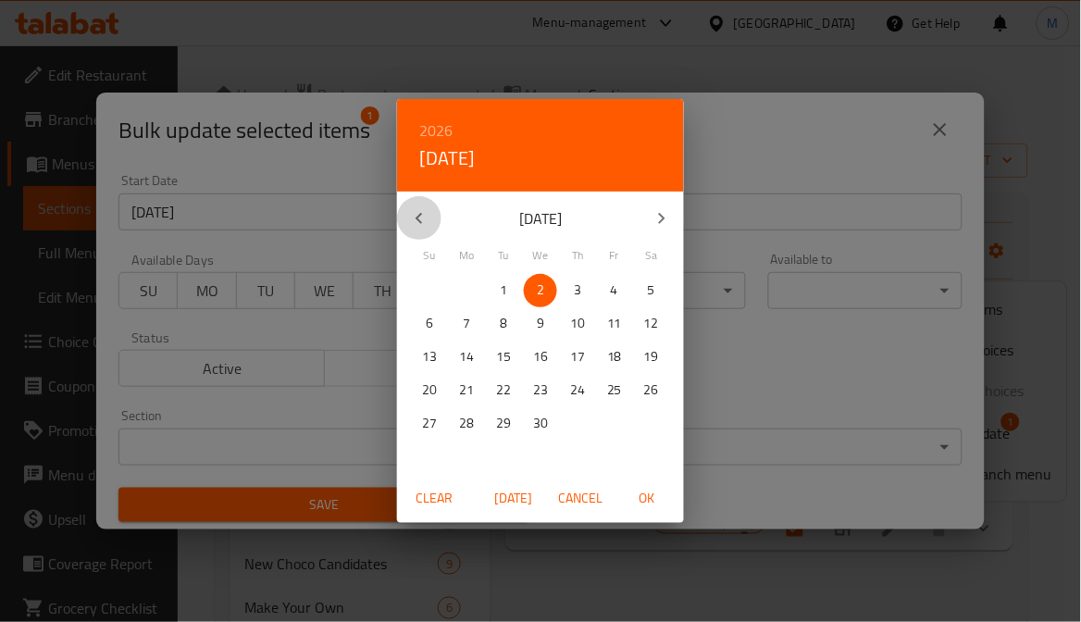
click at [422, 223] on icon "button" at bounding box center [419, 218] width 22 height 22
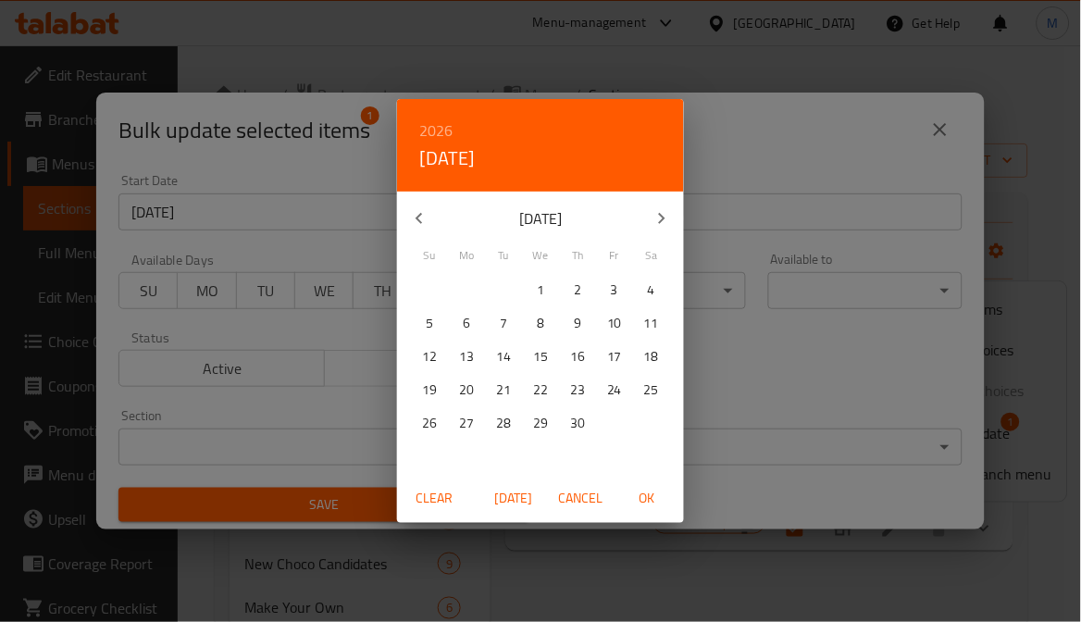
click at [422, 223] on icon "button" at bounding box center [419, 218] width 22 height 22
click at [644, 421] on p "31" at bounding box center [651, 423] width 15 height 23
click at [645, 501] on span "OK" at bounding box center [647, 498] width 44 height 23
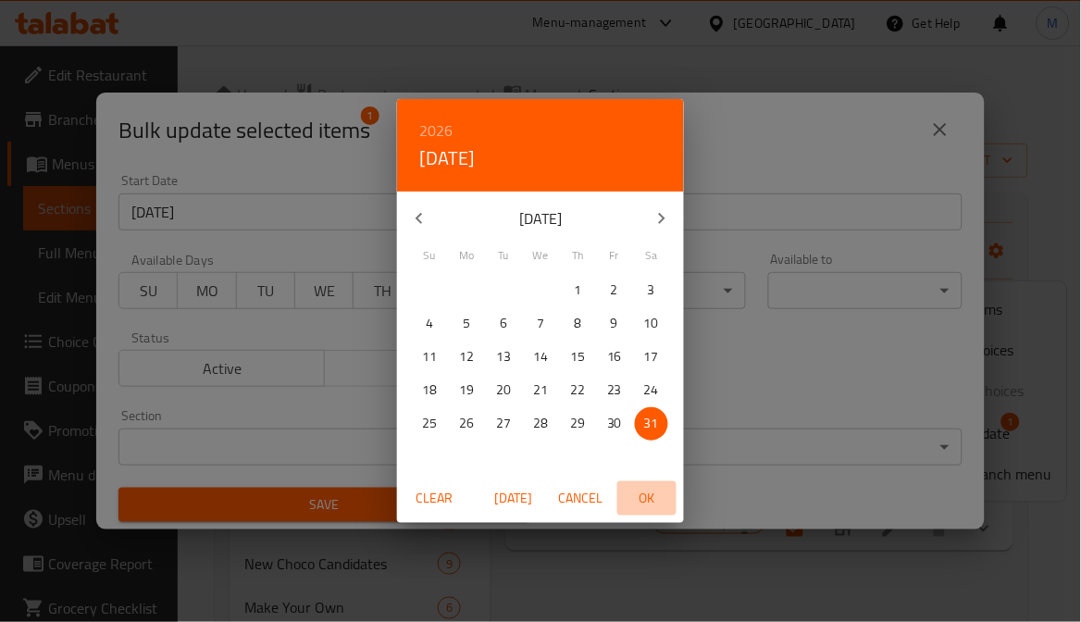
type input "[DATE]"
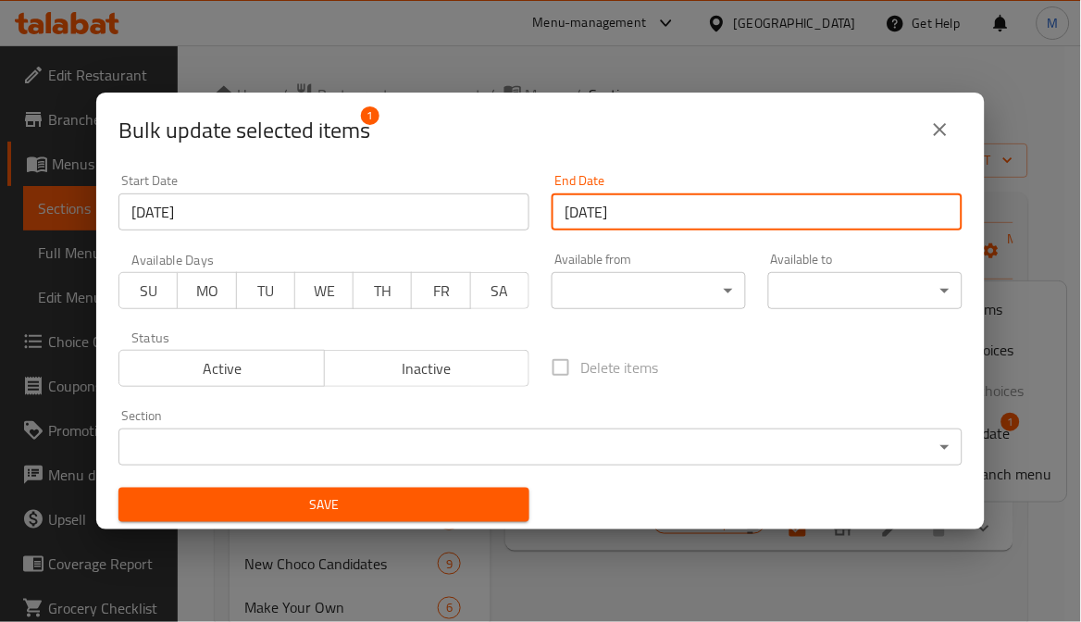
click at [372, 494] on span "Save" at bounding box center [323, 504] width 381 height 23
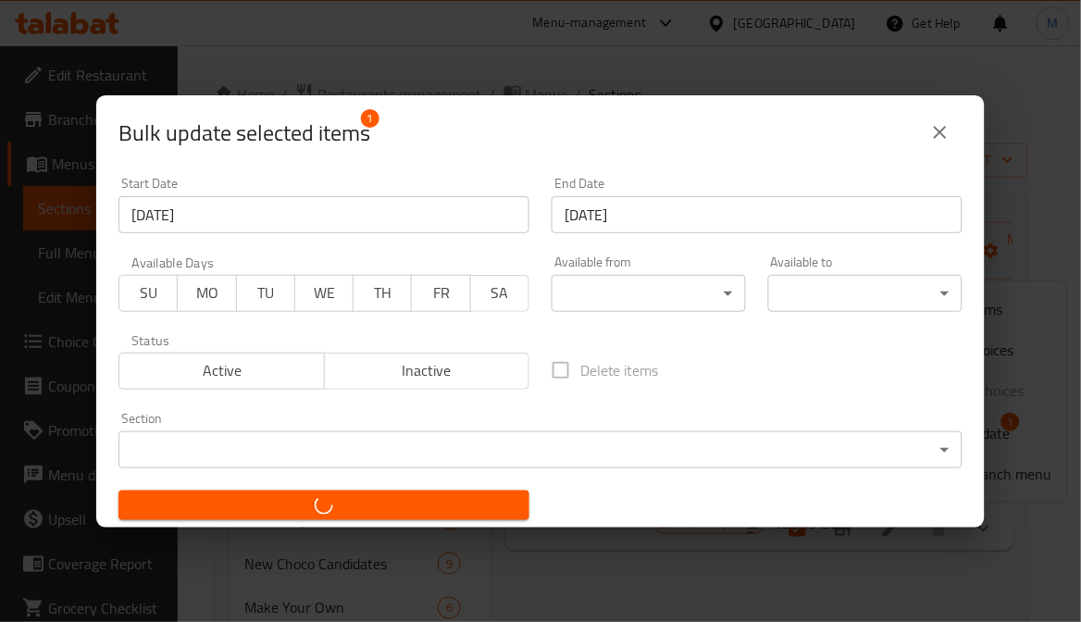
checkbox input "false"
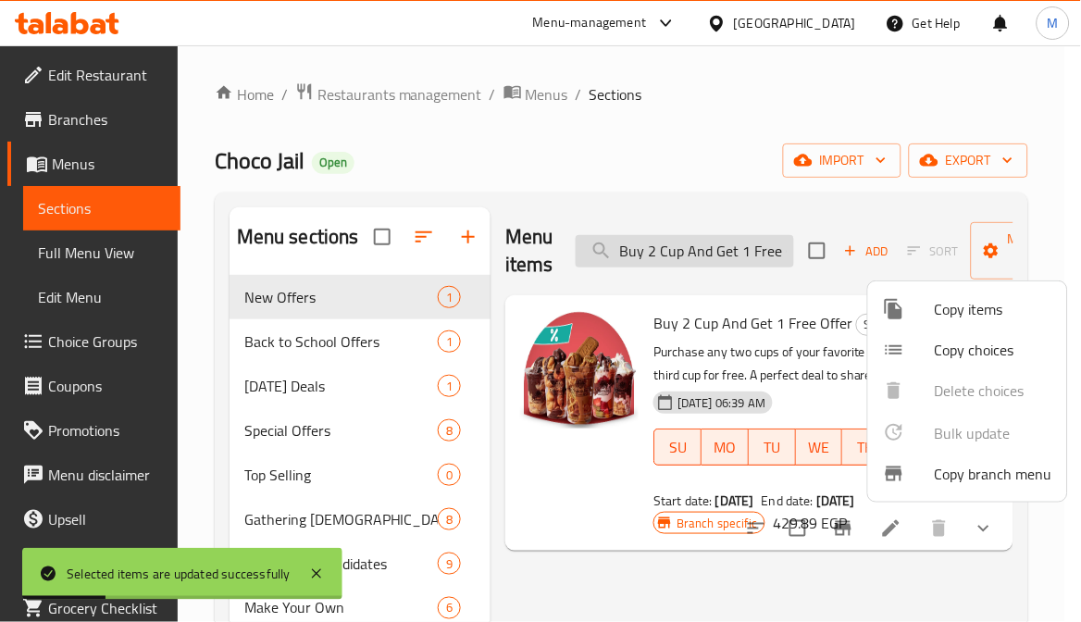
click at [679, 262] on div at bounding box center [540, 311] width 1081 height 622
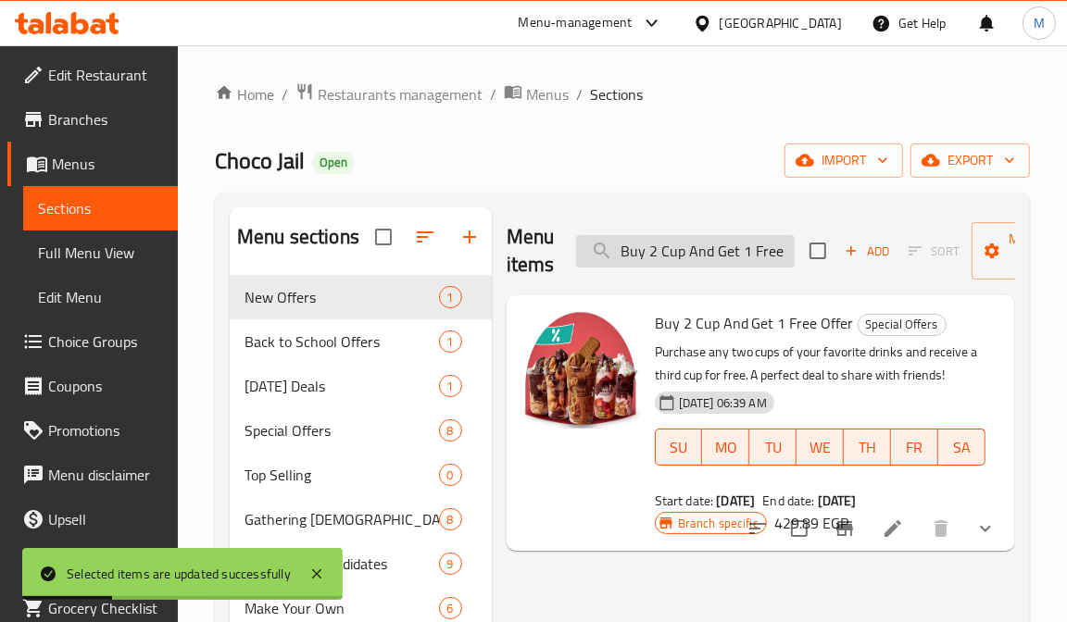
click at [679, 262] on input "Buy 2 Cup And Get 1 Free Offer" at bounding box center [685, 251] width 218 height 32
paste input "Make My Day Offer"
click at [677, 262] on input "Buy 2 CupMake My Day Offer And Get 1 Free Offer" at bounding box center [685, 251] width 218 height 32
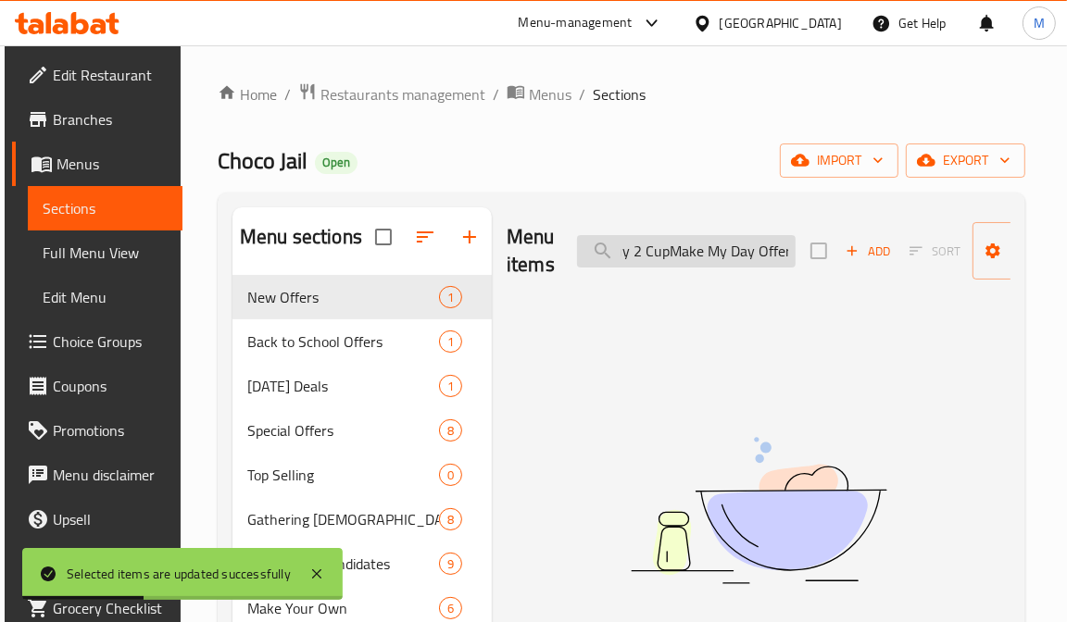
click at [677, 262] on input "Buy 2 CupMake My Day Offer And Get 1 Free Offer" at bounding box center [686, 251] width 218 height 32
paste input "Make My Day"
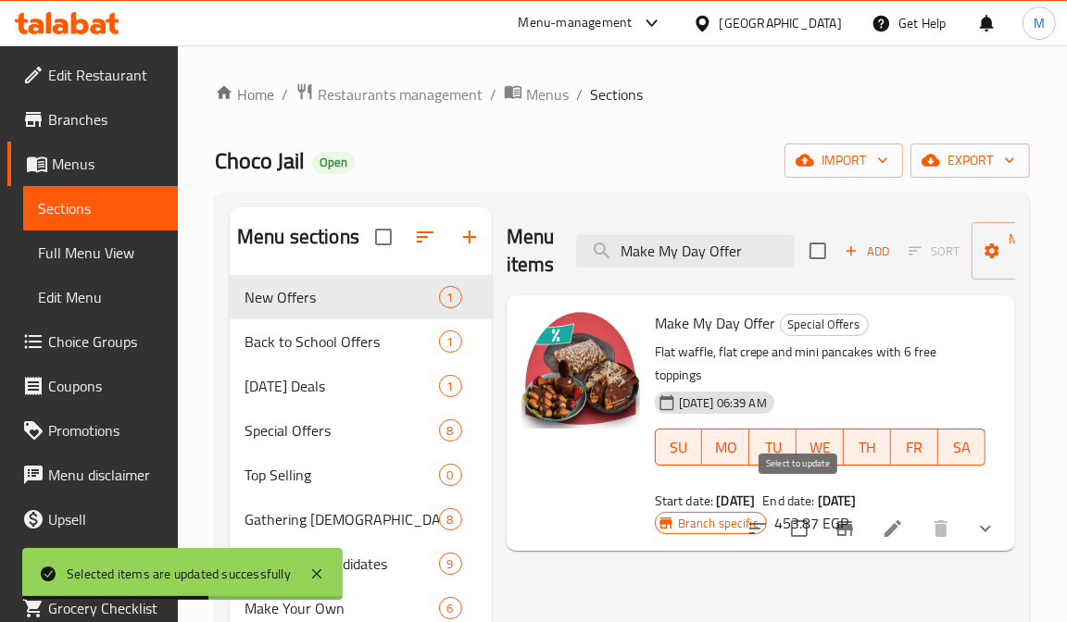
type input "Make My Day Offer"
click at [796, 510] on input "checkbox" at bounding box center [799, 528] width 39 height 39
checkbox input "true"
click at [975, 256] on icon "button" at bounding box center [991, 251] width 19 height 19
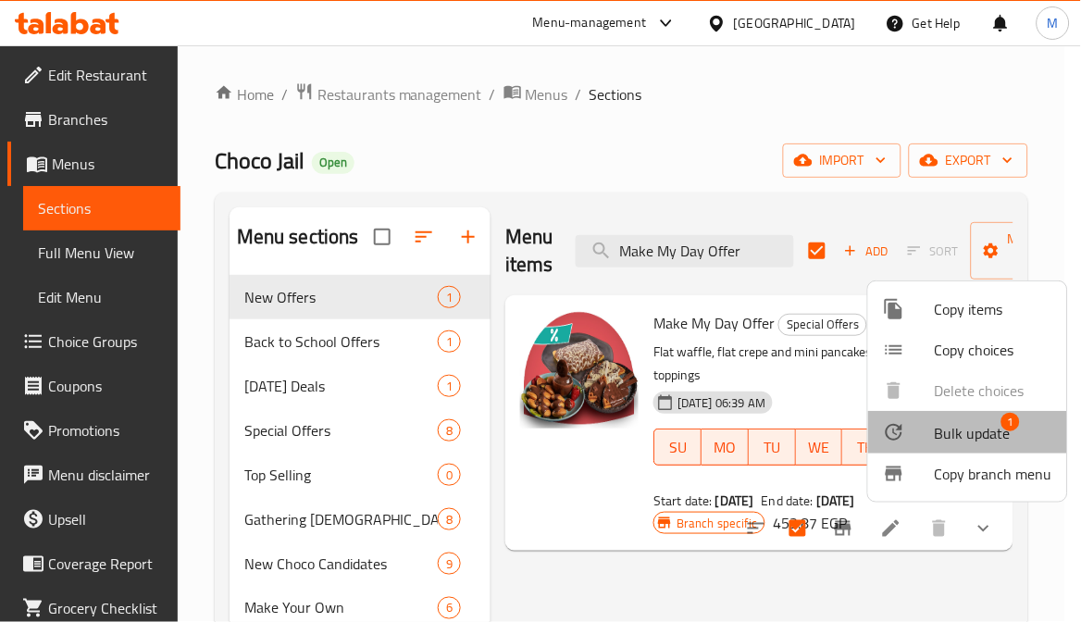
click at [975, 427] on span "Bulk update" at bounding box center [973, 433] width 76 height 22
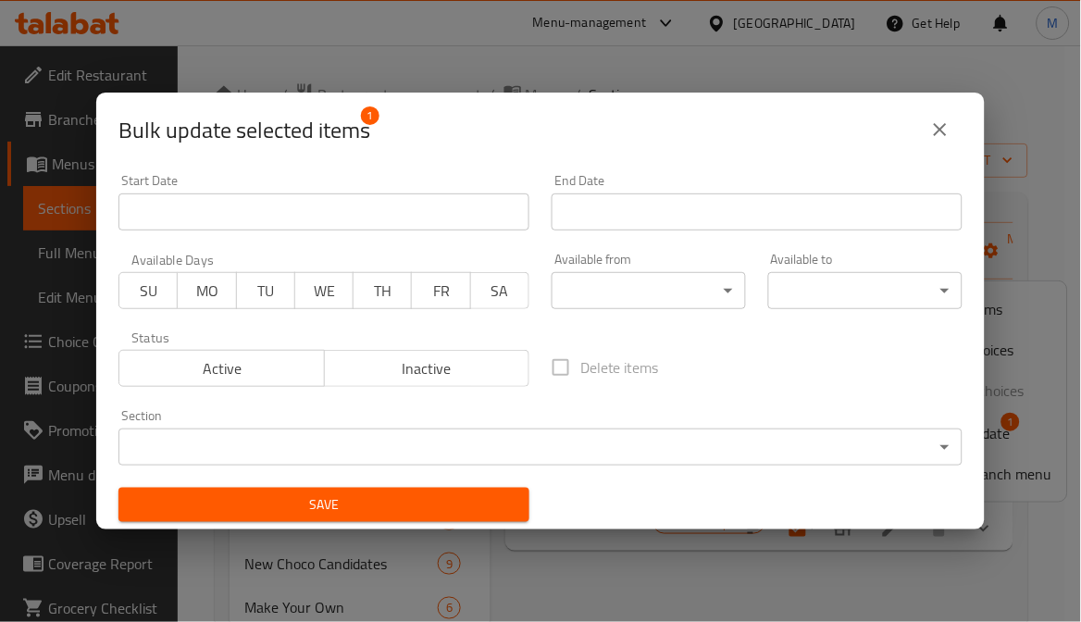
click at [261, 216] on input "Start Date" at bounding box center [324, 211] width 411 height 37
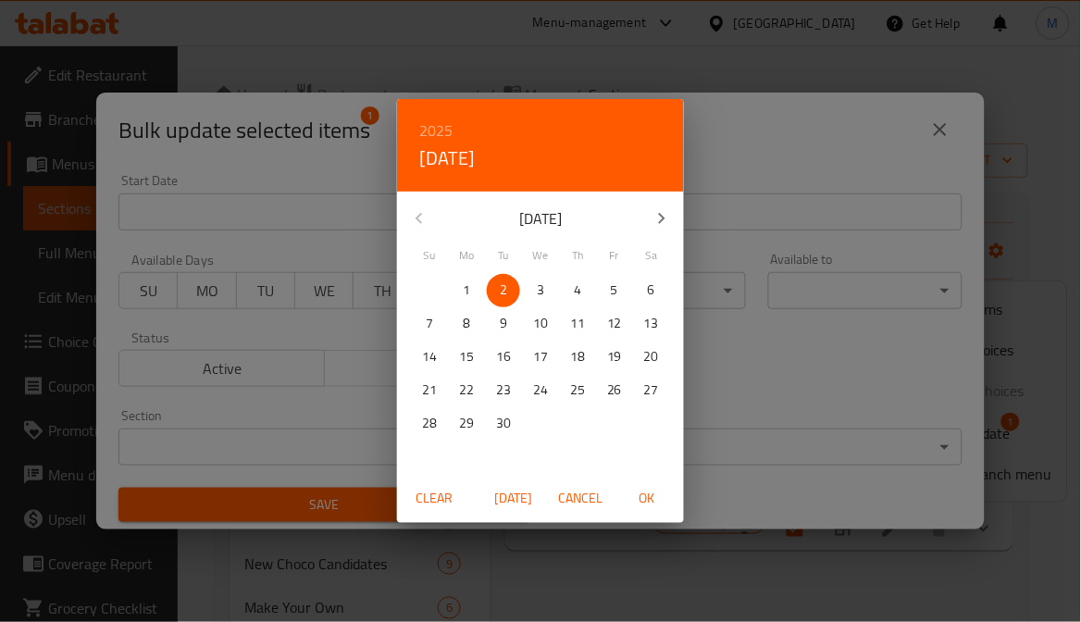
drag, startPoint x: 643, startPoint y: 502, endPoint x: 669, endPoint y: 459, distance: 49.9
click at [644, 502] on span "OK" at bounding box center [647, 498] width 44 height 23
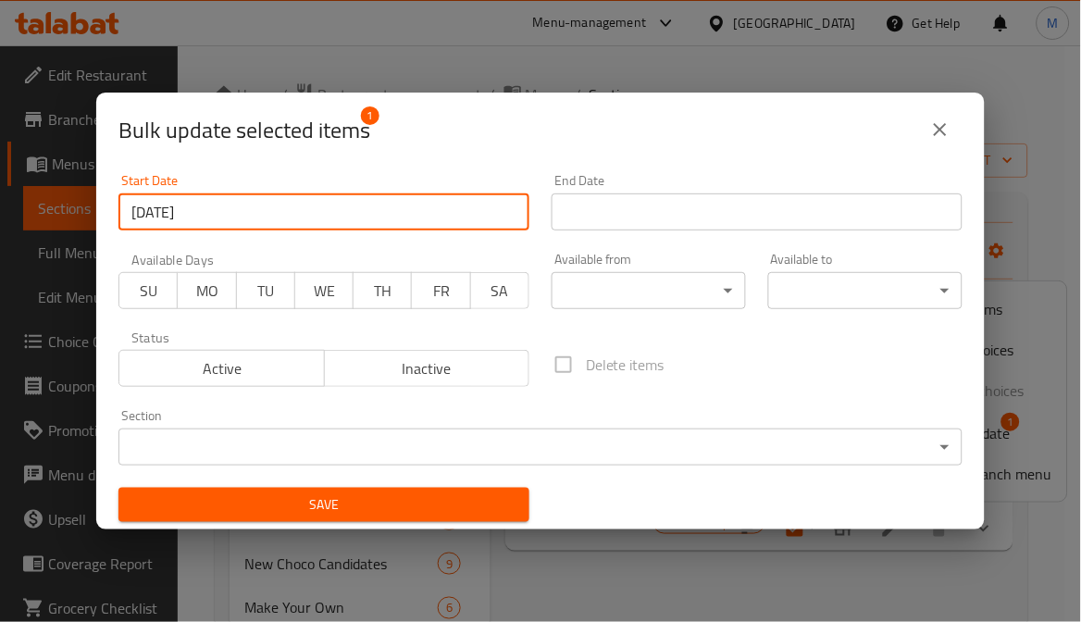
type input "[DATE]"
click at [723, 223] on input "Start Date" at bounding box center [757, 211] width 411 height 37
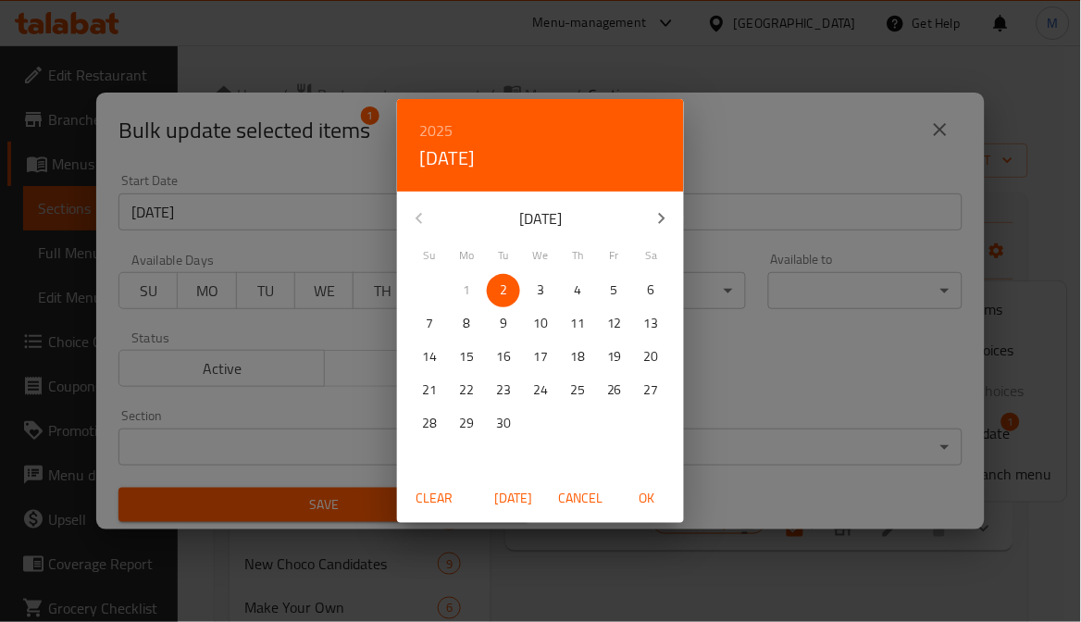
click at [449, 123] on h6 "2025" at bounding box center [435, 131] width 33 height 26
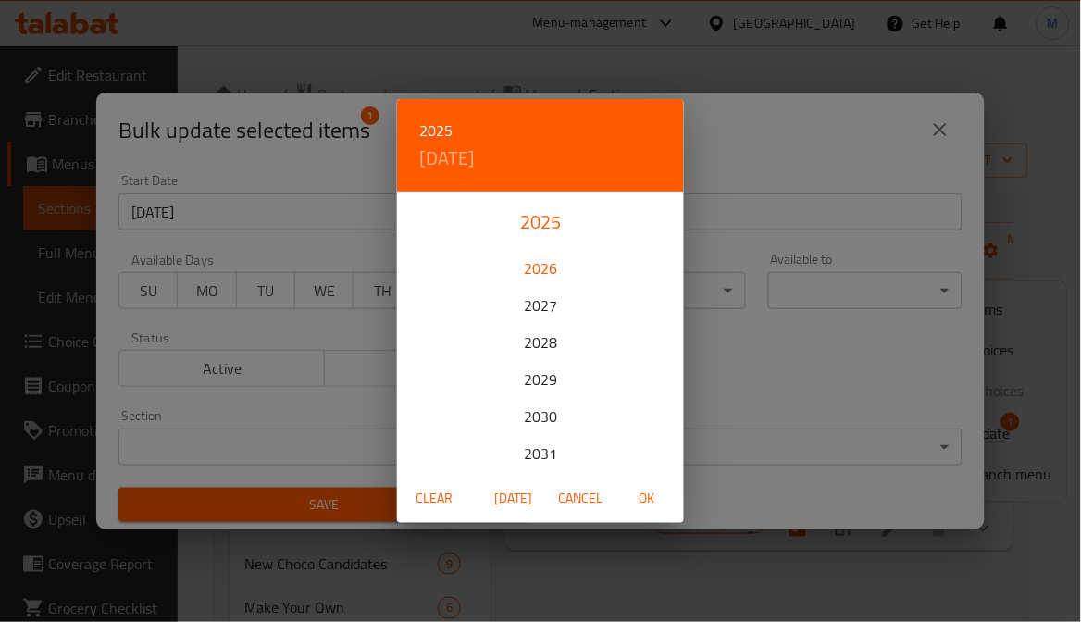
click at [534, 273] on div "2026" at bounding box center [540, 268] width 287 height 37
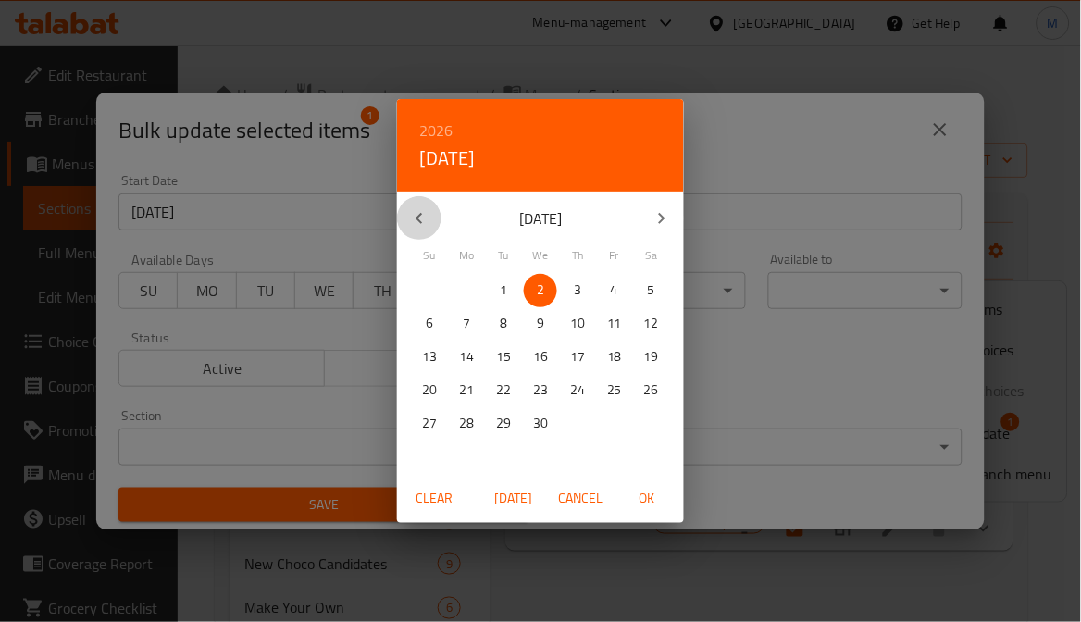
click at [415, 228] on icon "button" at bounding box center [419, 218] width 22 height 22
click at [413, 227] on icon "button" at bounding box center [419, 218] width 22 height 22
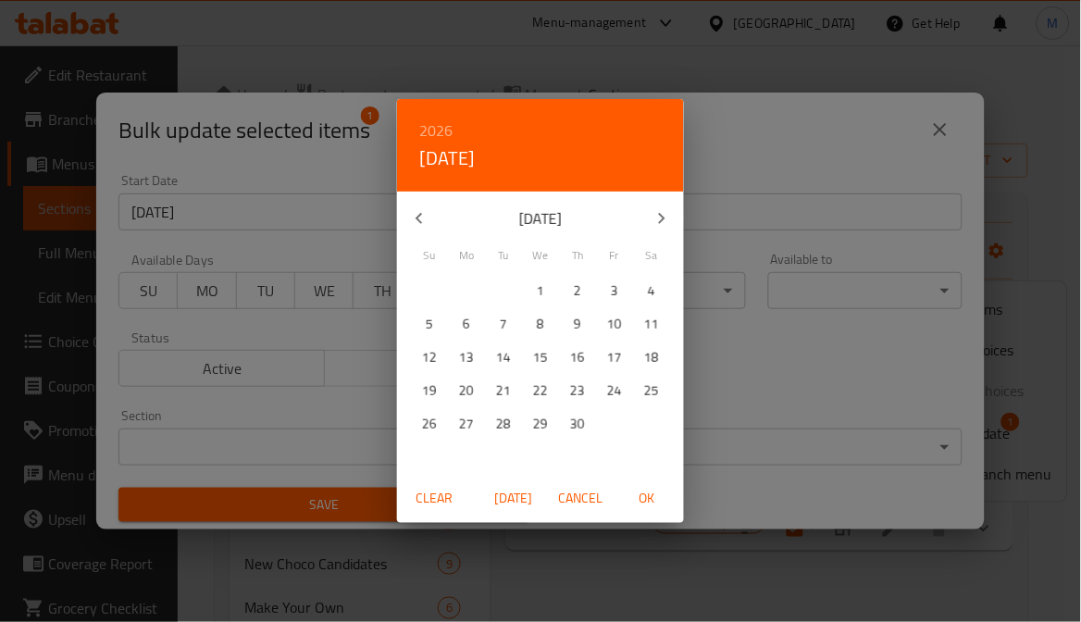
click at [413, 227] on icon "button" at bounding box center [419, 218] width 22 height 22
click at [659, 419] on span "31" at bounding box center [651, 423] width 33 height 23
click at [646, 497] on span "OK" at bounding box center [647, 498] width 44 height 23
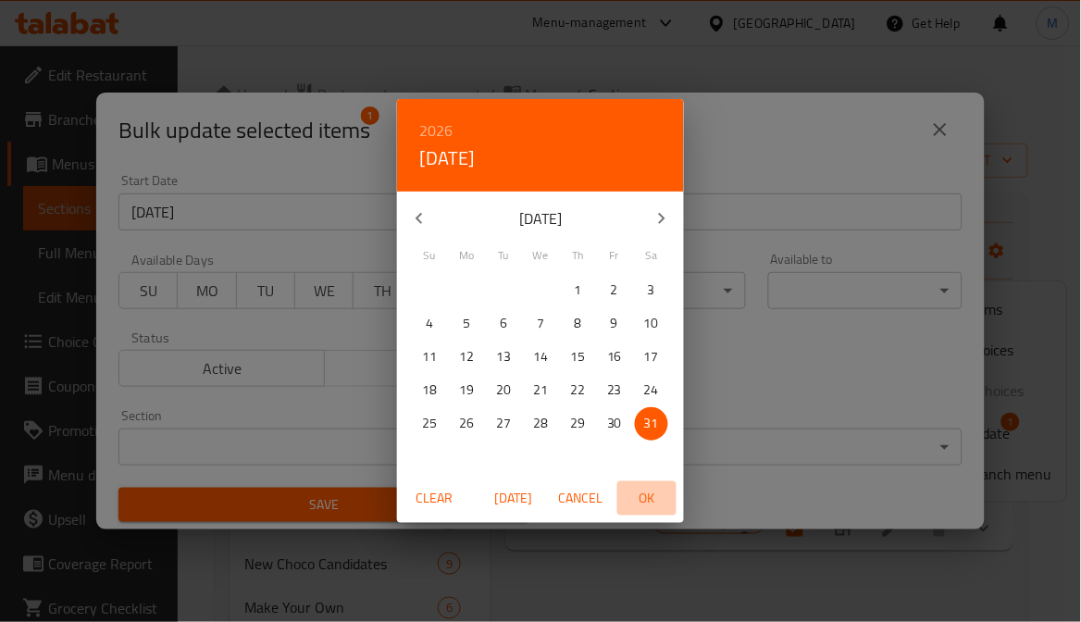
type input "[DATE]"
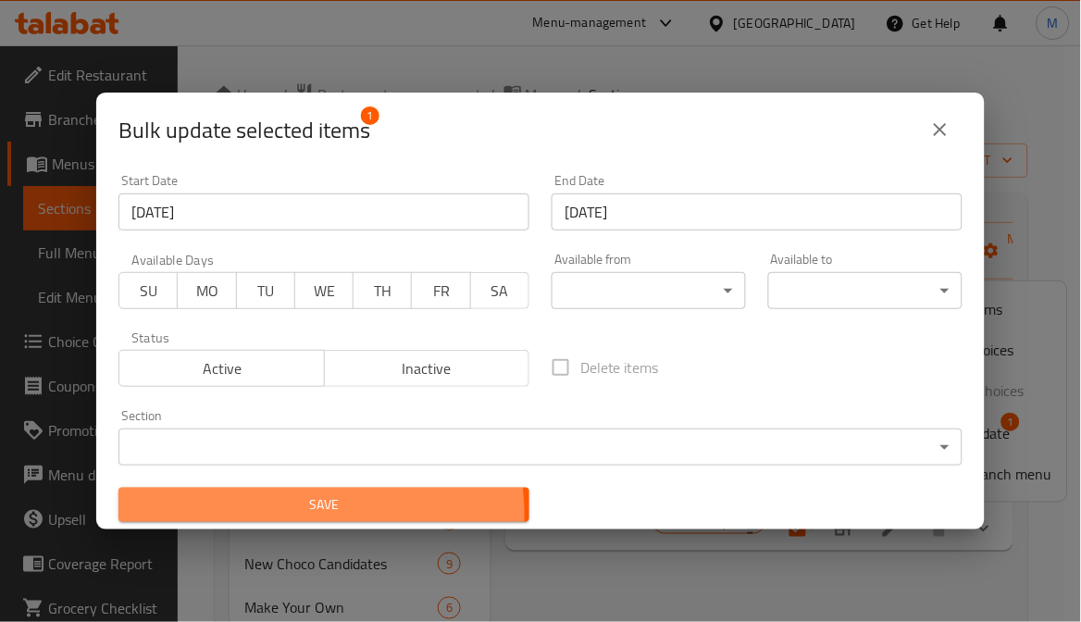
click at [313, 514] on span "Save" at bounding box center [323, 504] width 381 height 23
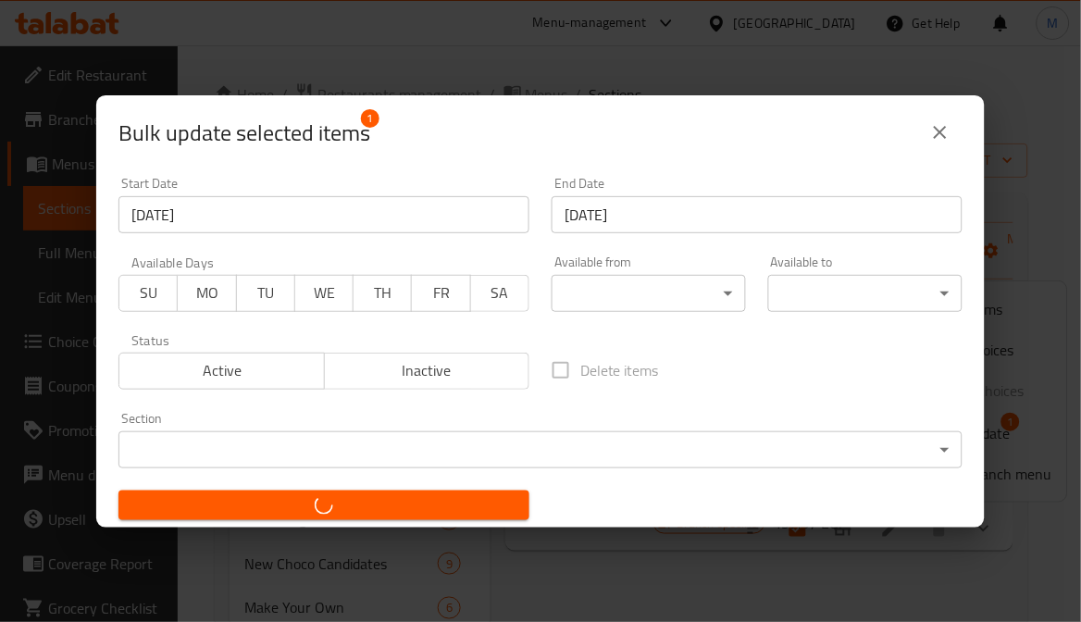
checkbox input "false"
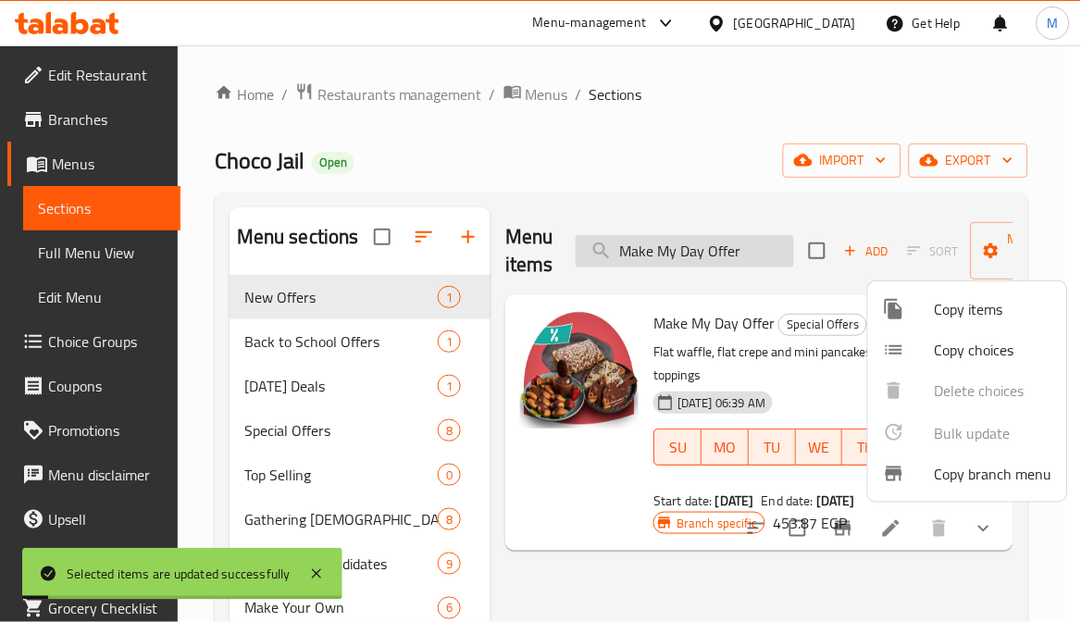
click at [707, 256] on div at bounding box center [540, 311] width 1081 height 622
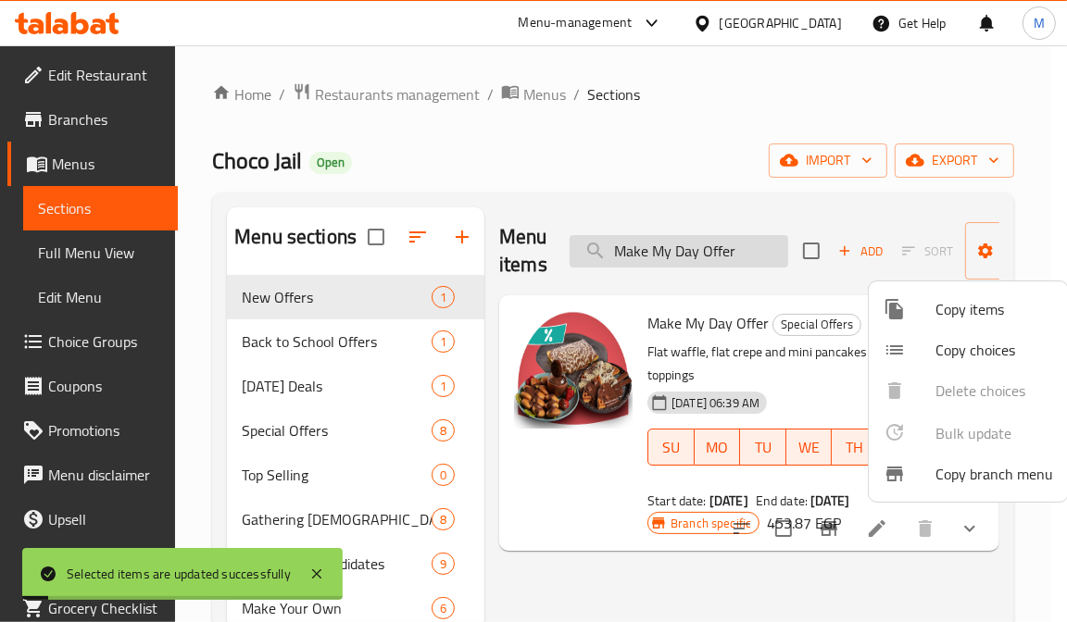
click at [707, 256] on input "Make My Day Offer" at bounding box center [678, 251] width 218 height 32
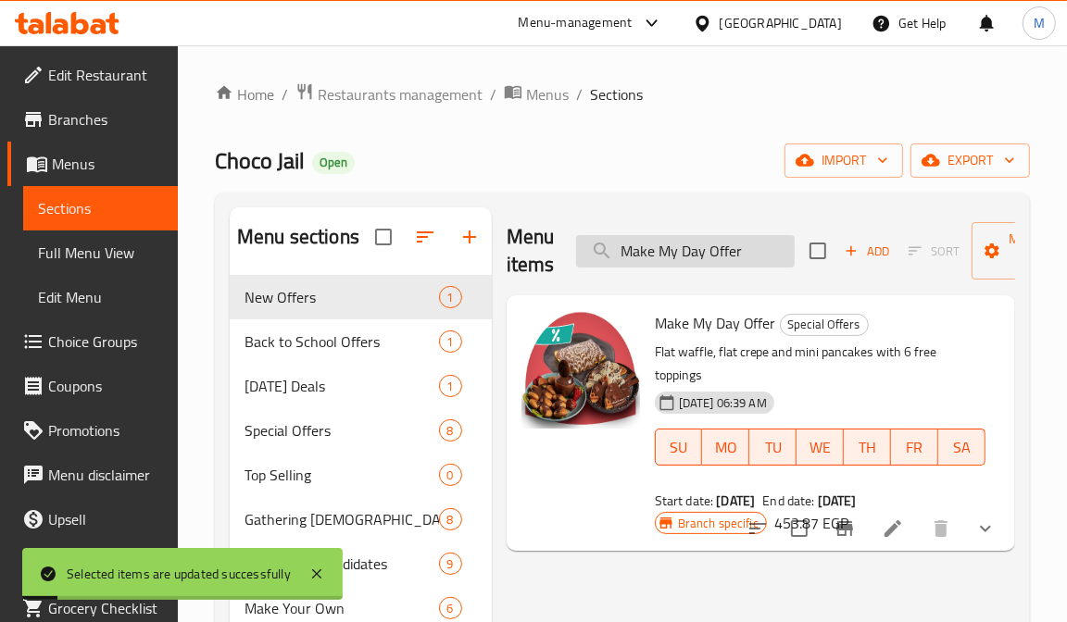
click at [707, 256] on input "Make My Day Offer" at bounding box center [685, 251] width 218 height 32
paste input "r Lonel"
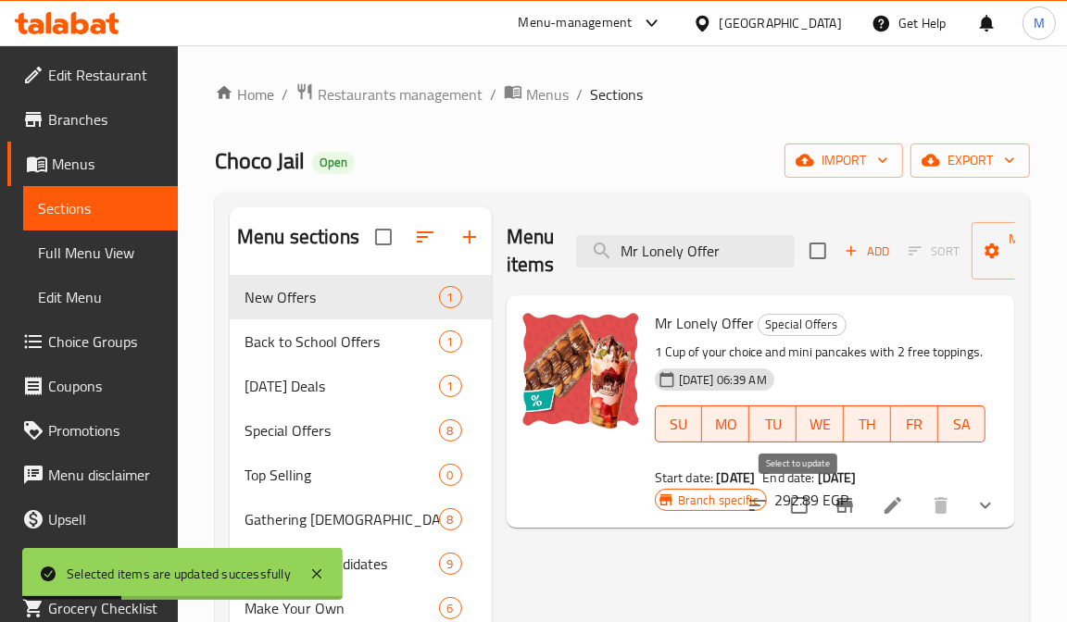
type input "Mr Lonely Offer"
click at [798, 509] on input "checkbox" at bounding box center [799, 505] width 39 height 39
checkbox input "true"
click at [975, 248] on icon "button" at bounding box center [992, 250] width 15 height 15
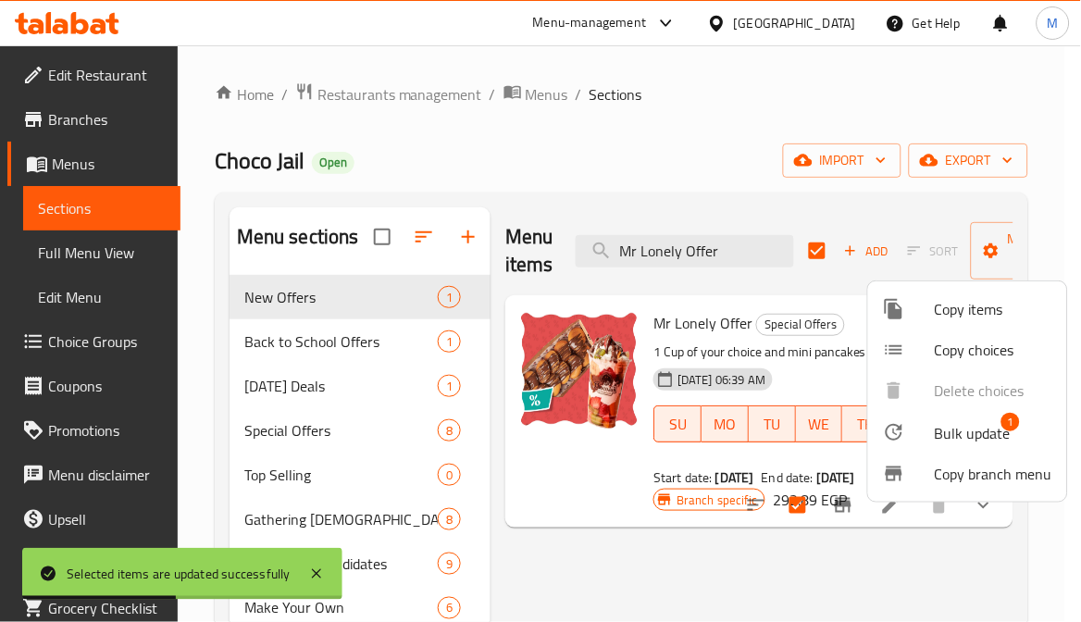
click at [975, 441] on span "Bulk update" at bounding box center [973, 433] width 76 height 22
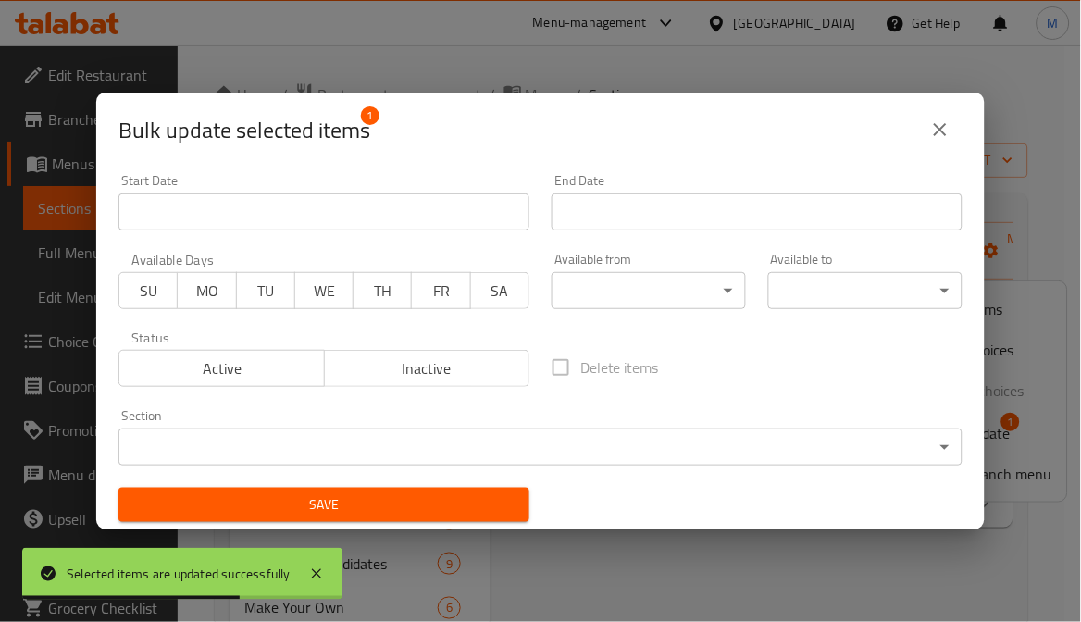
click at [377, 219] on input "Start Date" at bounding box center [324, 211] width 411 height 37
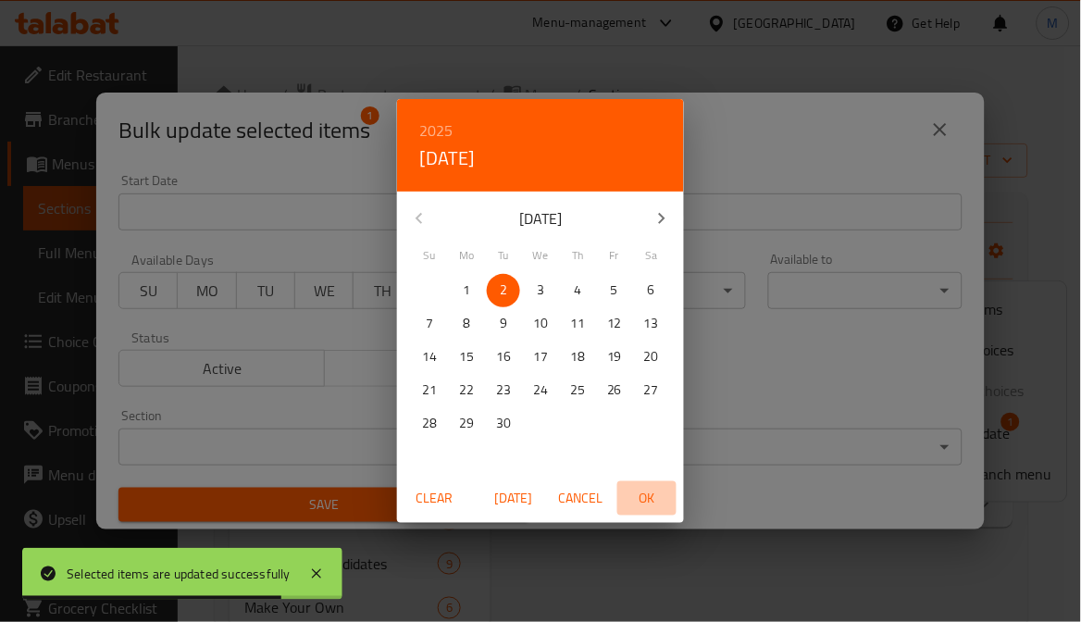
click at [632, 501] on span "OK" at bounding box center [647, 498] width 44 height 23
type input "[DATE]"
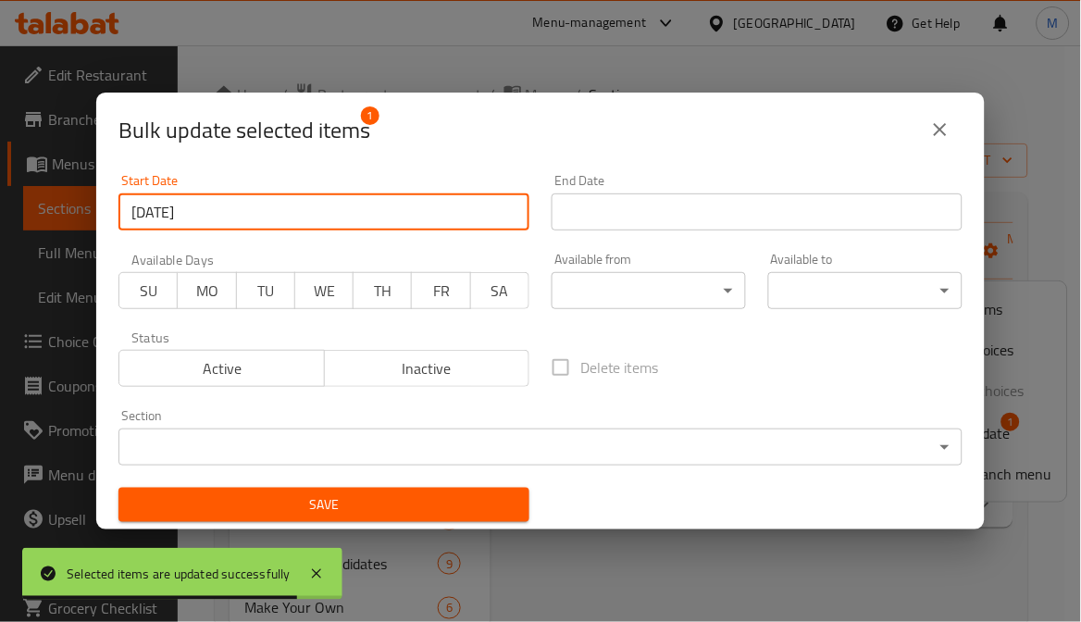
click at [650, 196] on input "Start Date" at bounding box center [757, 211] width 411 height 37
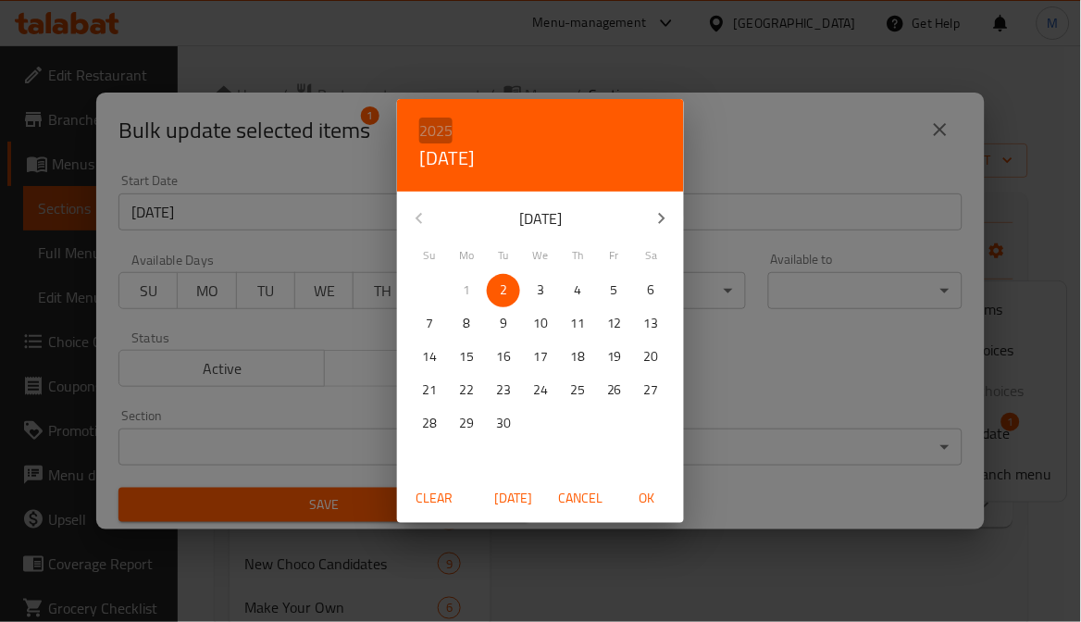
click at [442, 132] on h6 "2025" at bounding box center [435, 131] width 33 height 26
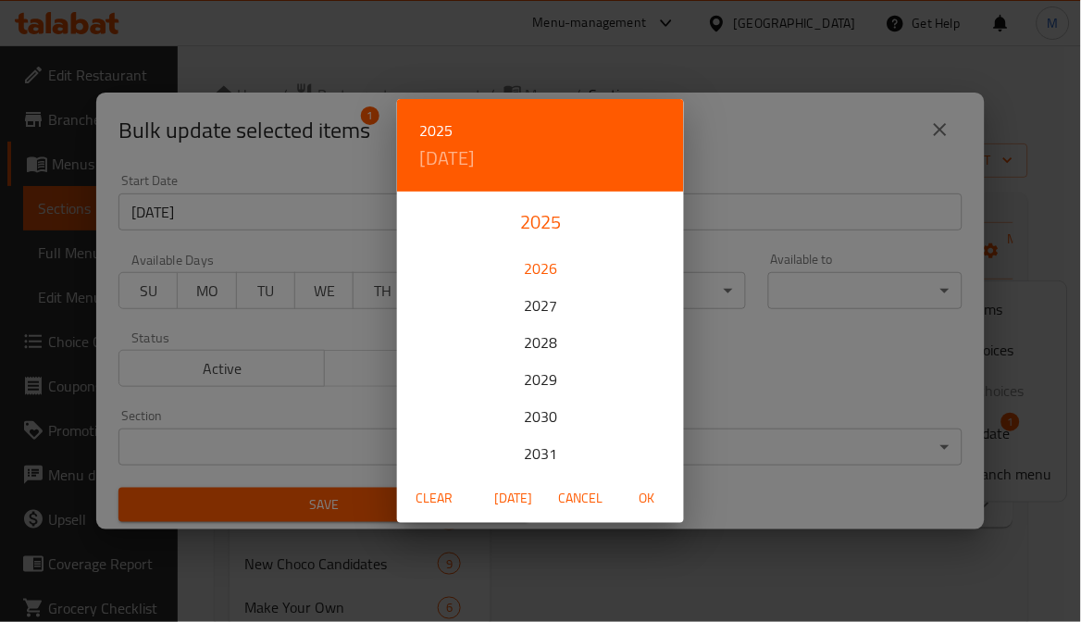
click at [546, 272] on div "2026" at bounding box center [540, 268] width 287 height 37
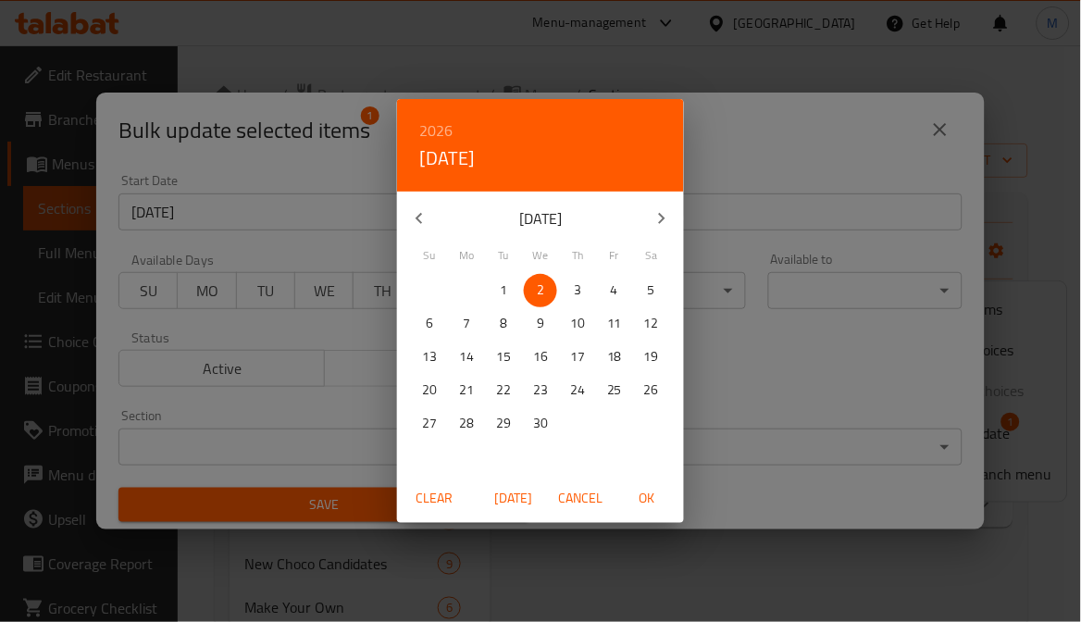
click at [418, 215] on icon "button" at bounding box center [419, 218] width 22 height 22
click at [409, 214] on icon "button" at bounding box center [419, 218] width 22 height 22
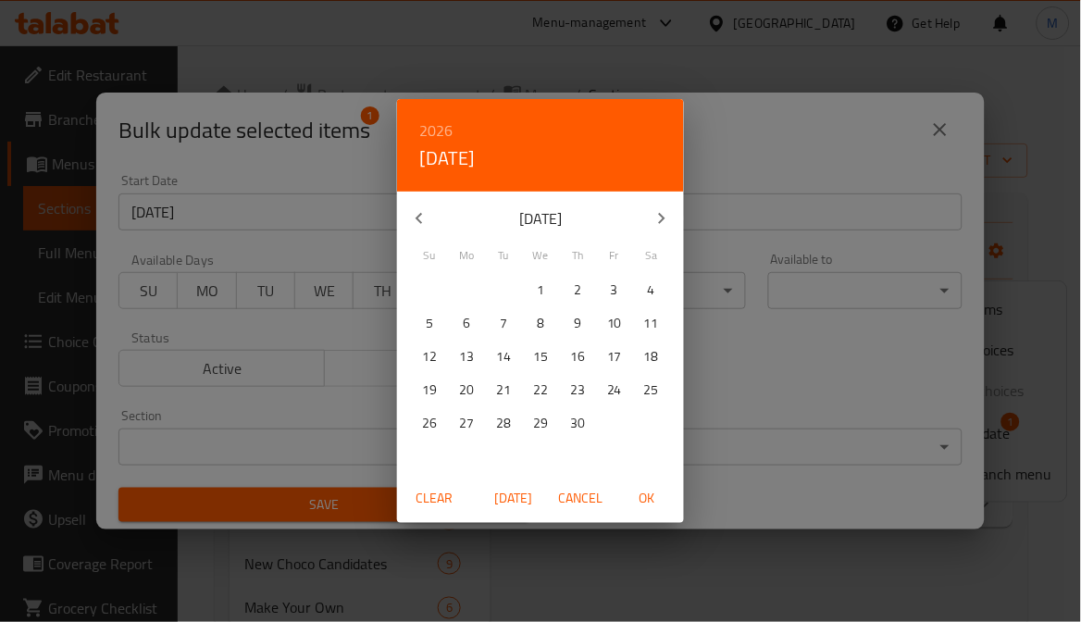
click at [409, 214] on icon "button" at bounding box center [419, 218] width 22 height 22
click at [646, 418] on p "31" at bounding box center [651, 423] width 15 height 23
click at [649, 505] on span "OK" at bounding box center [647, 498] width 44 height 23
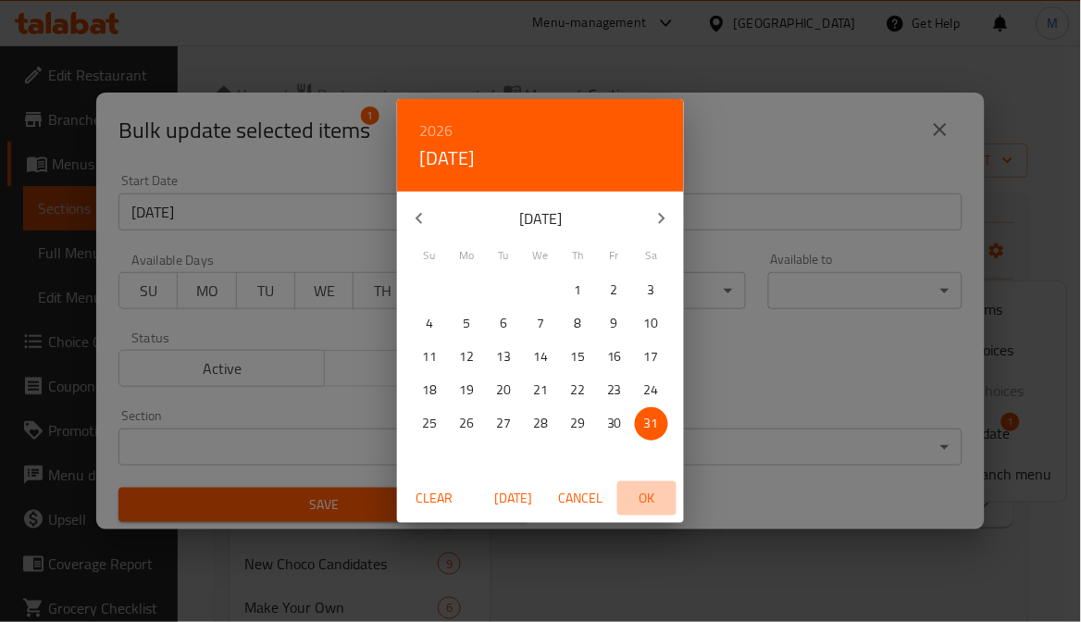
type input "[DATE]"
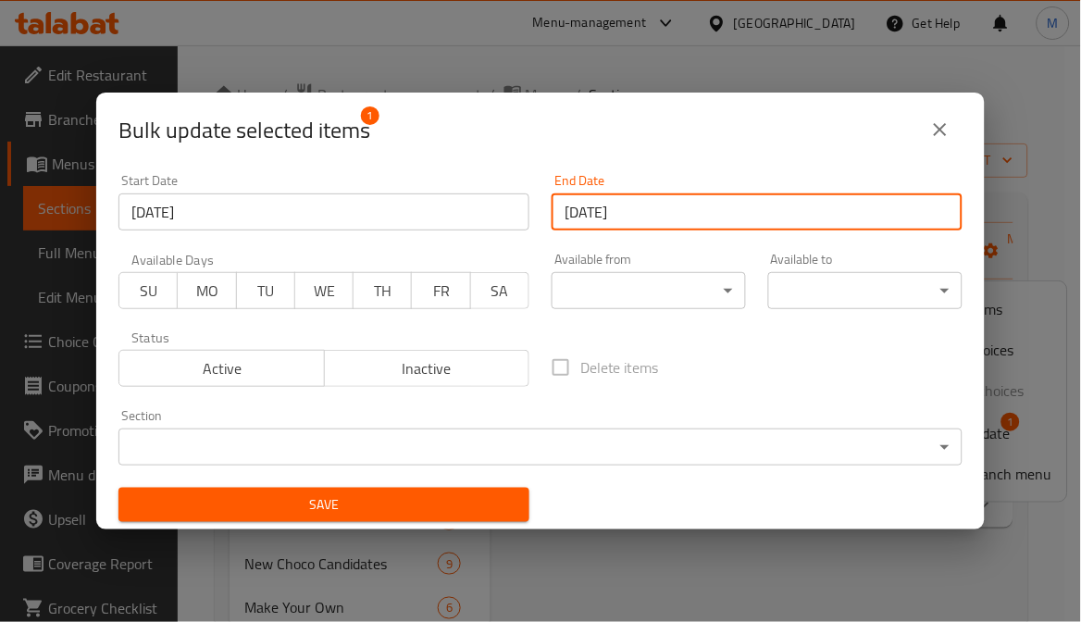
click at [334, 501] on span "Save" at bounding box center [323, 504] width 381 height 23
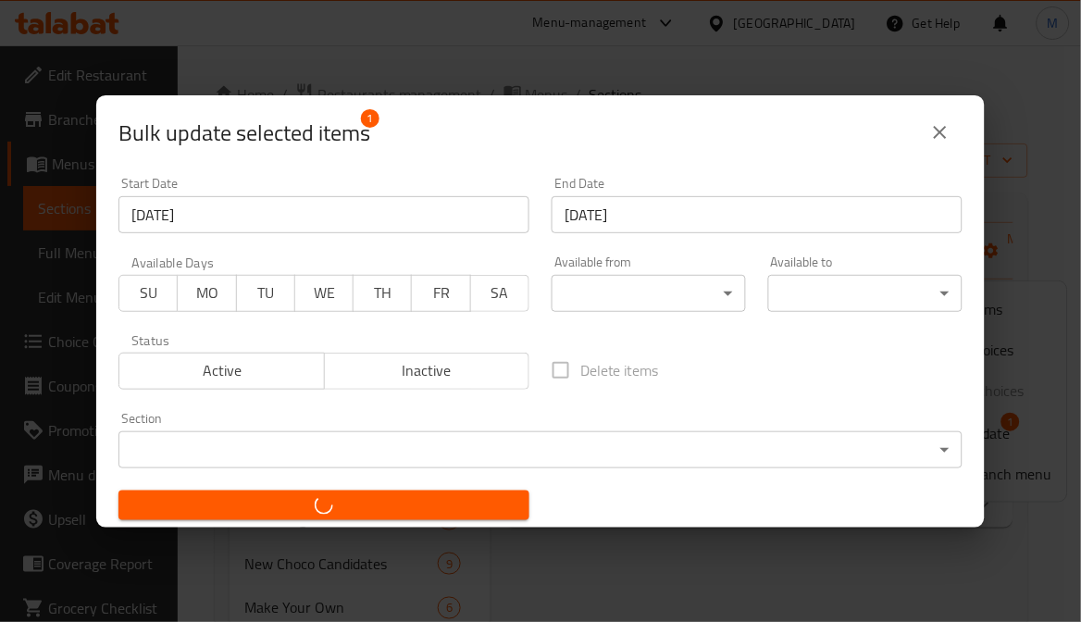
checkbox input "false"
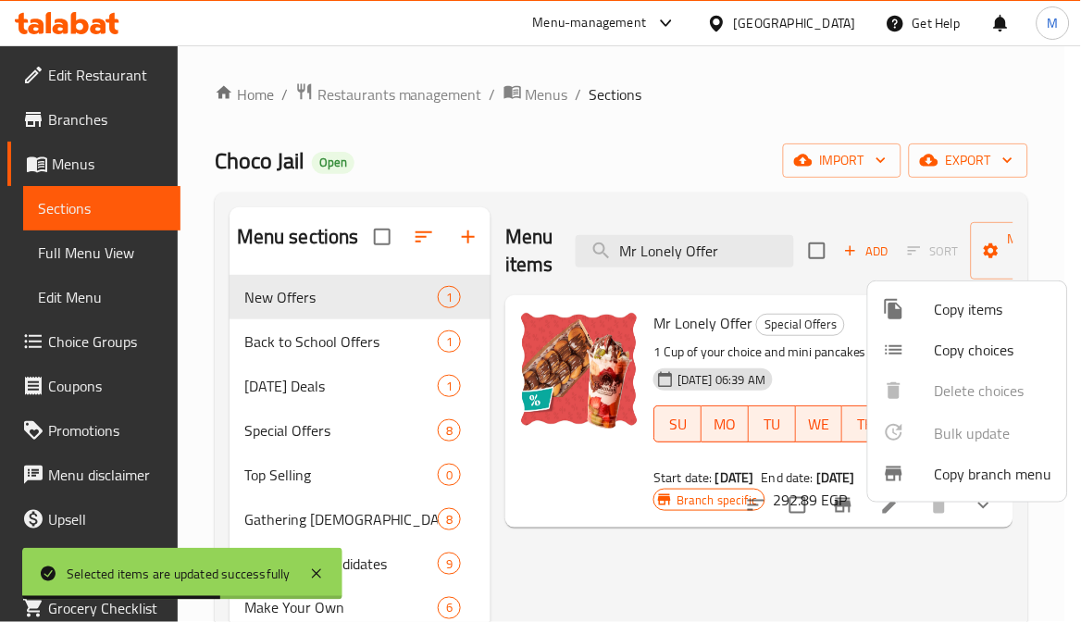
click at [680, 575] on div at bounding box center [540, 311] width 1081 height 622
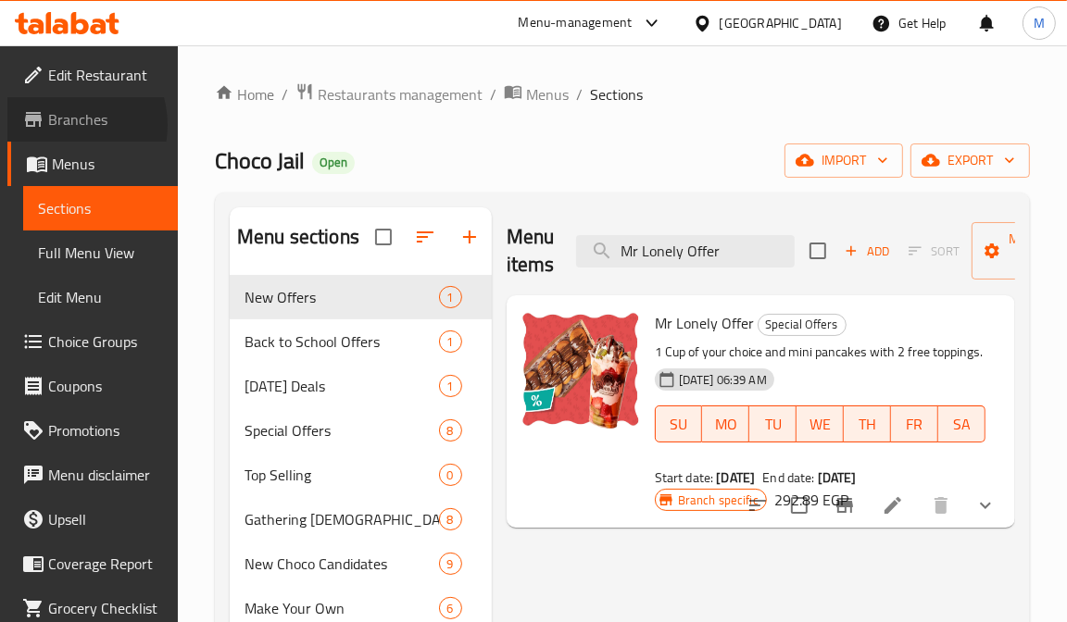
click at [63, 125] on span "Branches" at bounding box center [105, 119] width 115 height 22
